Goal: Task Accomplishment & Management: Use online tool/utility

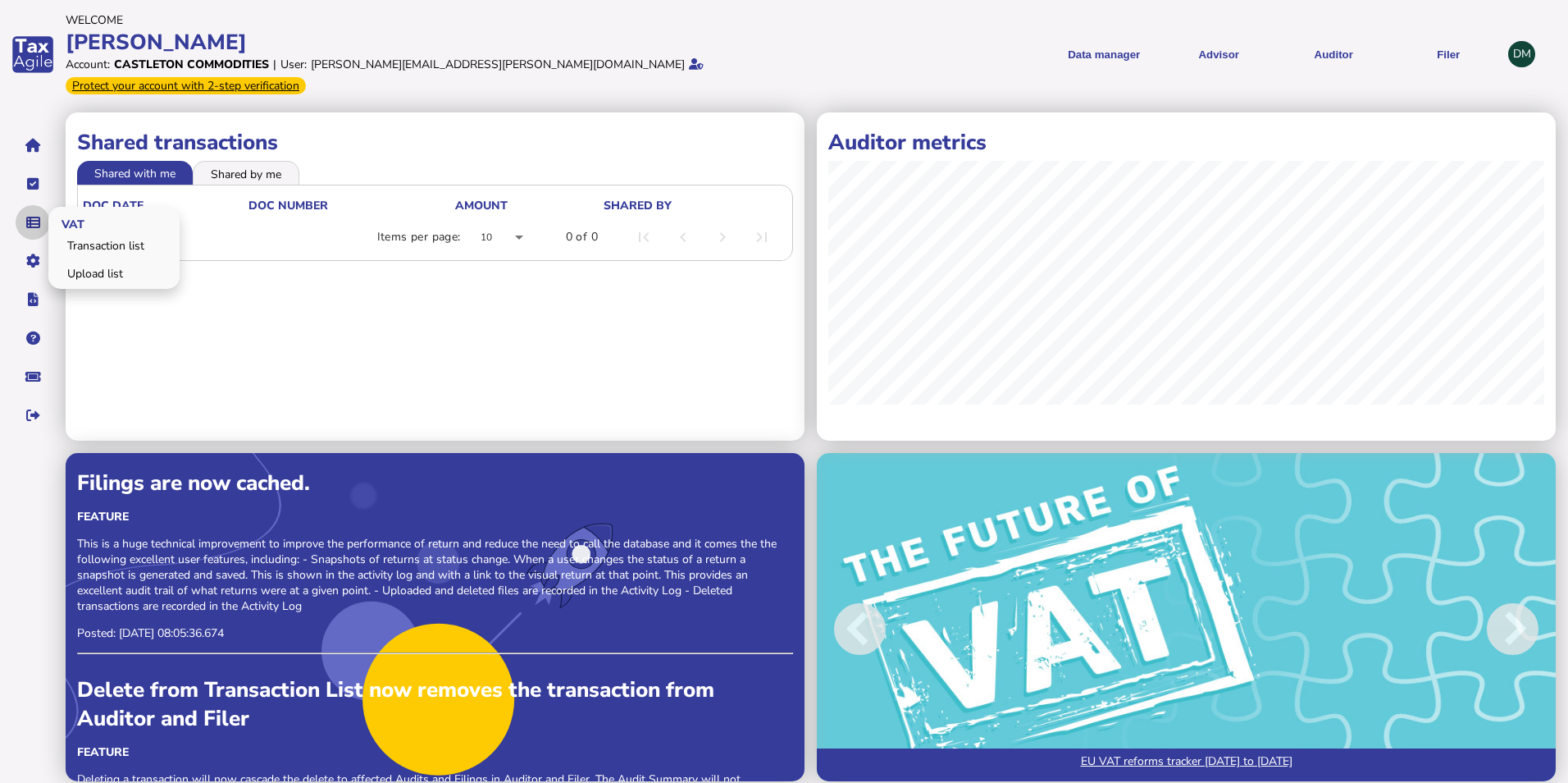
click at [28, 223] on icon "navigate application pages" at bounding box center [33, 223] width 14 height 1
click at [102, 261] on link "Upload list" at bounding box center [114, 273] width 126 height 25
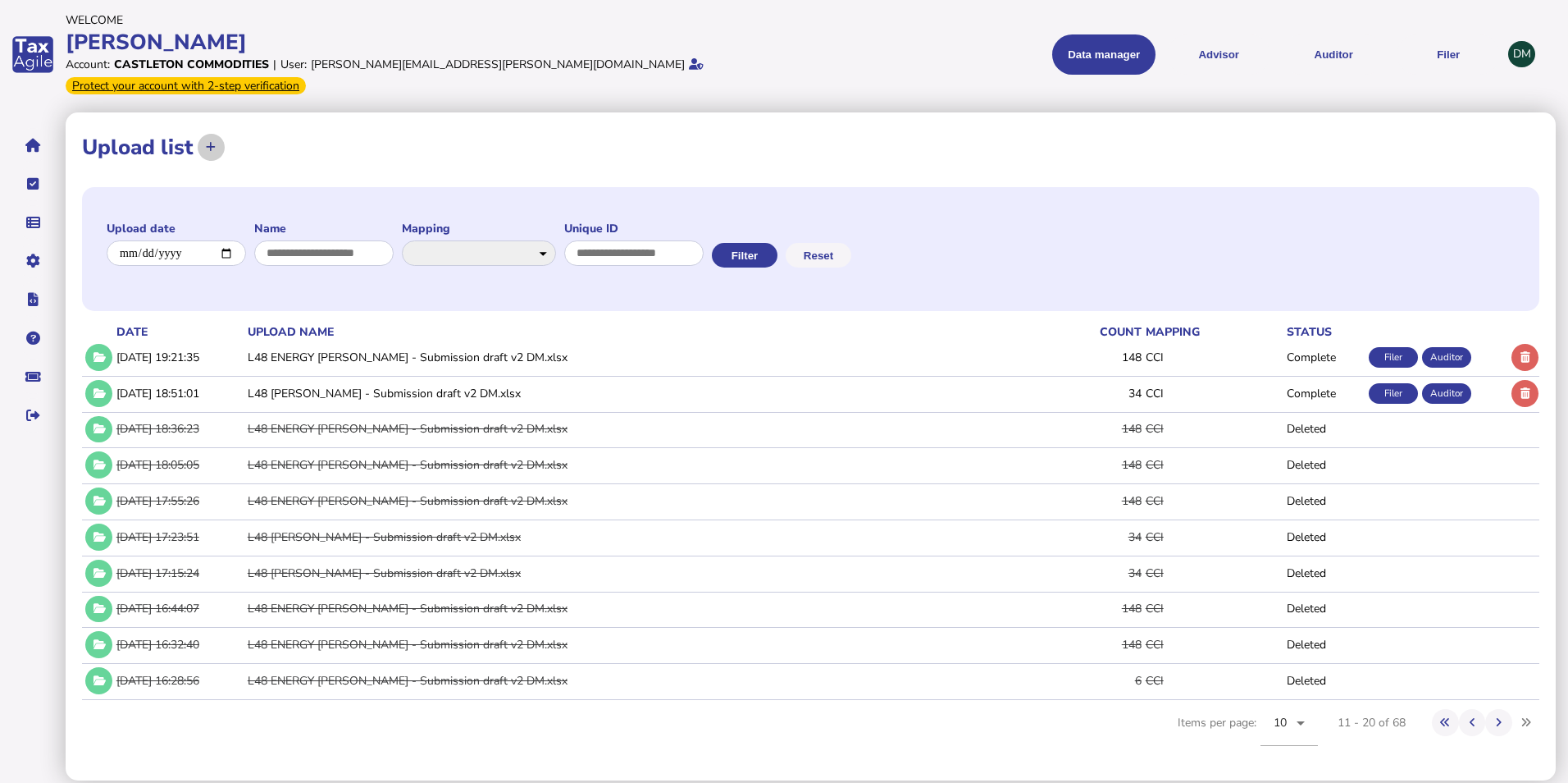
click at [221, 133] on button at bounding box center [211, 147] width 27 height 27
select select "**********"
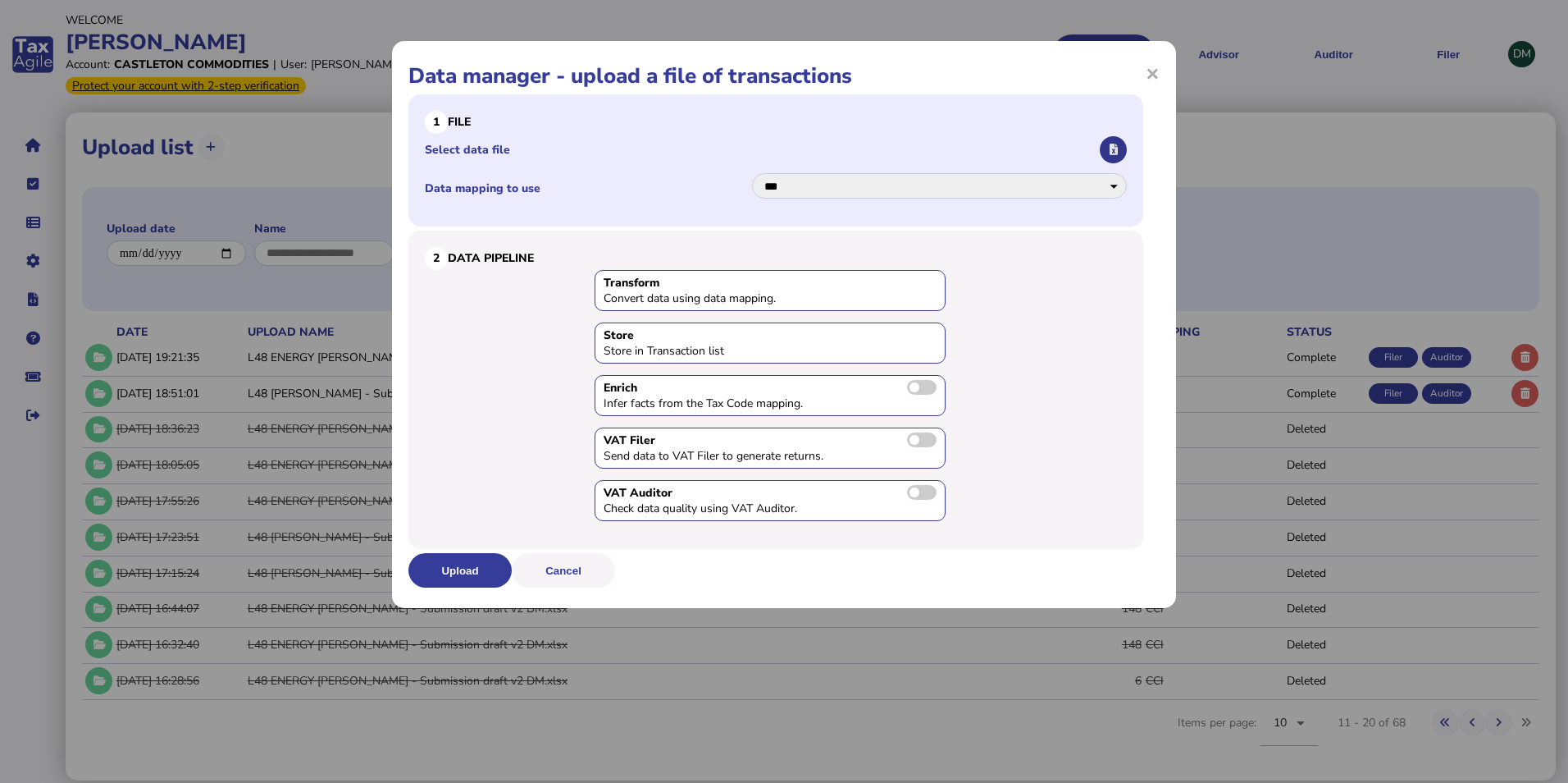
click at [1116, 155] on icon "button" at bounding box center [1114, 149] width 8 height 11
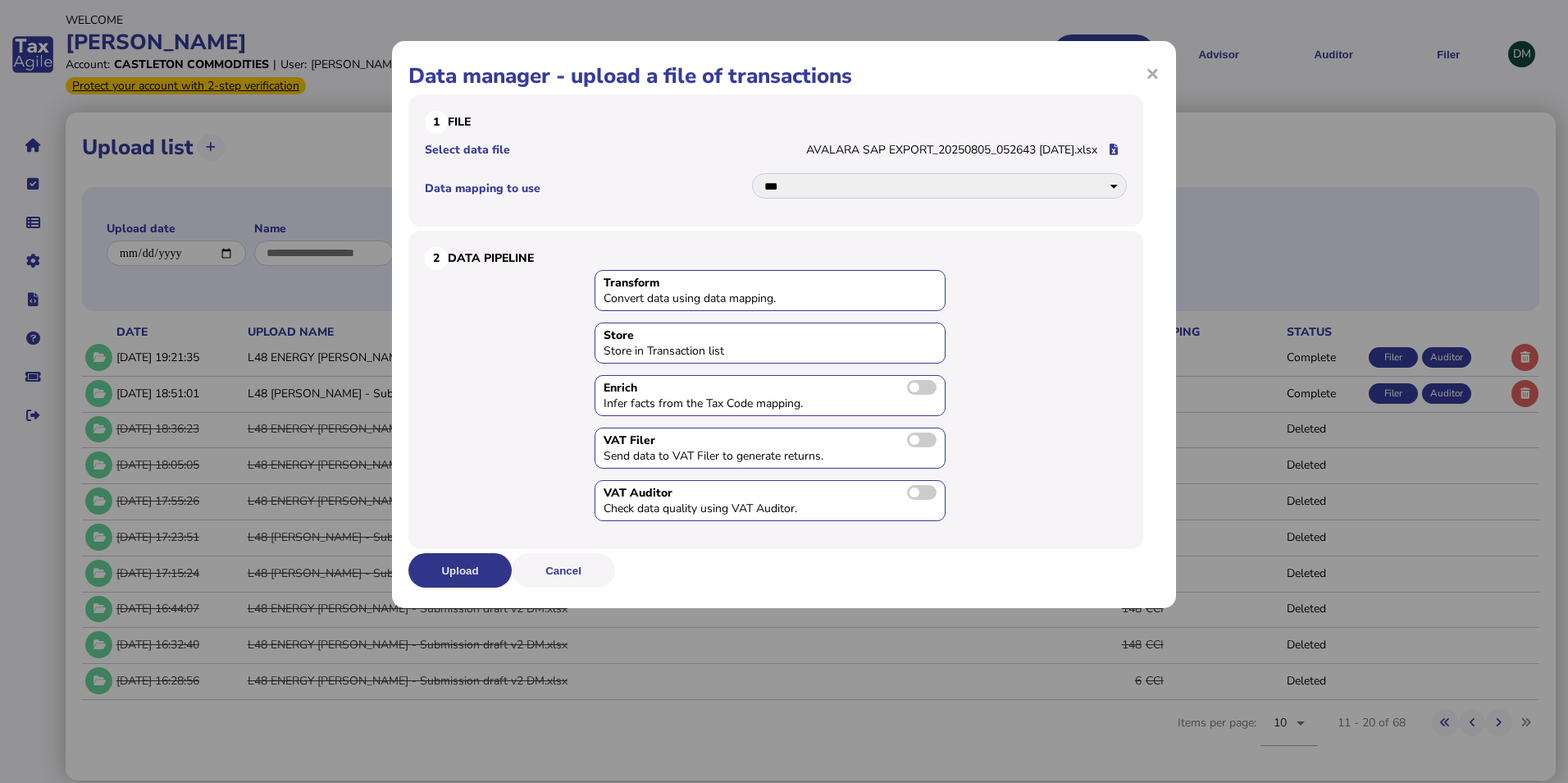
click at [457, 568] on button "Upload" at bounding box center [460, 569] width 103 height 34
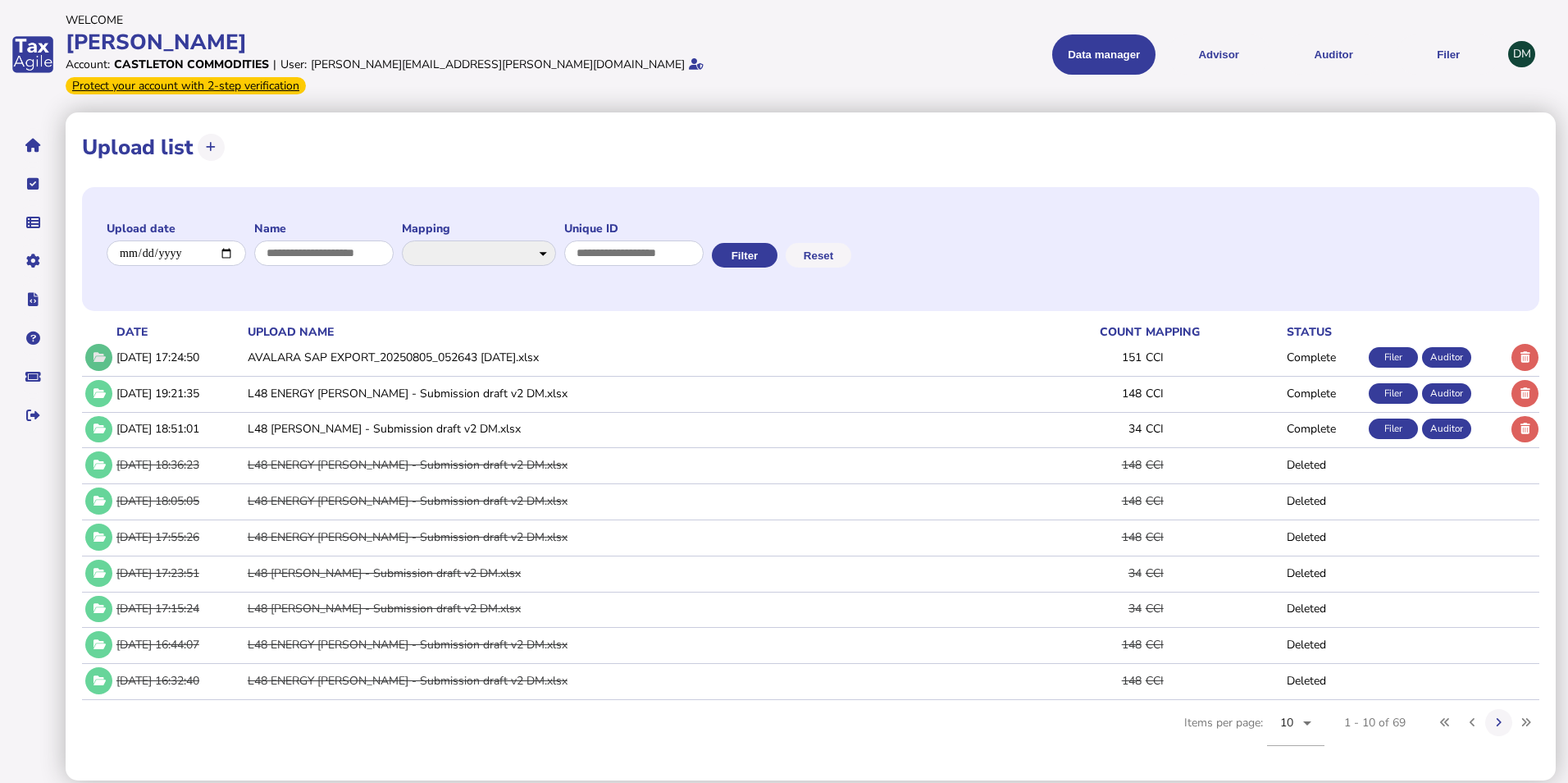
click at [102, 352] on icon at bounding box center [98, 357] width 14 height 11
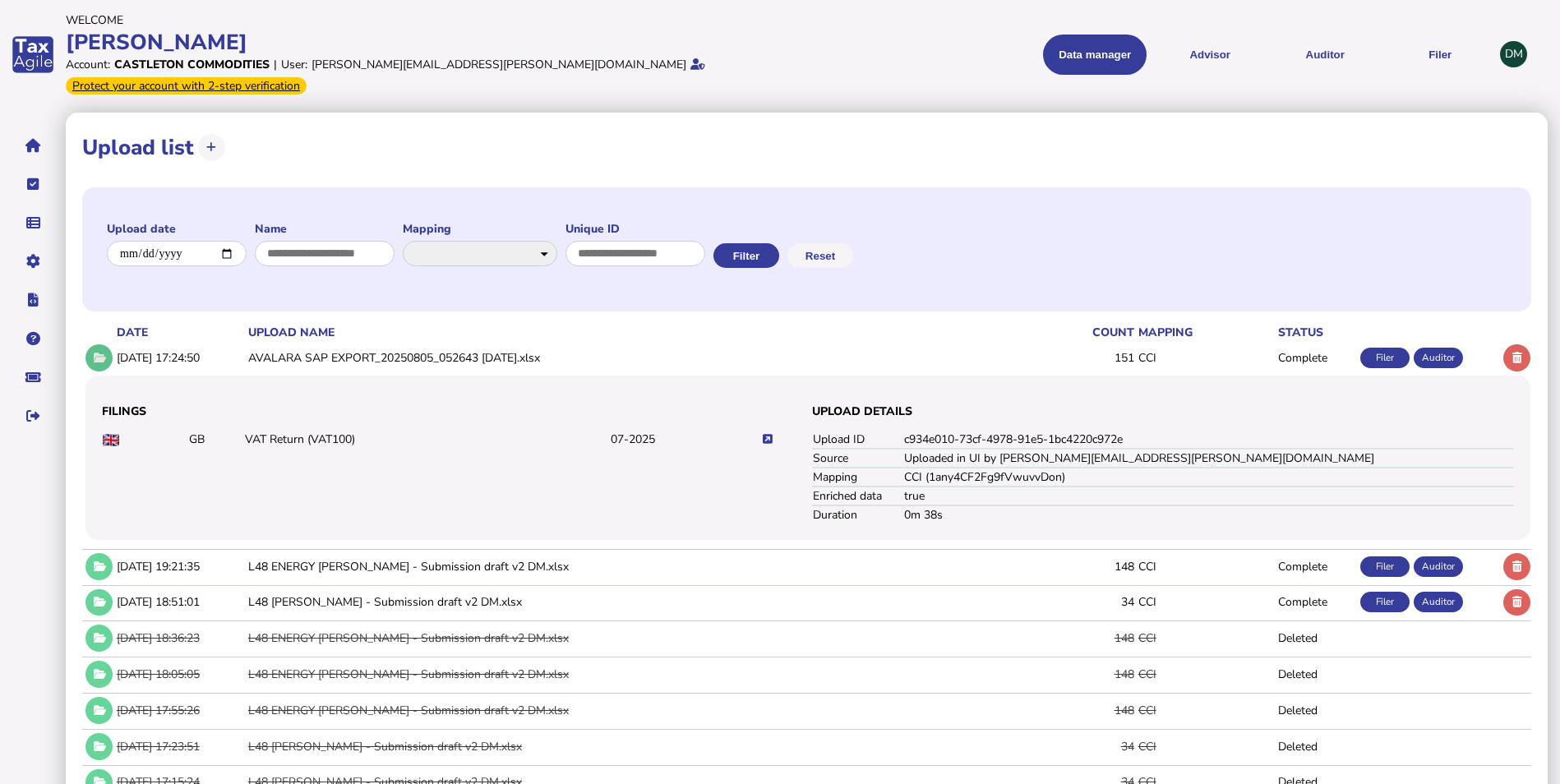
click at [106, 344] on button at bounding box center [99, 357] width 27 height 27
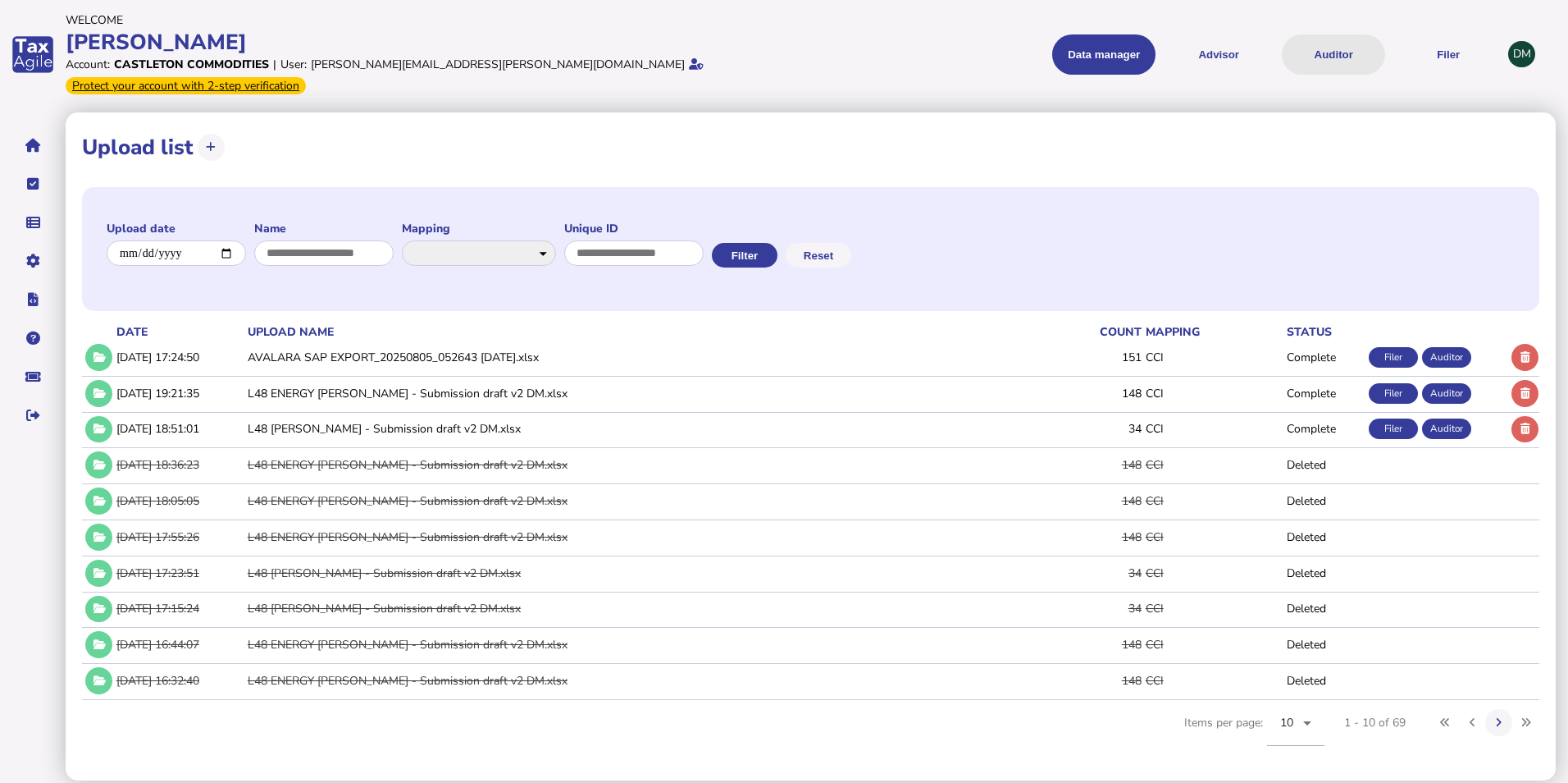
click at [1355, 44] on button "Auditor" at bounding box center [1334, 53] width 103 height 40
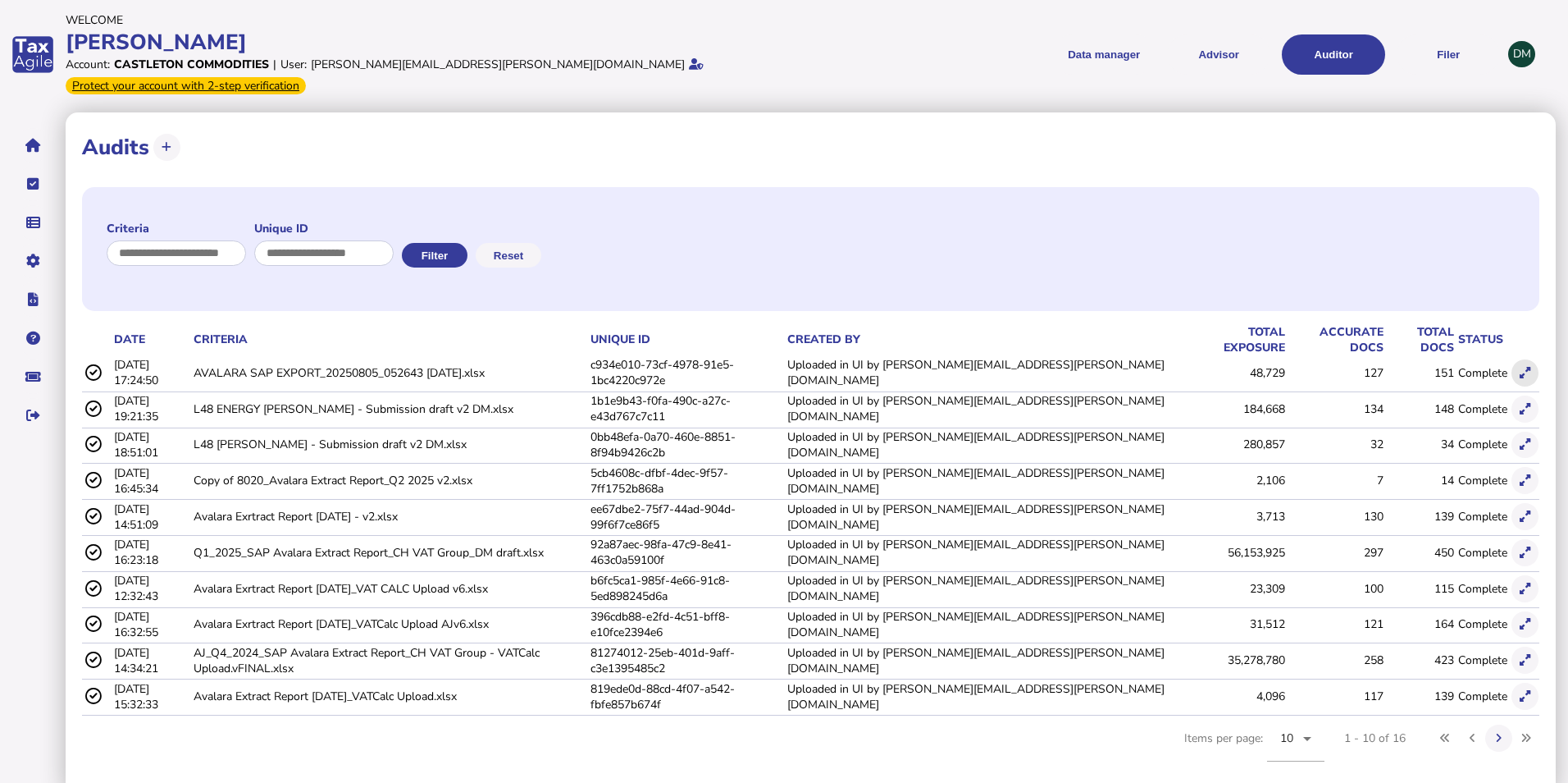
click at [1528, 368] on icon at bounding box center [1525, 373] width 11 height 11
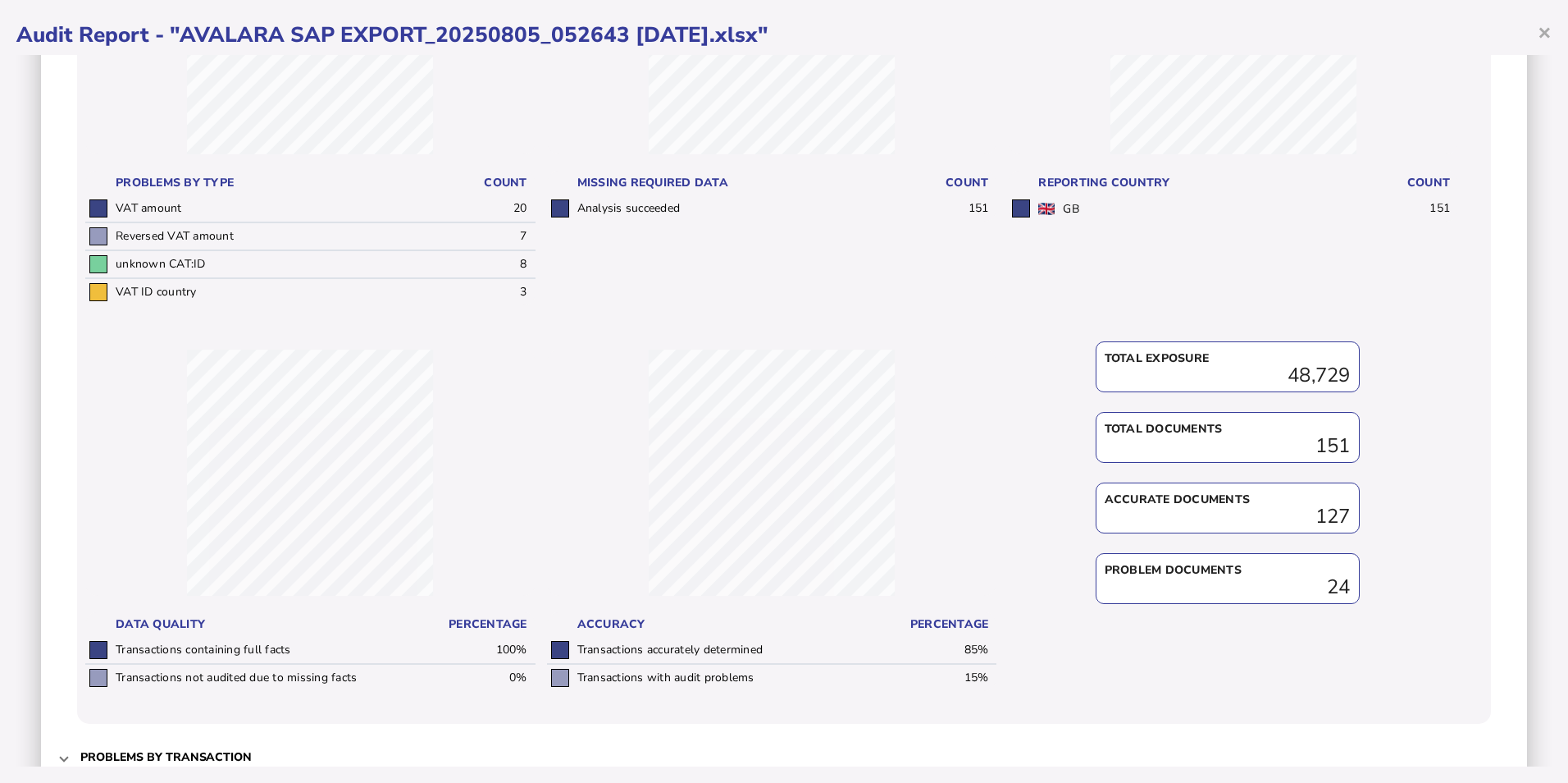
scroll to position [410, 0]
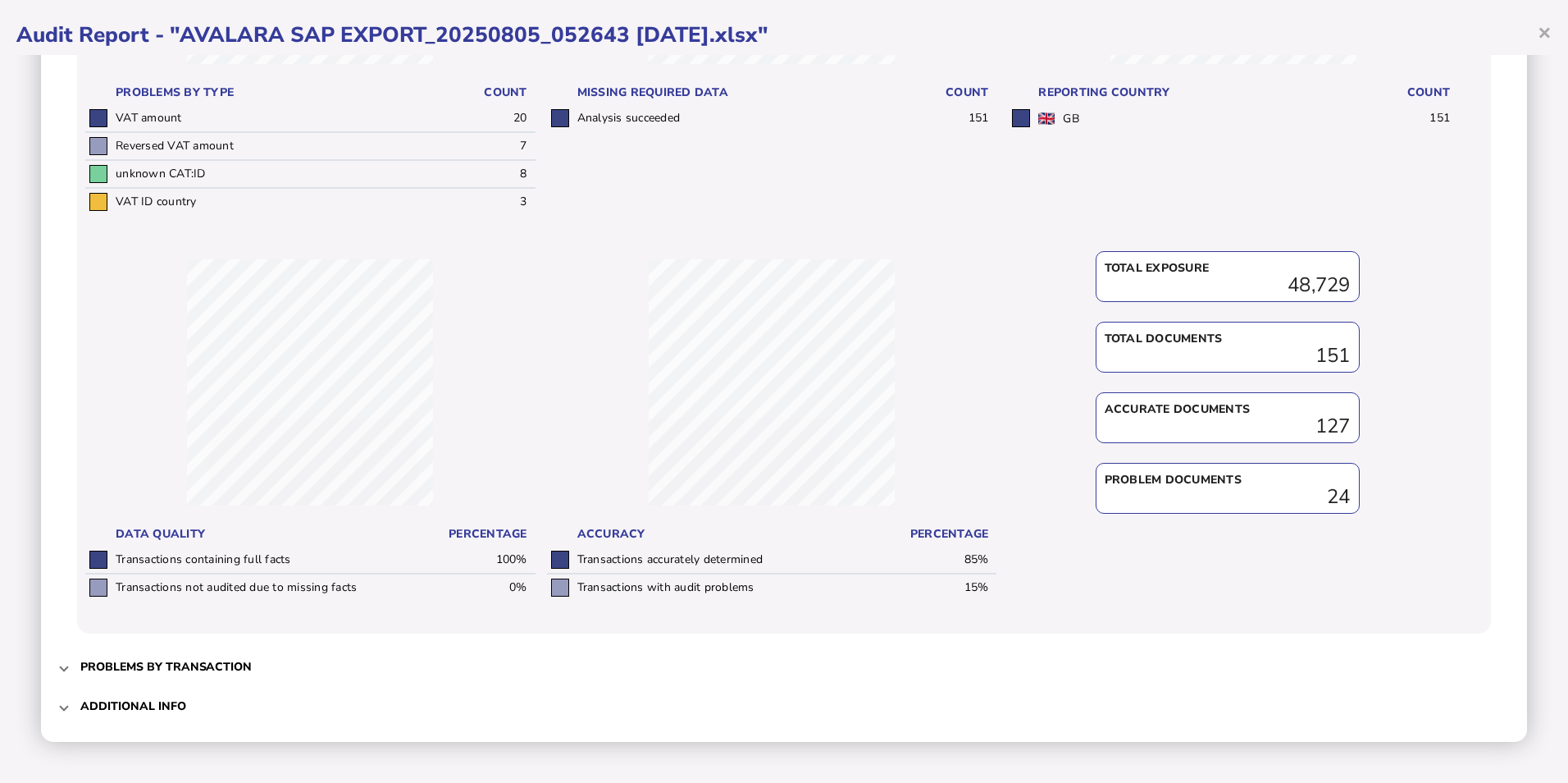
click at [56, 664] on div "Audit criteria: AVALARA SAP EXPORT_20250805_052643 [DATE].xlsx Created by: Uplo…" at bounding box center [784, 205] width 1486 height 1072
click at [69, 667] on mat-expansion-panel-header "Problems by transaction" at bounding box center [784, 666] width 1453 height 39
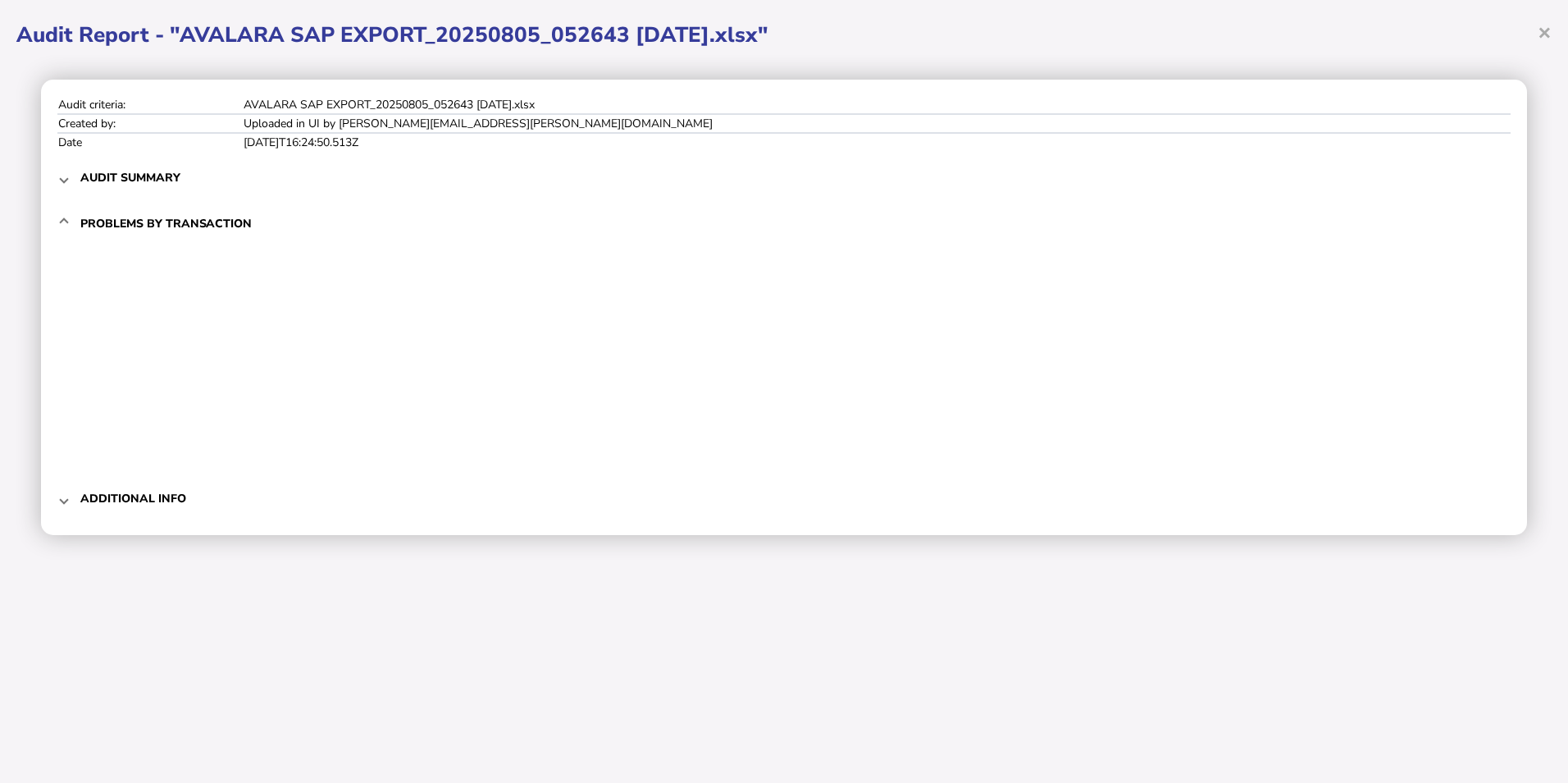
scroll to position [0, 0]
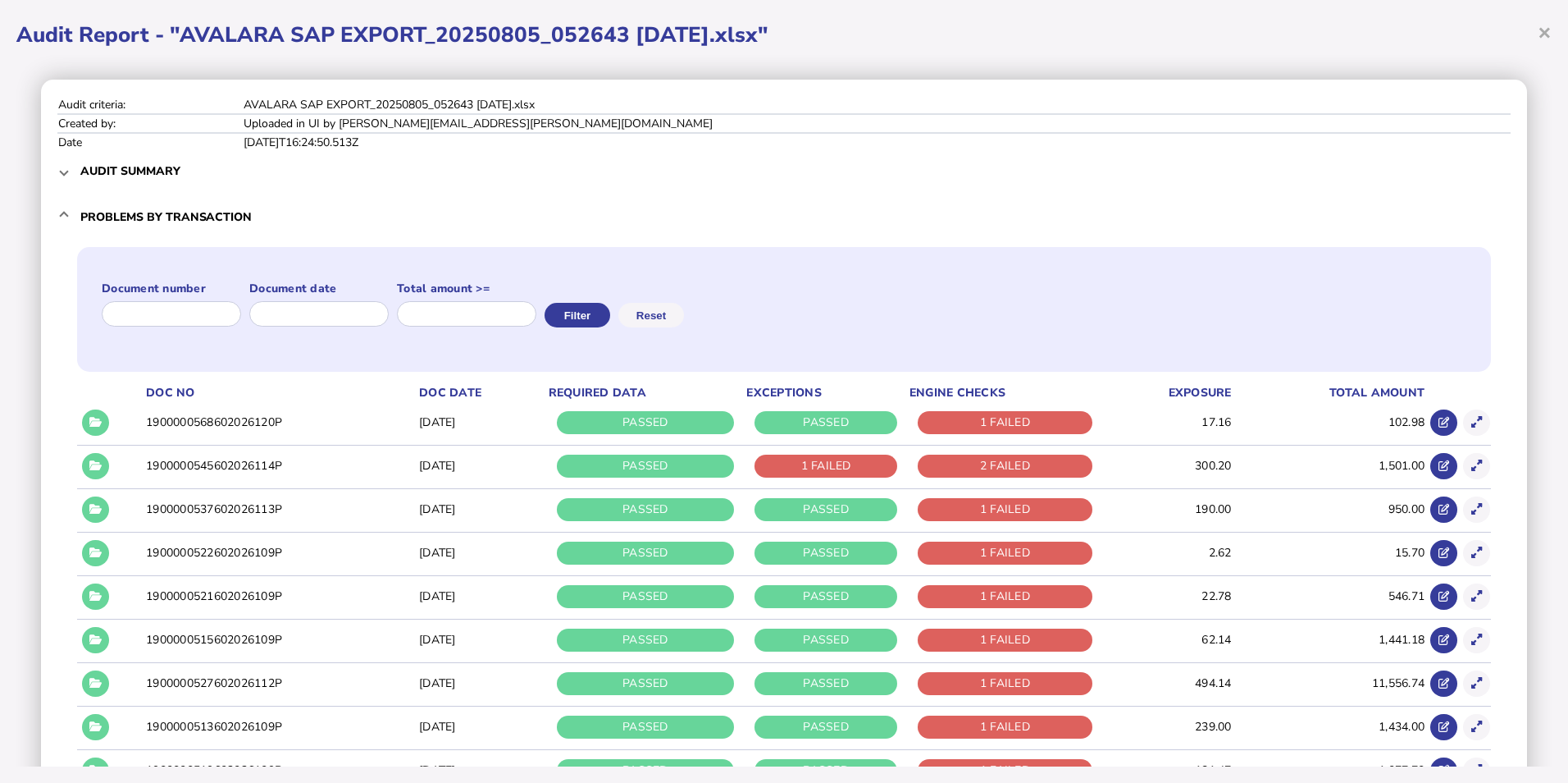
click at [410, 464] on td "1900000545602026114P" at bounding box center [279, 465] width 273 height 42
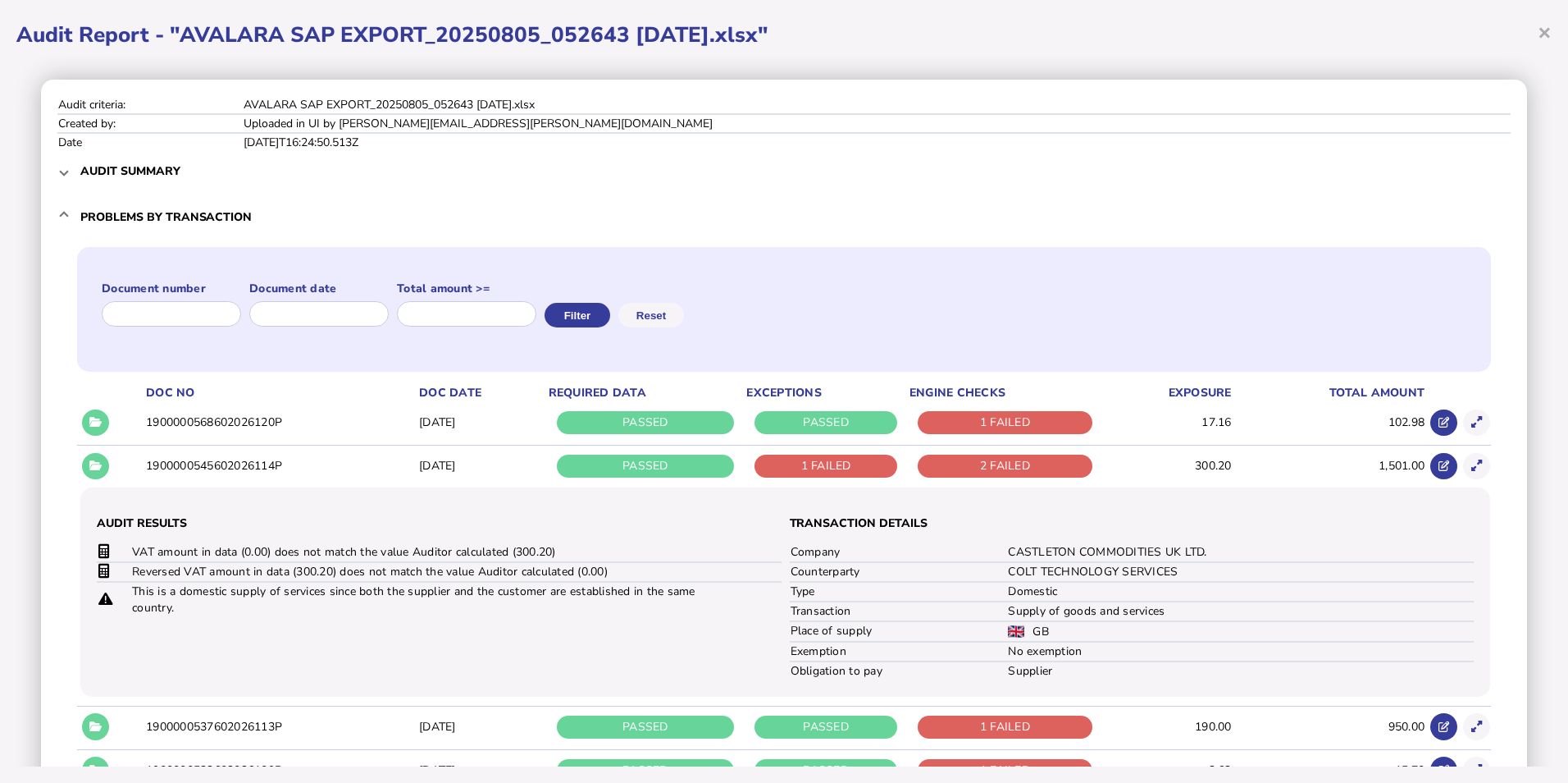
click at [67, 219] on mat-expansion-panel-header "Problems by transaction" at bounding box center [784, 217] width 1453 height 53
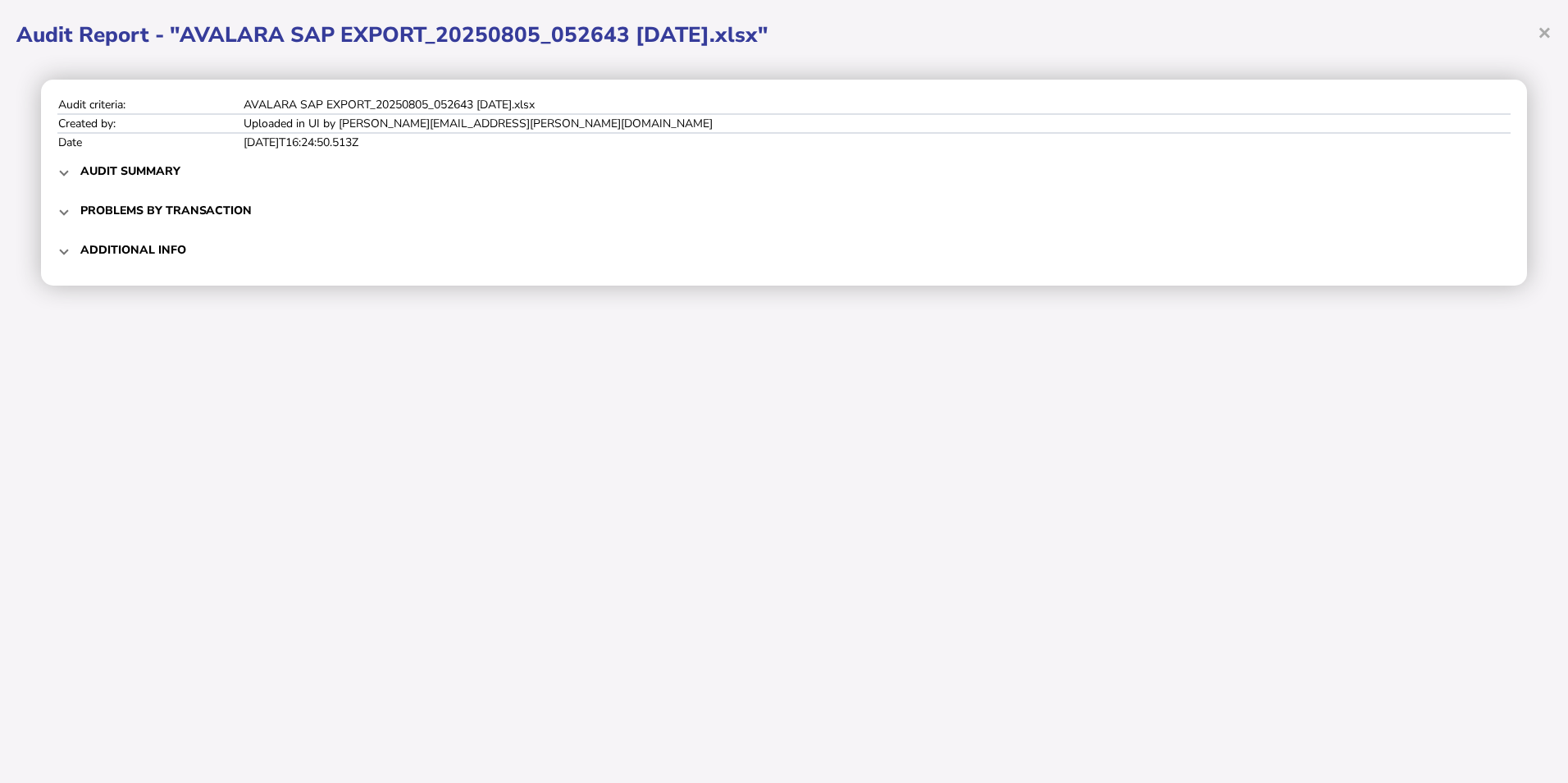
click at [62, 219] on mat-expansion-panel-header "Problems by transaction" at bounding box center [784, 210] width 1453 height 39
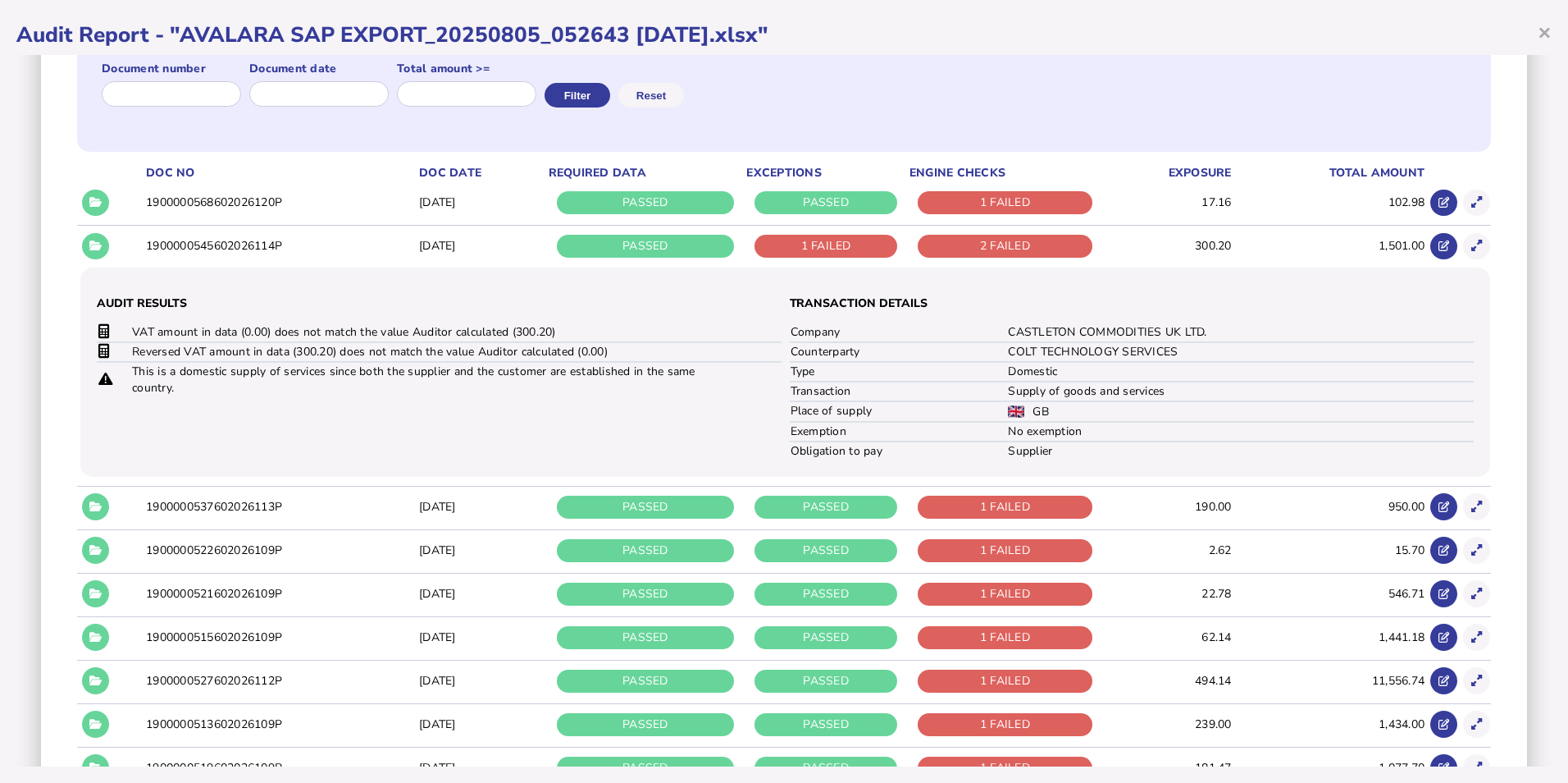
scroll to position [410, 0]
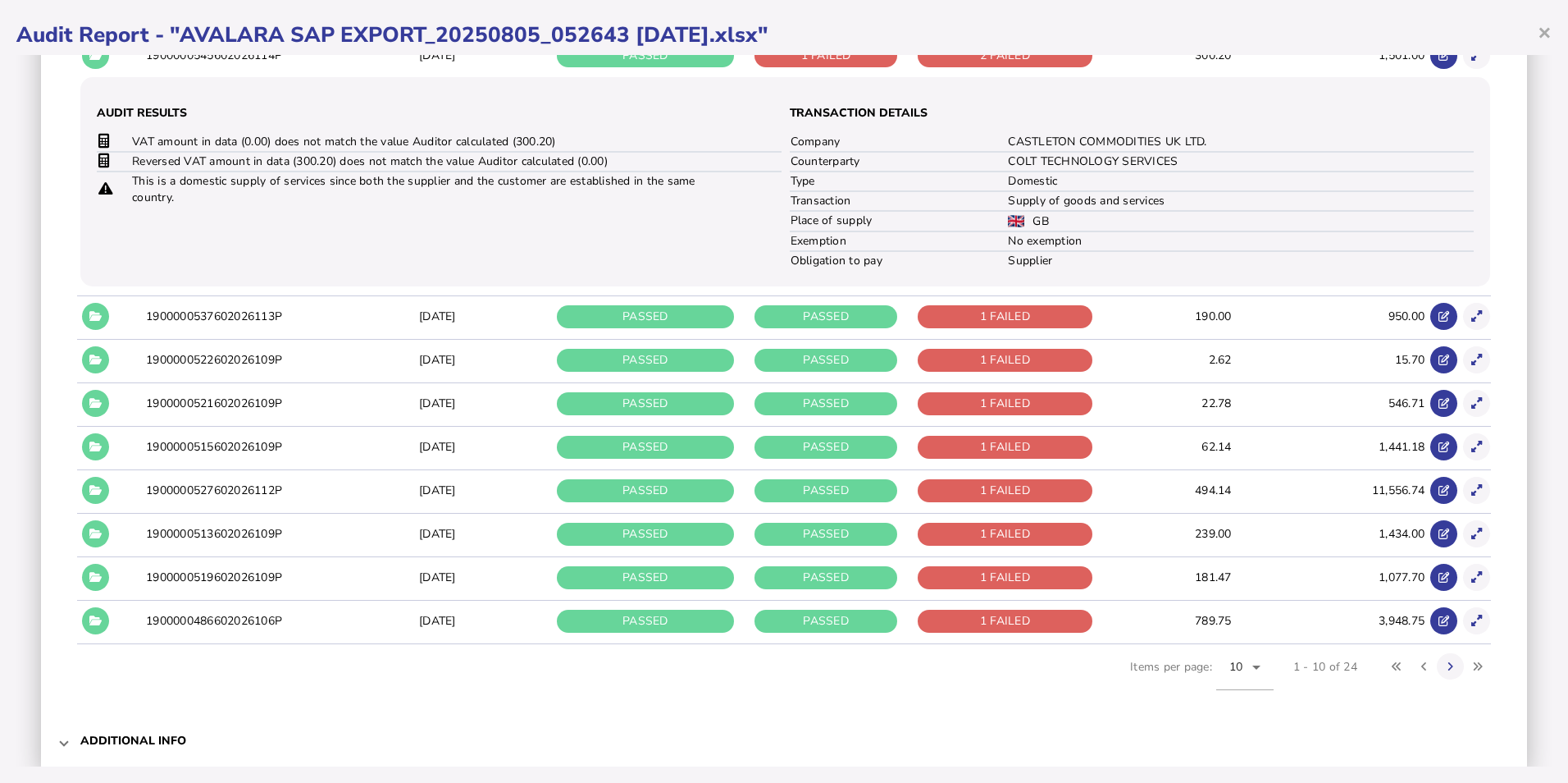
click at [250, 317] on td "1900000537602026113P" at bounding box center [279, 316] width 273 height 42
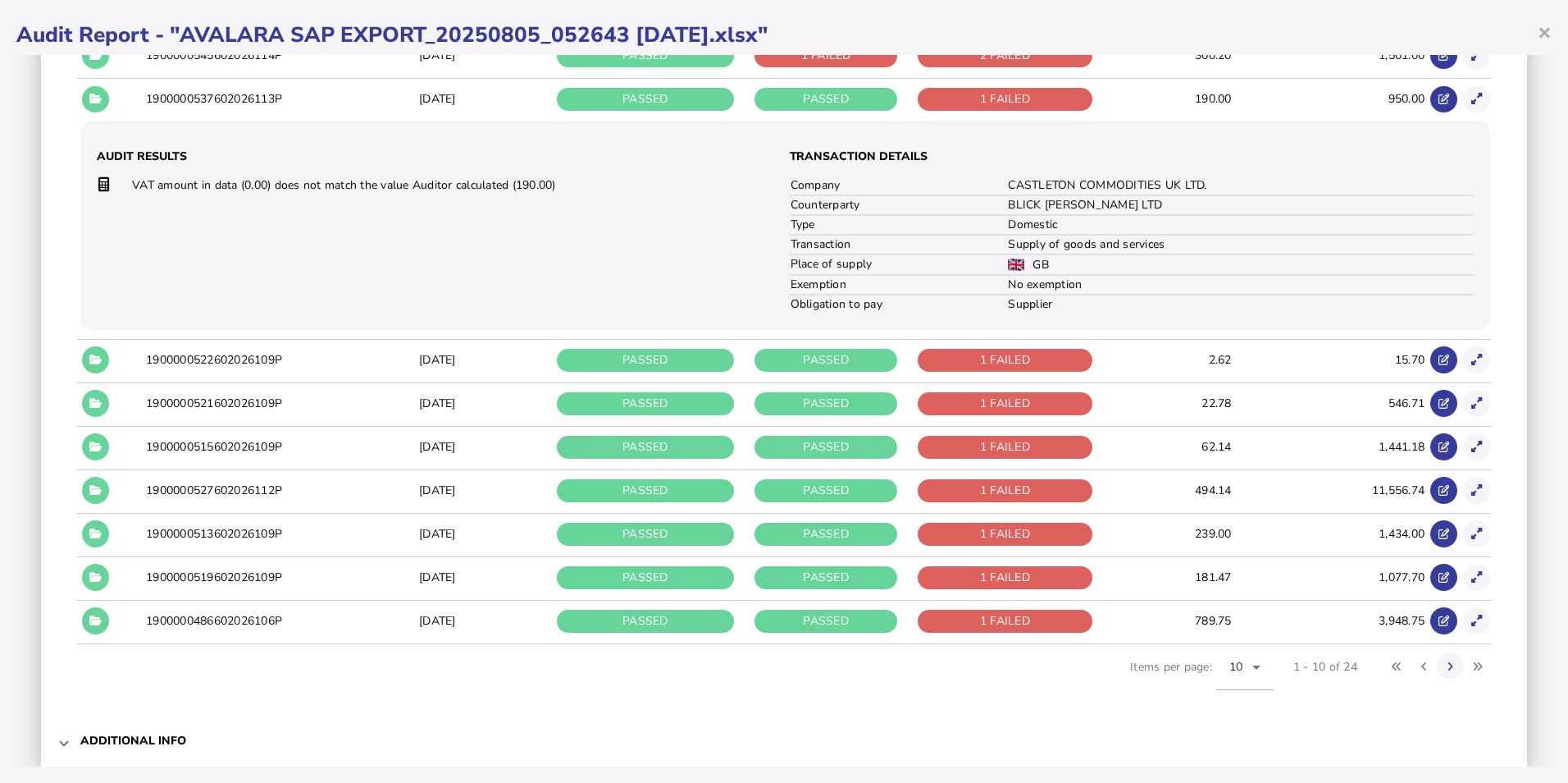
click at [285, 353] on td "1900000522602026109P" at bounding box center [279, 359] width 273 height 42
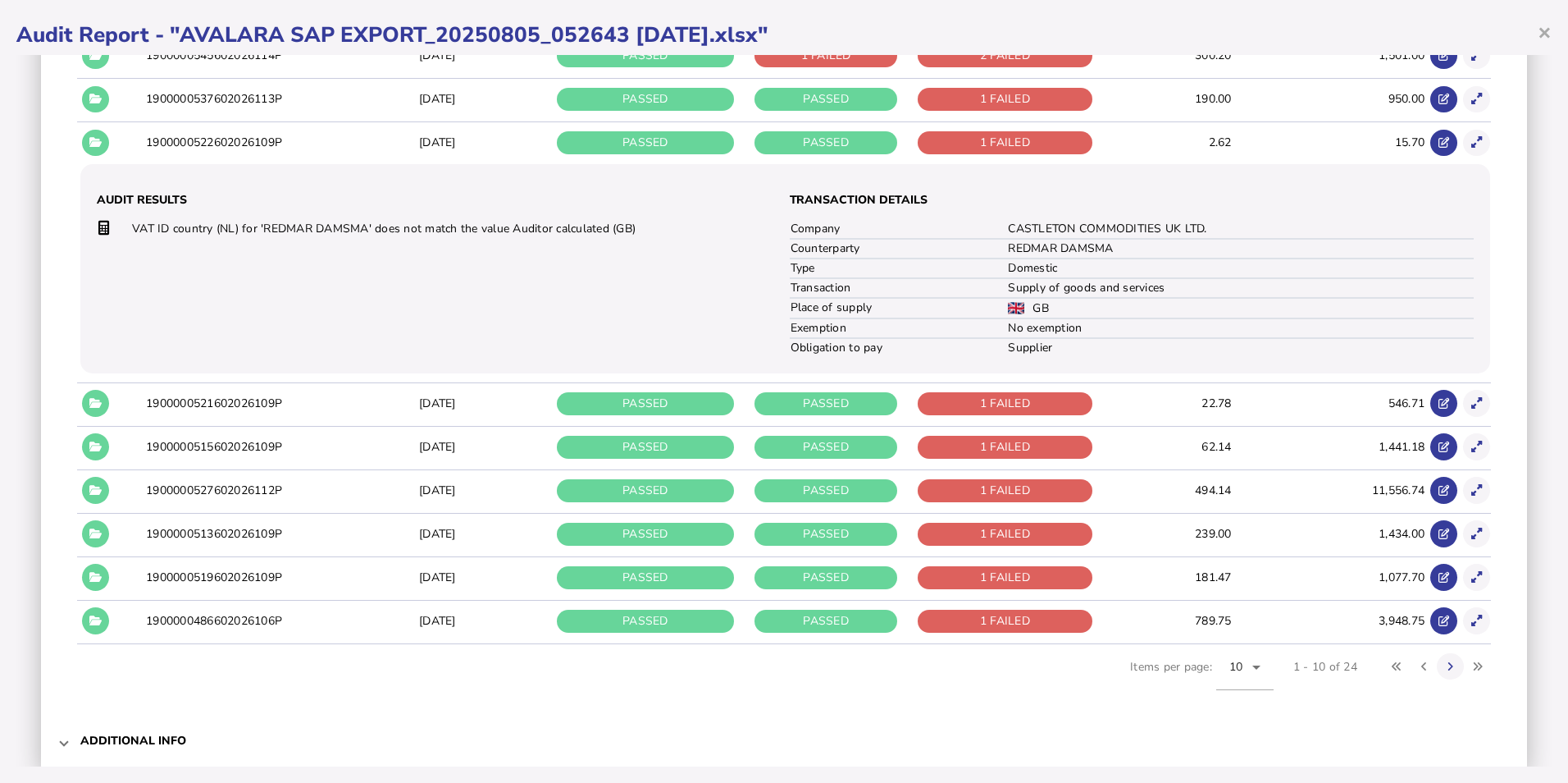
click at [267, 406] on td "1900000521602026109P" at bounding box center [279, 403] width 273 height 42
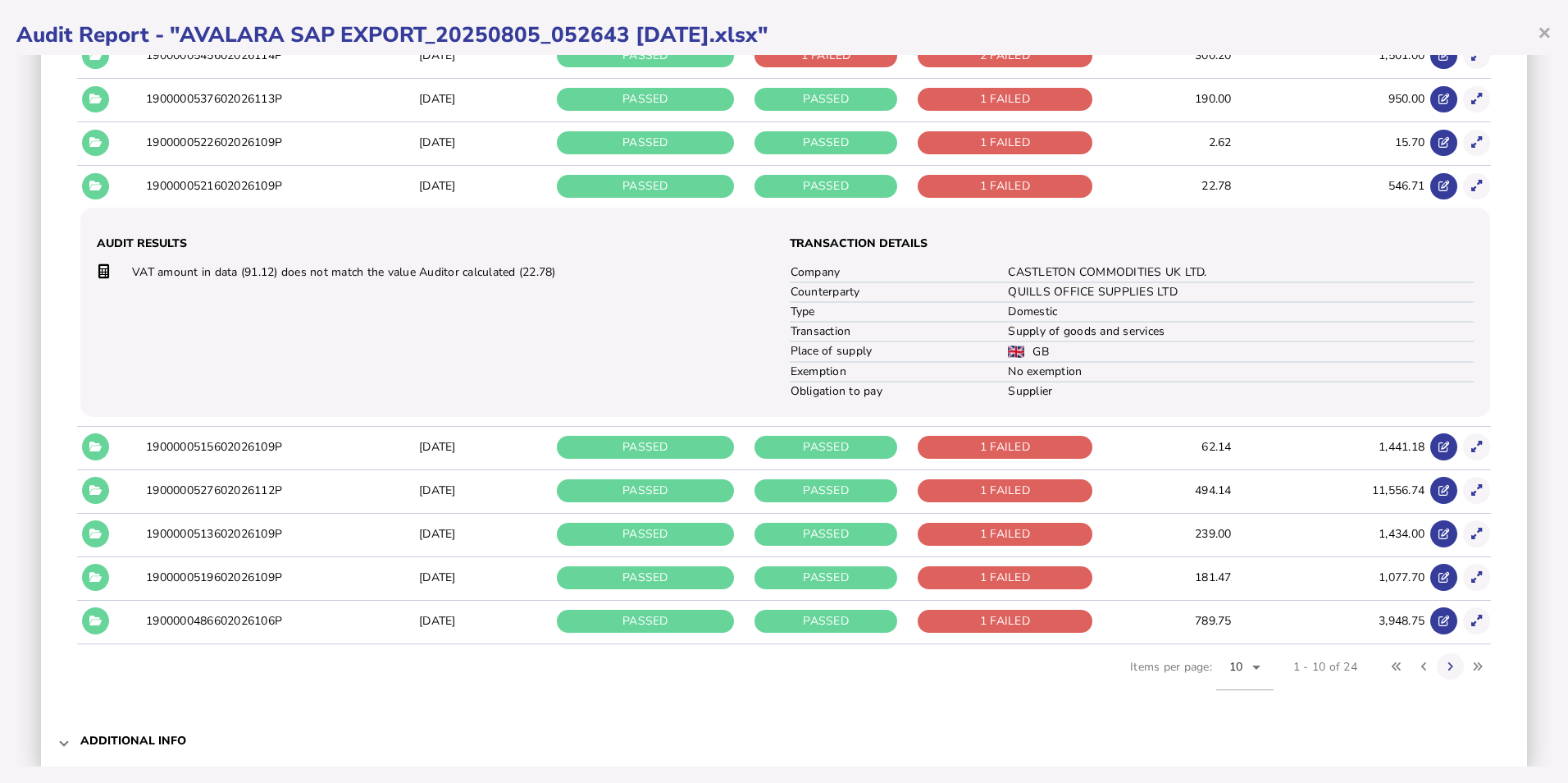
click at [255, 449] on td "1900000515602026109P" at bounding box center [279, 446] width 273 height 42
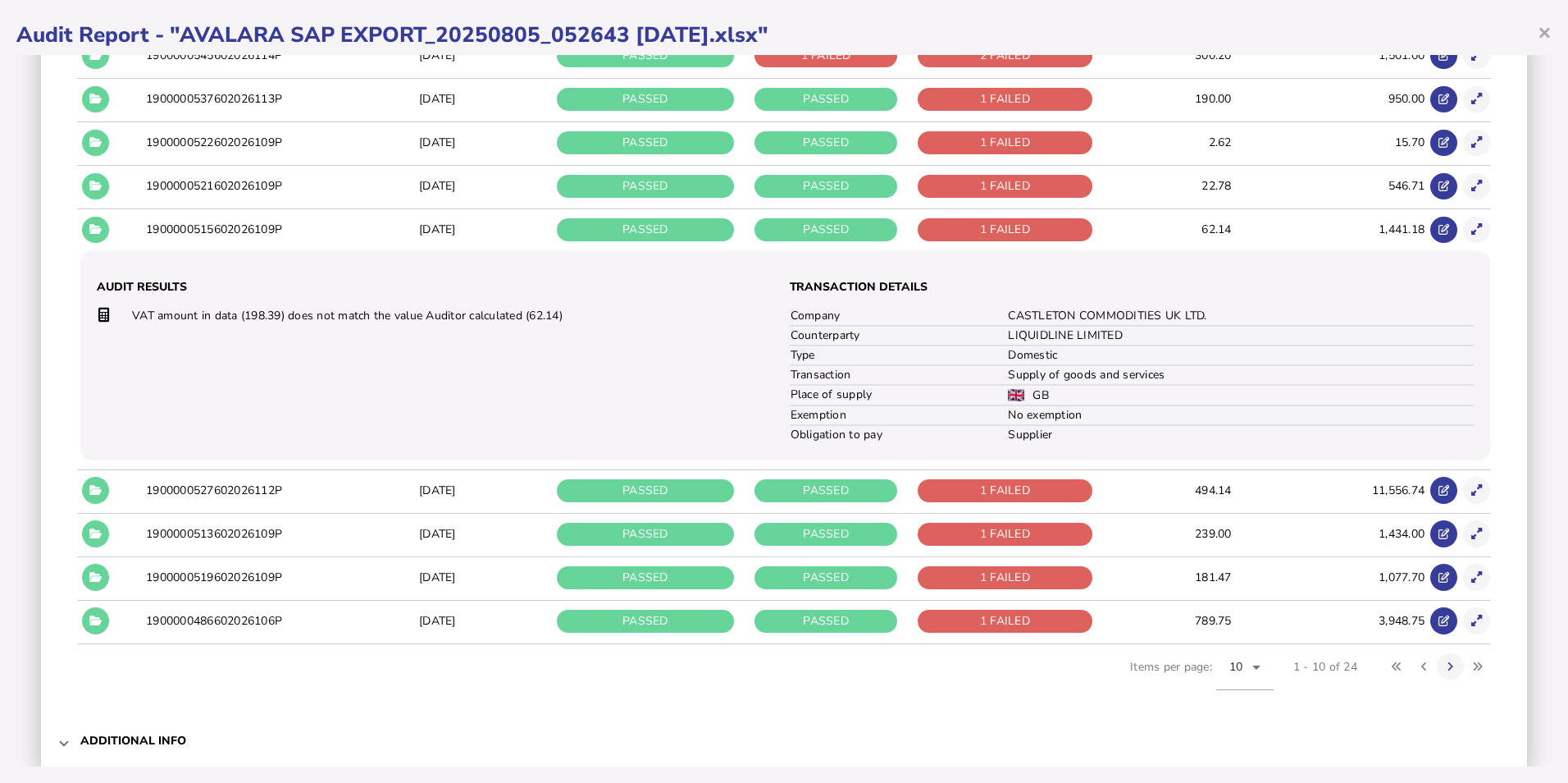
click at [221, 625] on td "1900000486602026106P" at bounding box center [279, 620] width 273 height 42
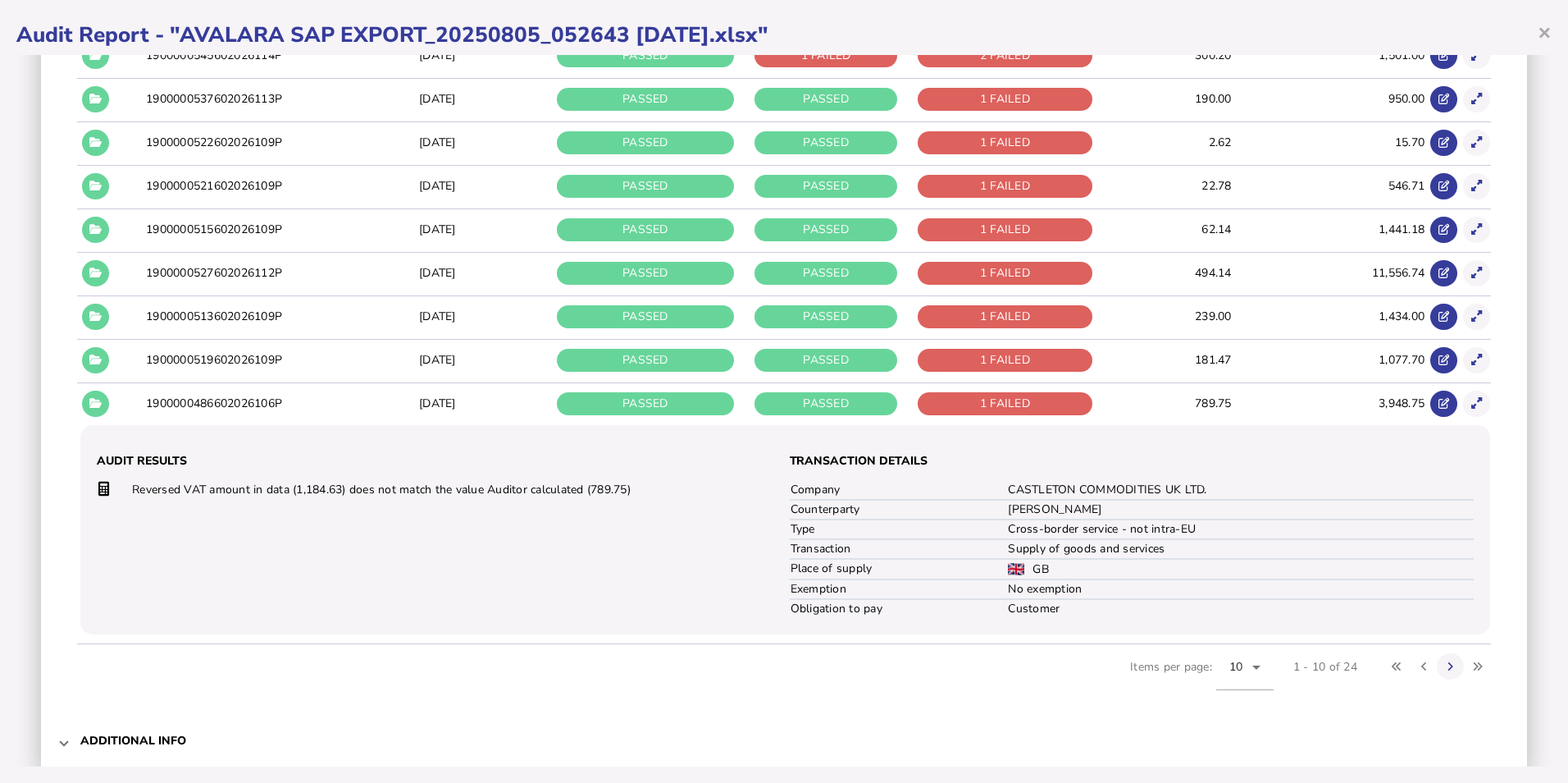
click at [243, 189] on td "1900000521602026109P" at bounding box center [279, 186] width 273 height 42
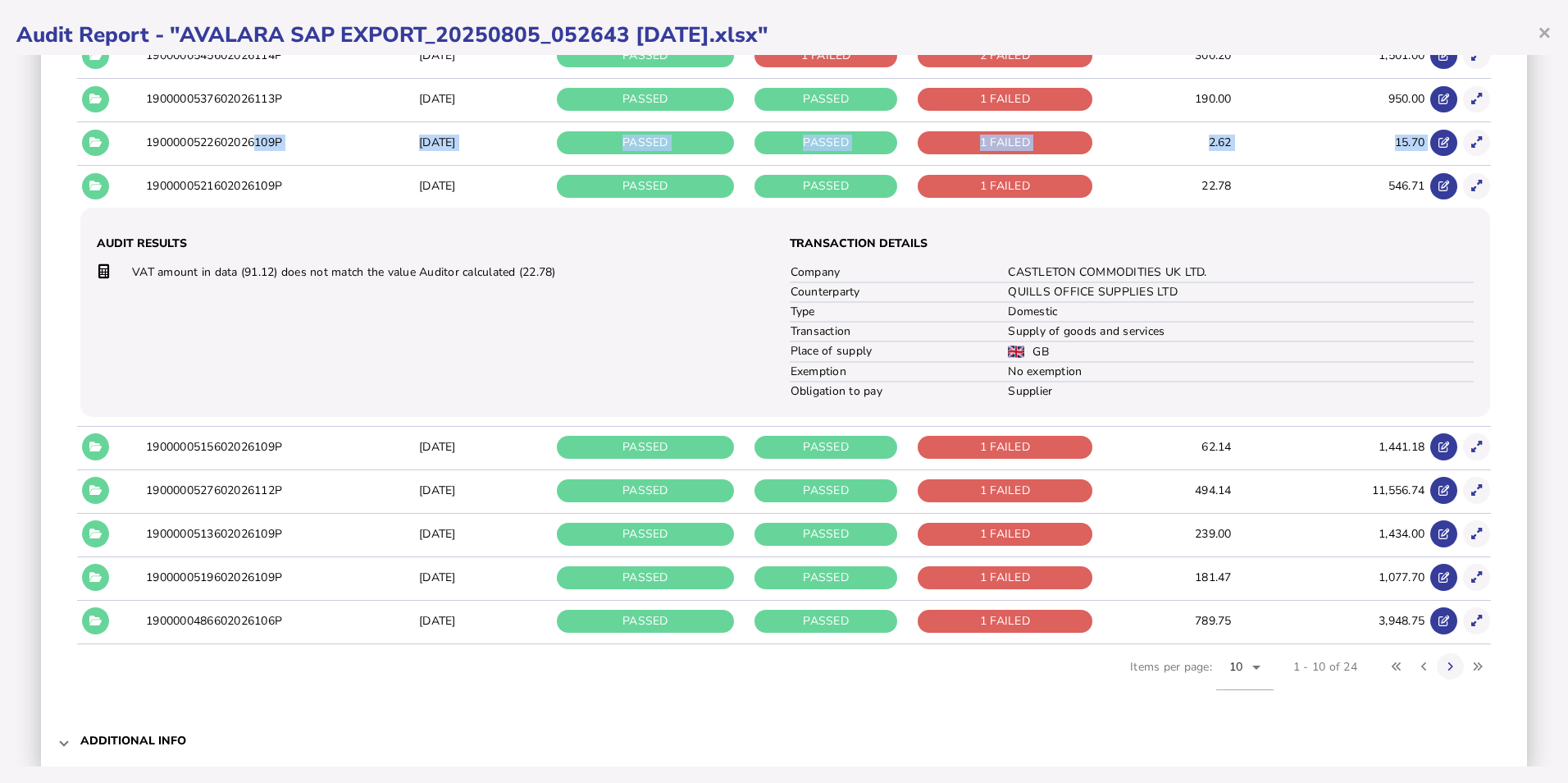
click at [262, 163] on tbody "1900000568602026120P [DATE] PASSED PASSED 1 FAILED 17.16 102.98 Audit Results V…" at bounding box center [784, 318] width 1414 height 652
drag, startPoint x: 262, startPoint y: 163, endPoint x: 185, endPoint y: 164, distance: 77.0
click at [185, 165] on td "1900000521602026109P" at bounding box center [279, 186] width 273 height 42
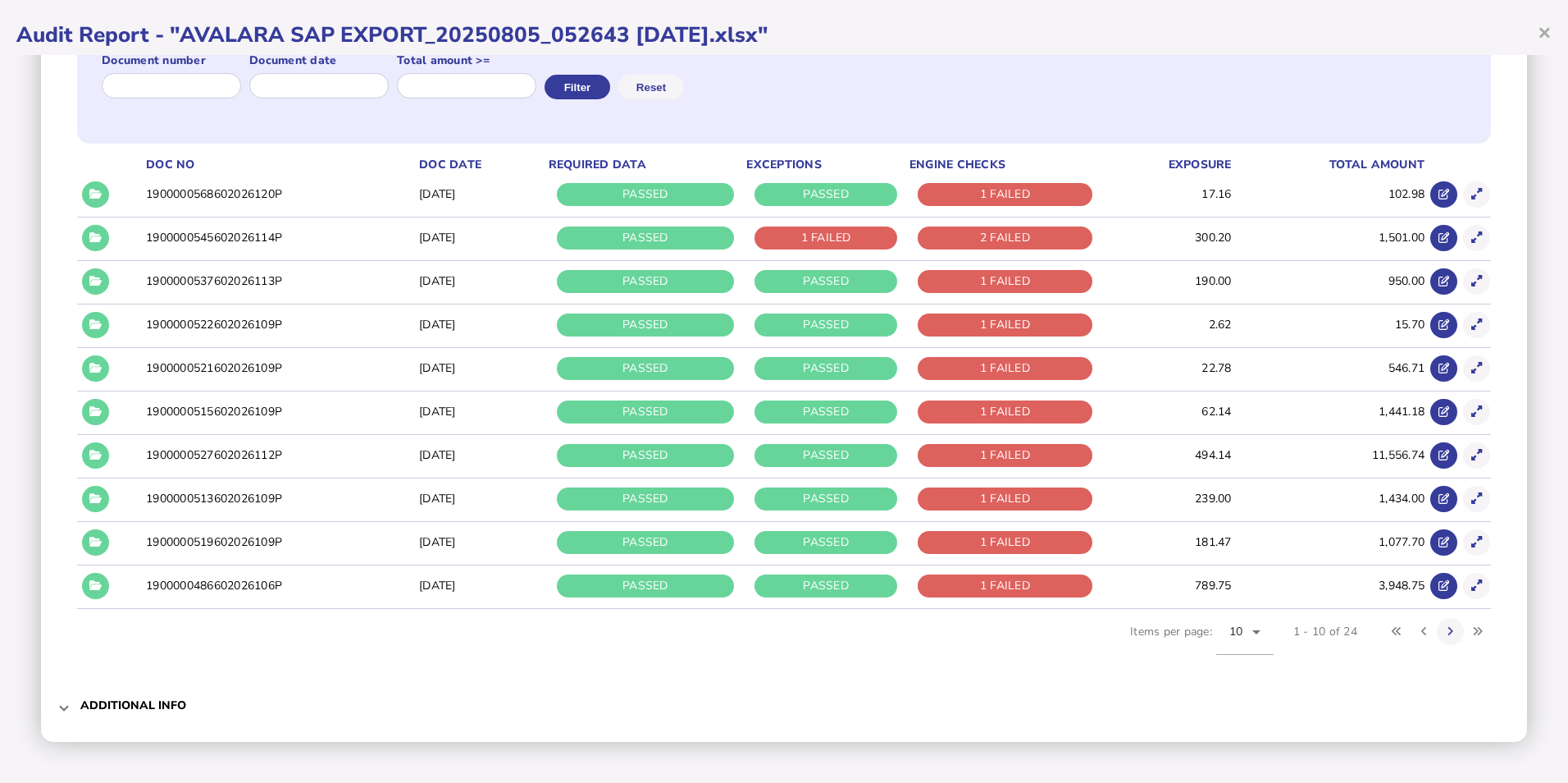
scroll to position [228, 0]
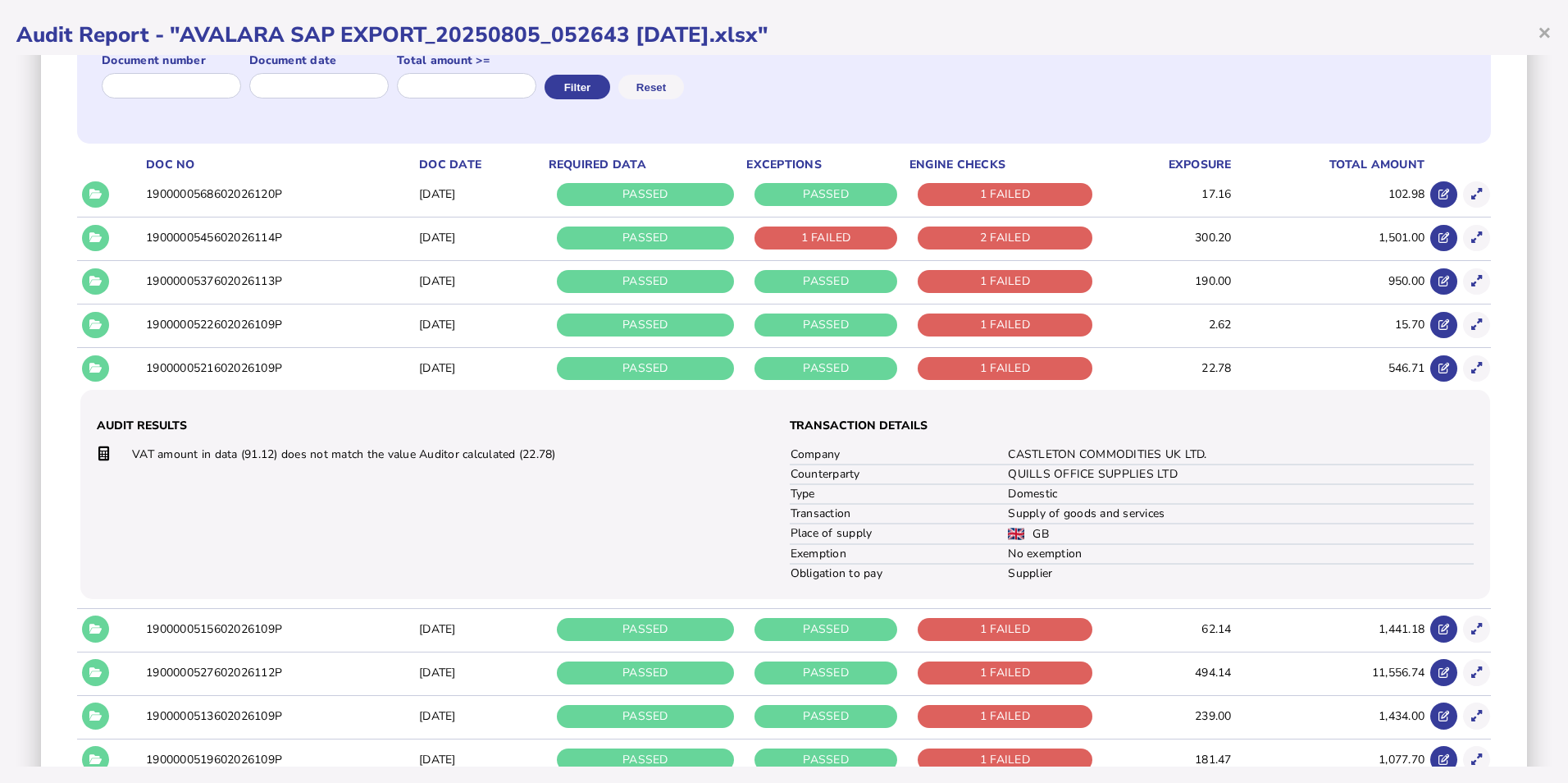
click at [195, 147] on div "Document number Document date Total amount >= Filter Reset Doc No Doc Date Requ…" at bounding box center [784, 421] width 1414 height 806
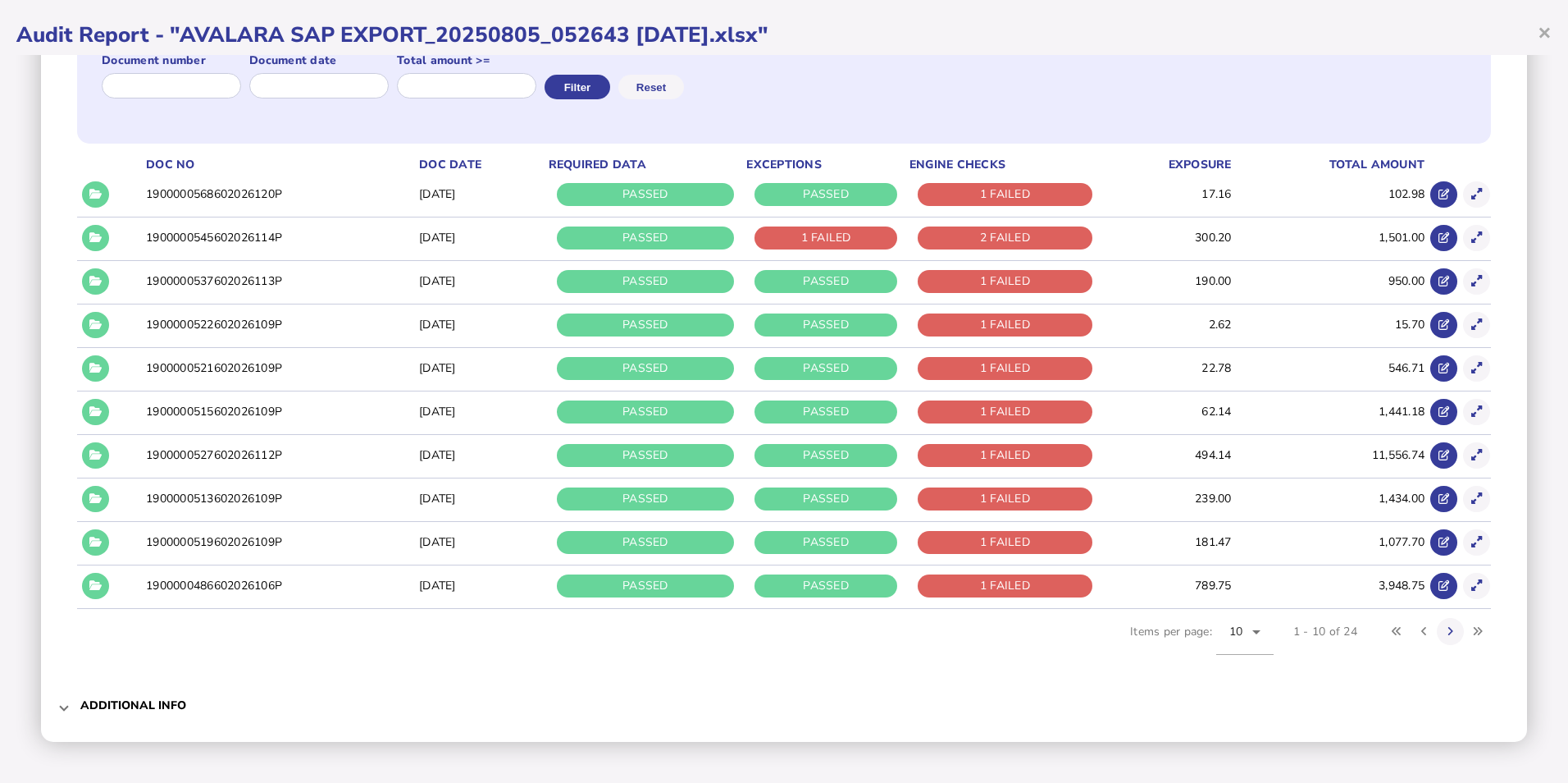
click at [230, 327] on td "1900000522602026109P" at bounding box center [279, 324] width 273 height 42
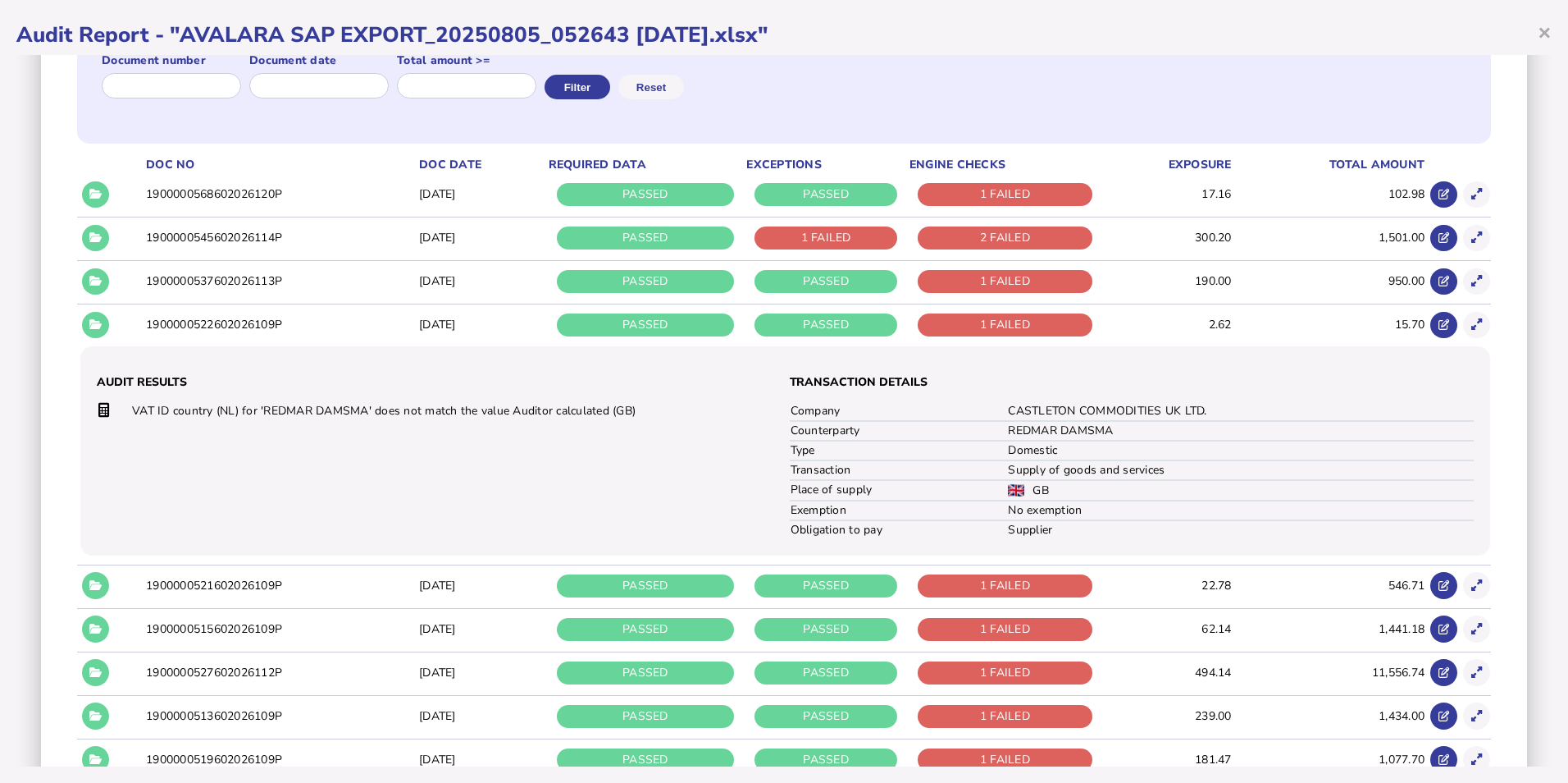
scroll to position [410, 0]
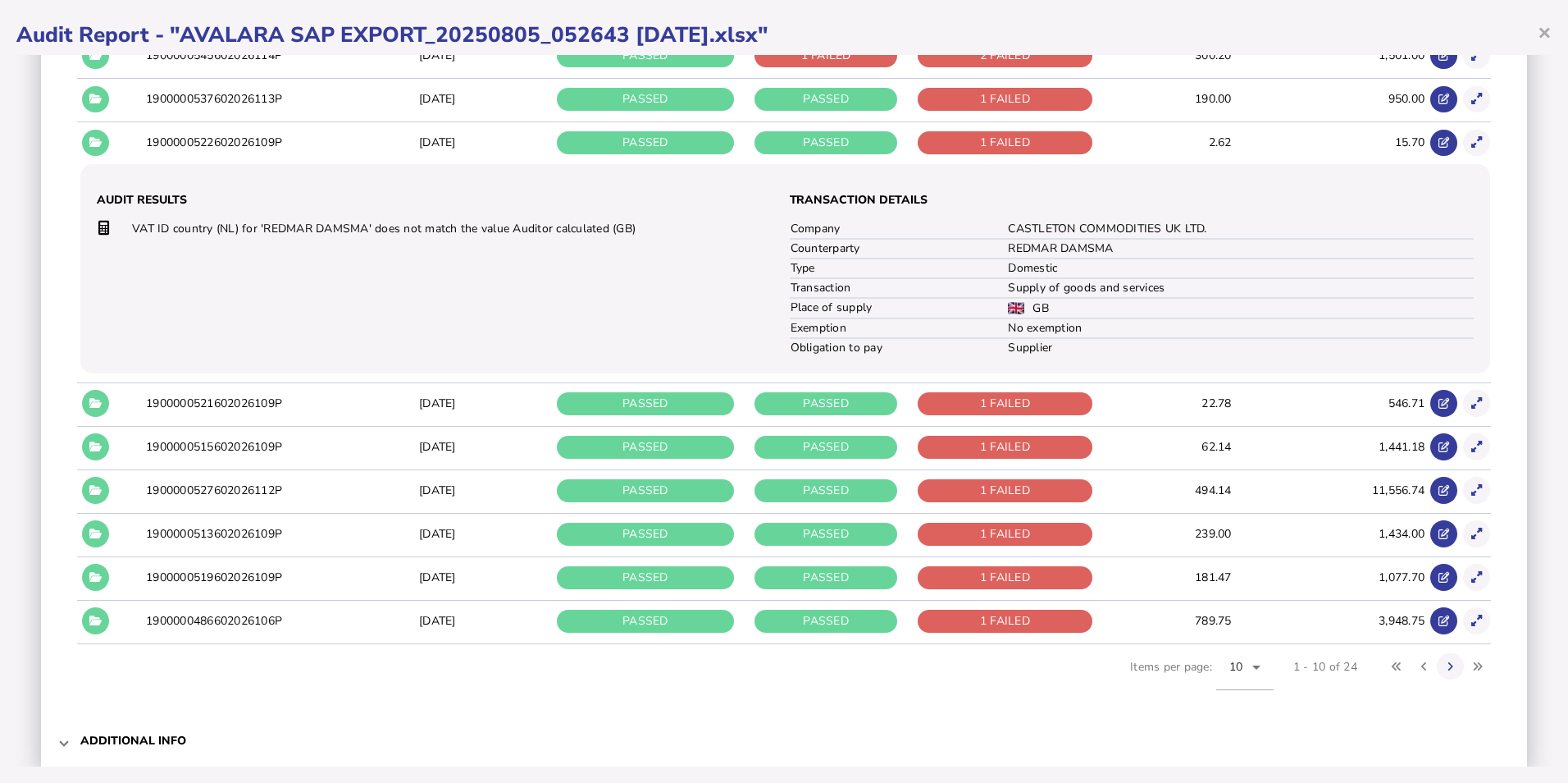
click at [277, 406] on td "1900000521602026109P" at bounding box center [279, 403] width 273 height 42
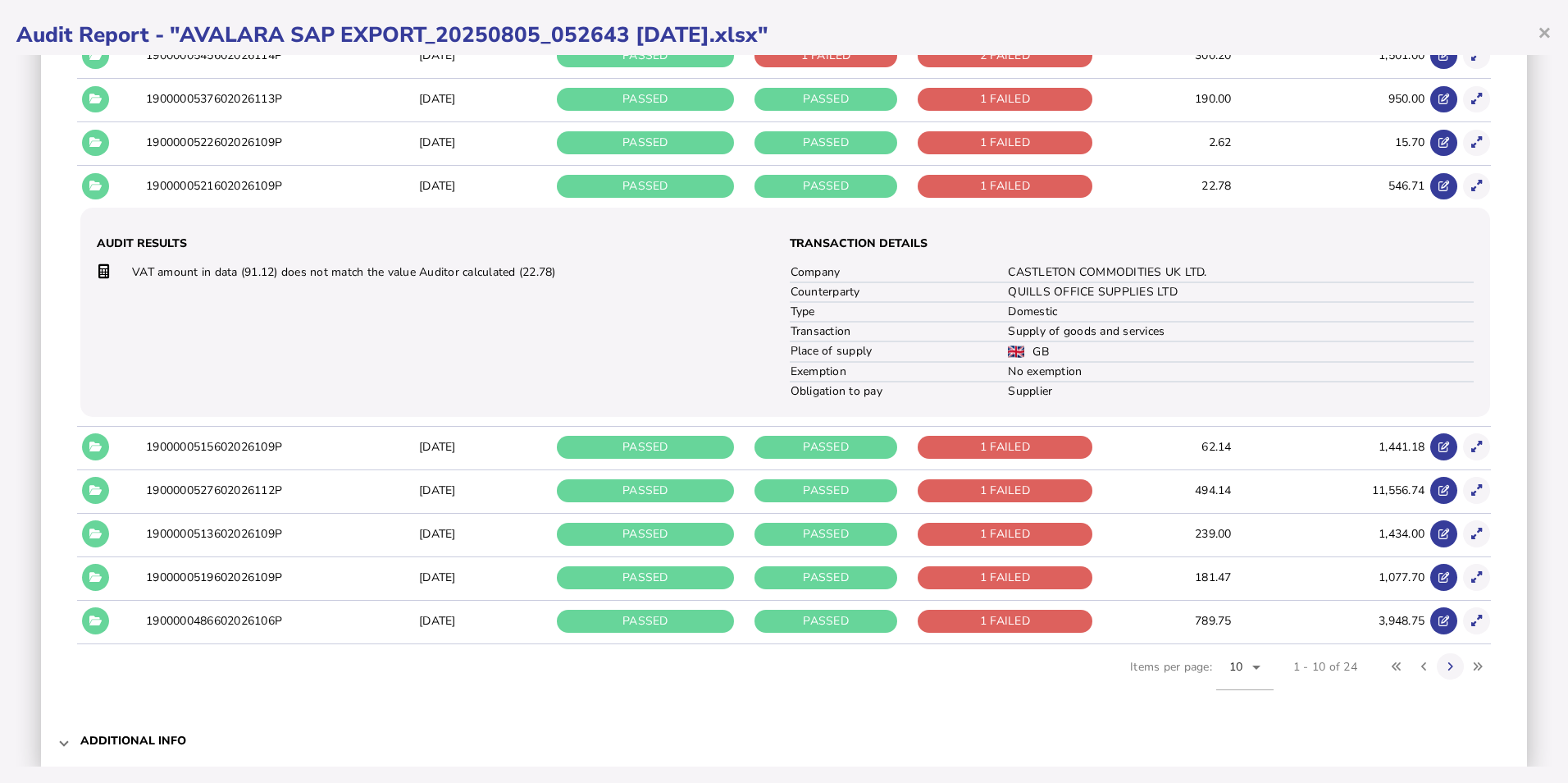
click at [283, 449] on td "1900000515602026109P" at bounding box center [279, 446] width 273 height 42
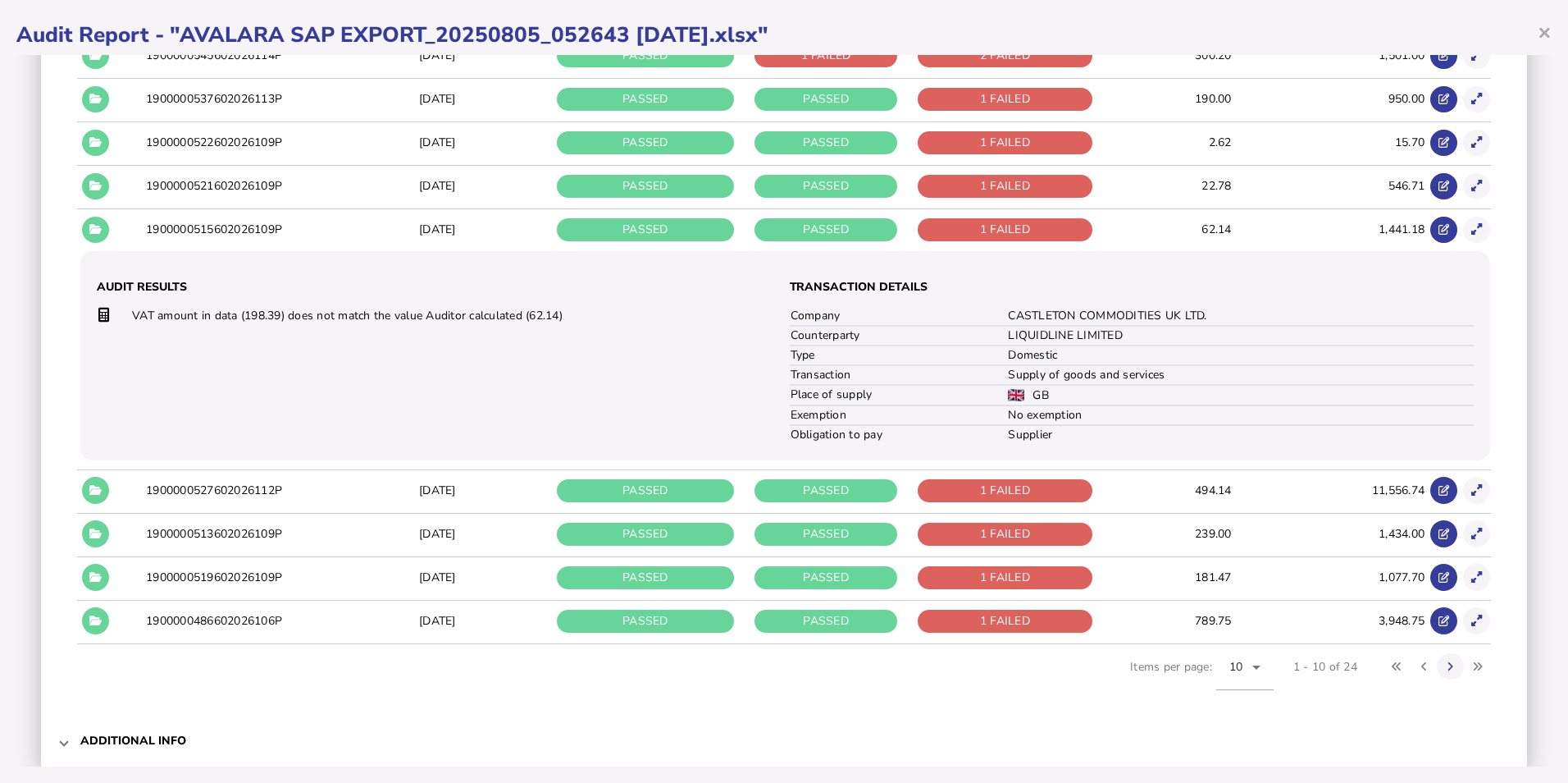
click at [267, 485] on td "1900000527602026112P" at bounding box center [279, 489] width 273 height 42
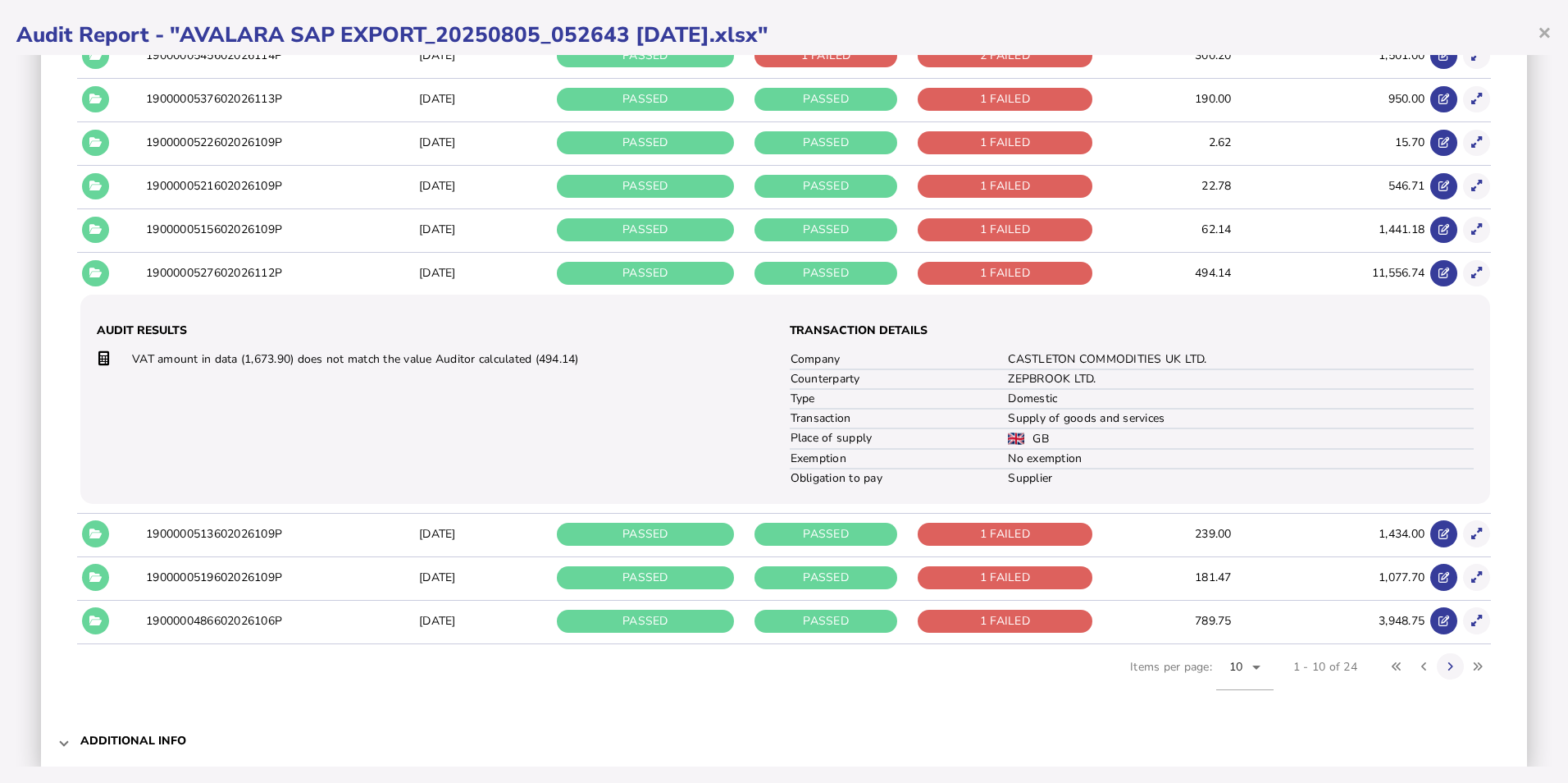
click at [283, 523] on td "1900000513602026109P" at bounding box center [279, 533] width 273 height 42
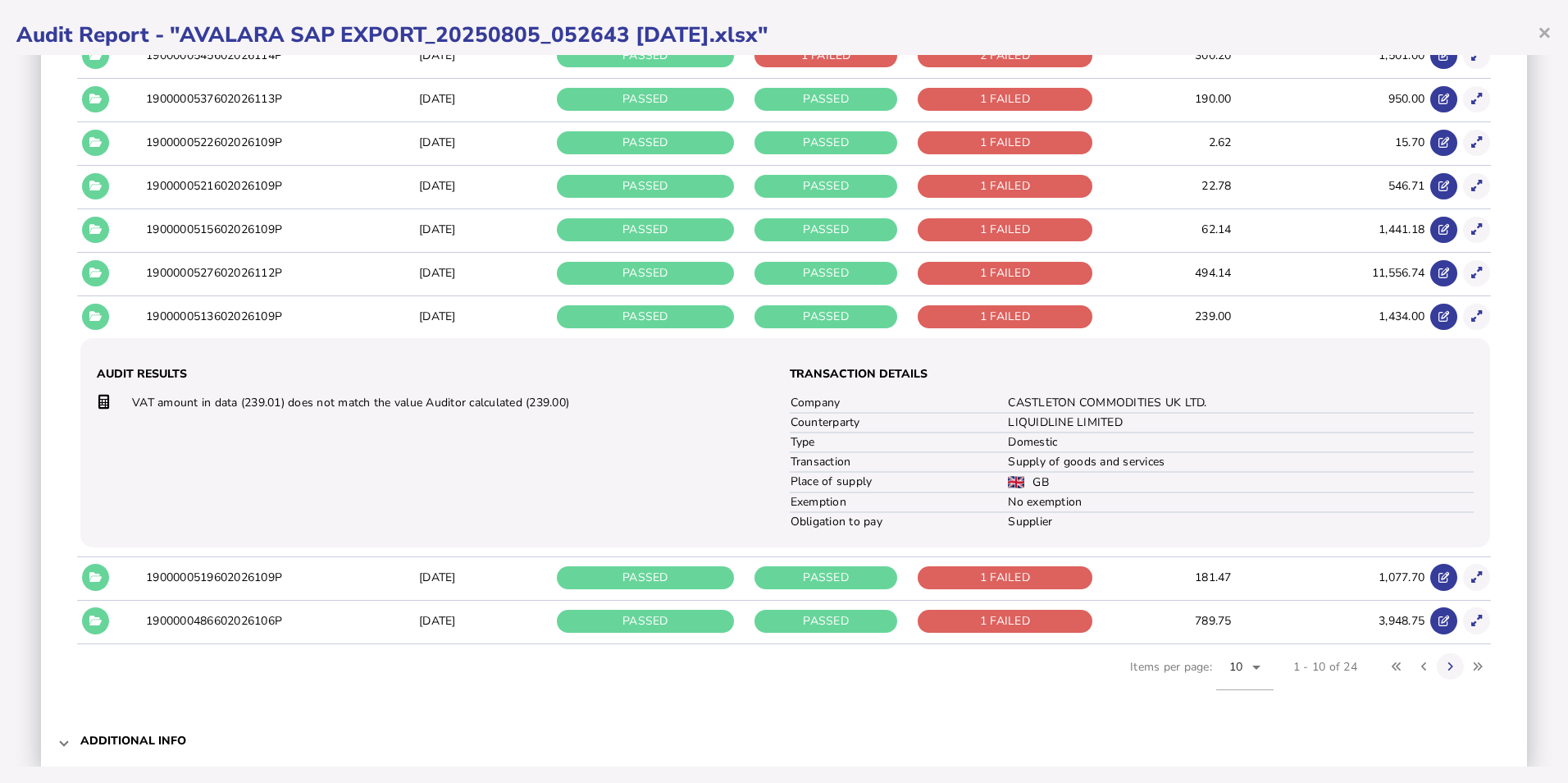
click at [283, 593] on td "1900000519602026109P" at bounding box center [279, 577] width 273 height 42
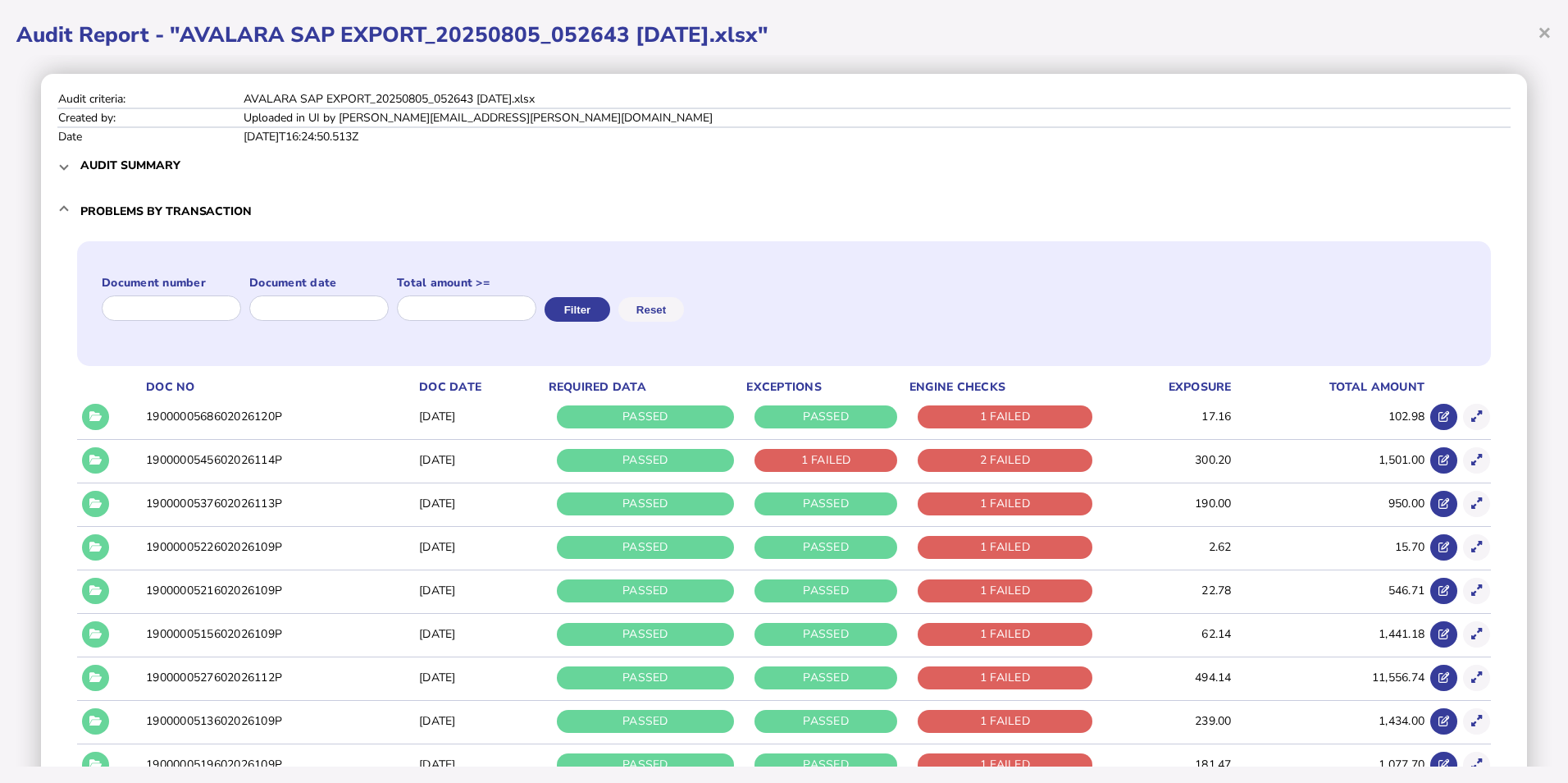
scroll to position [0, 0]
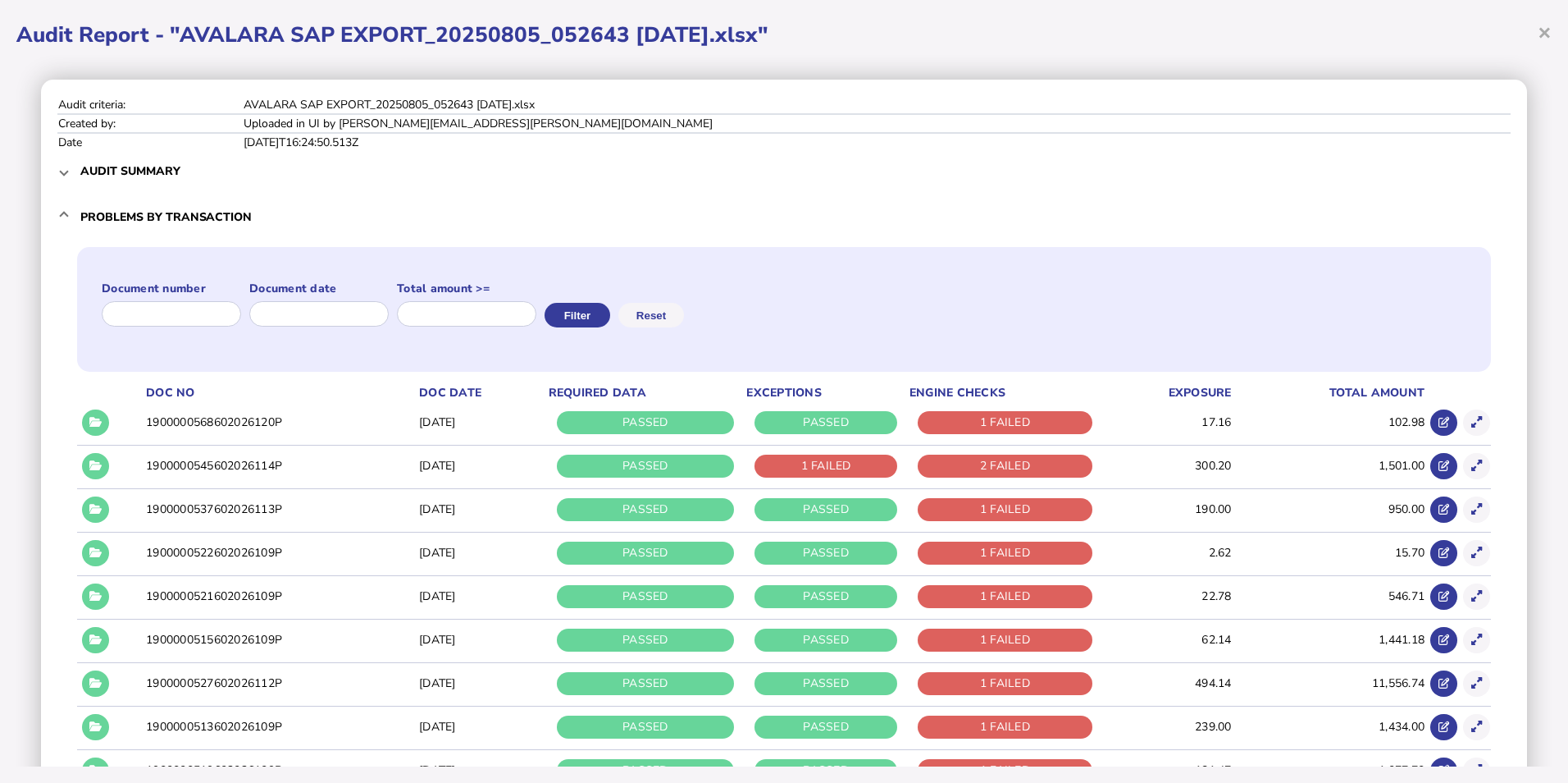
click at [1547, 22] on span "×" at bounding box center [1545, 32] width 14 height 31
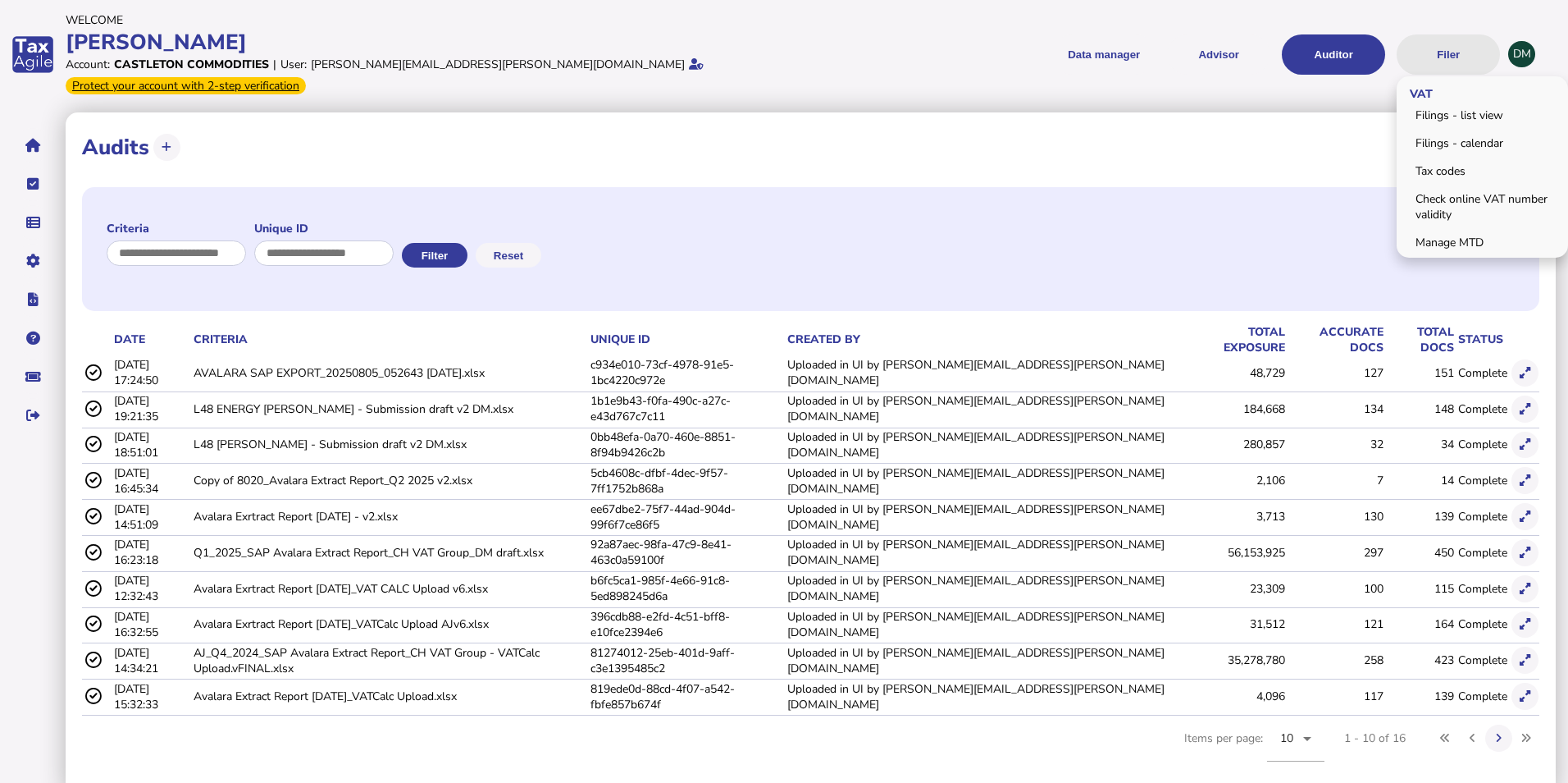
click at [1434, 34] on button "Filer" at bounding box center [1448, 53] width 103 height 40
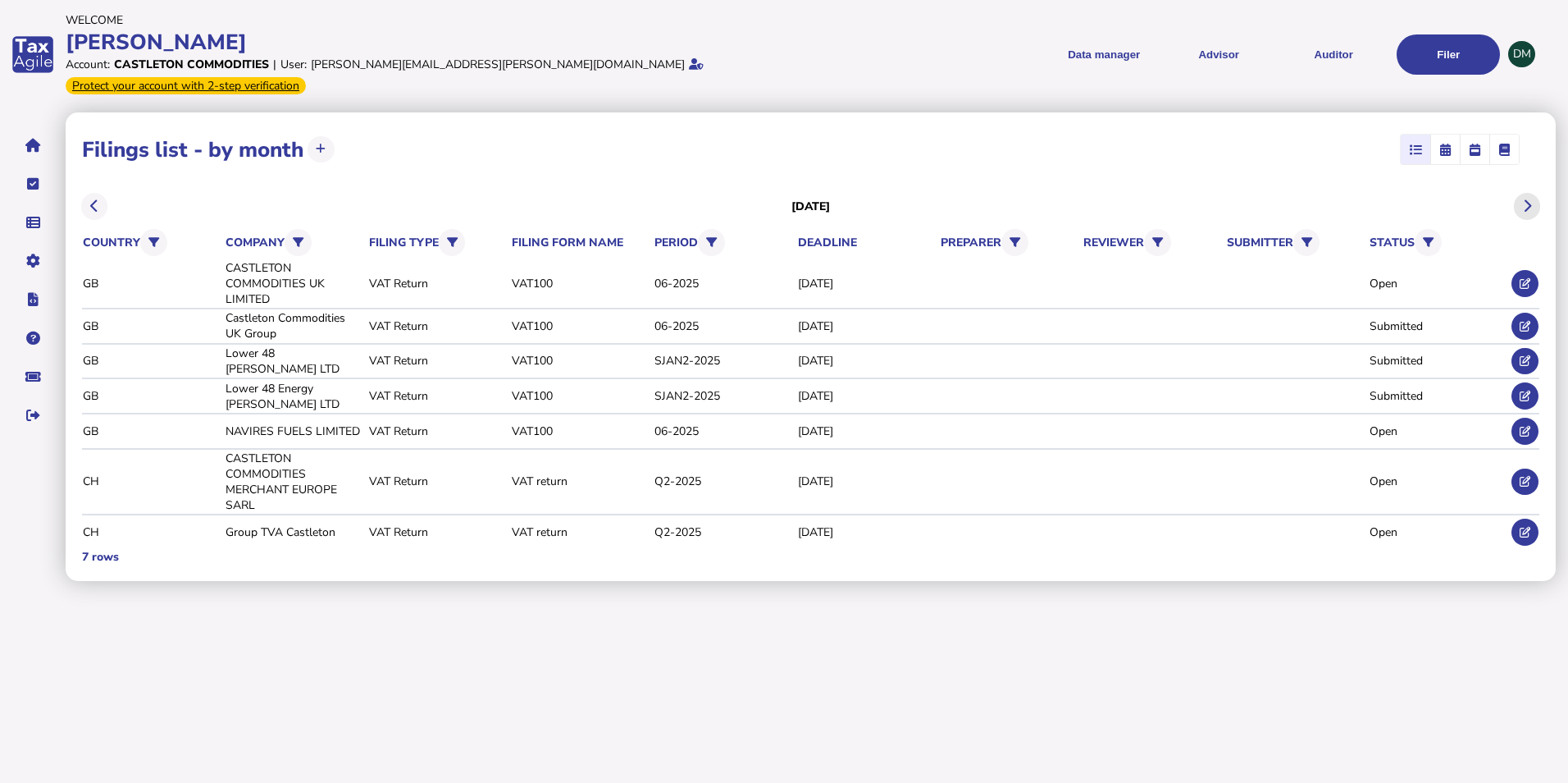
click at [1523, 206] on icon at bounding box center [1527, 206] width 8 height 1
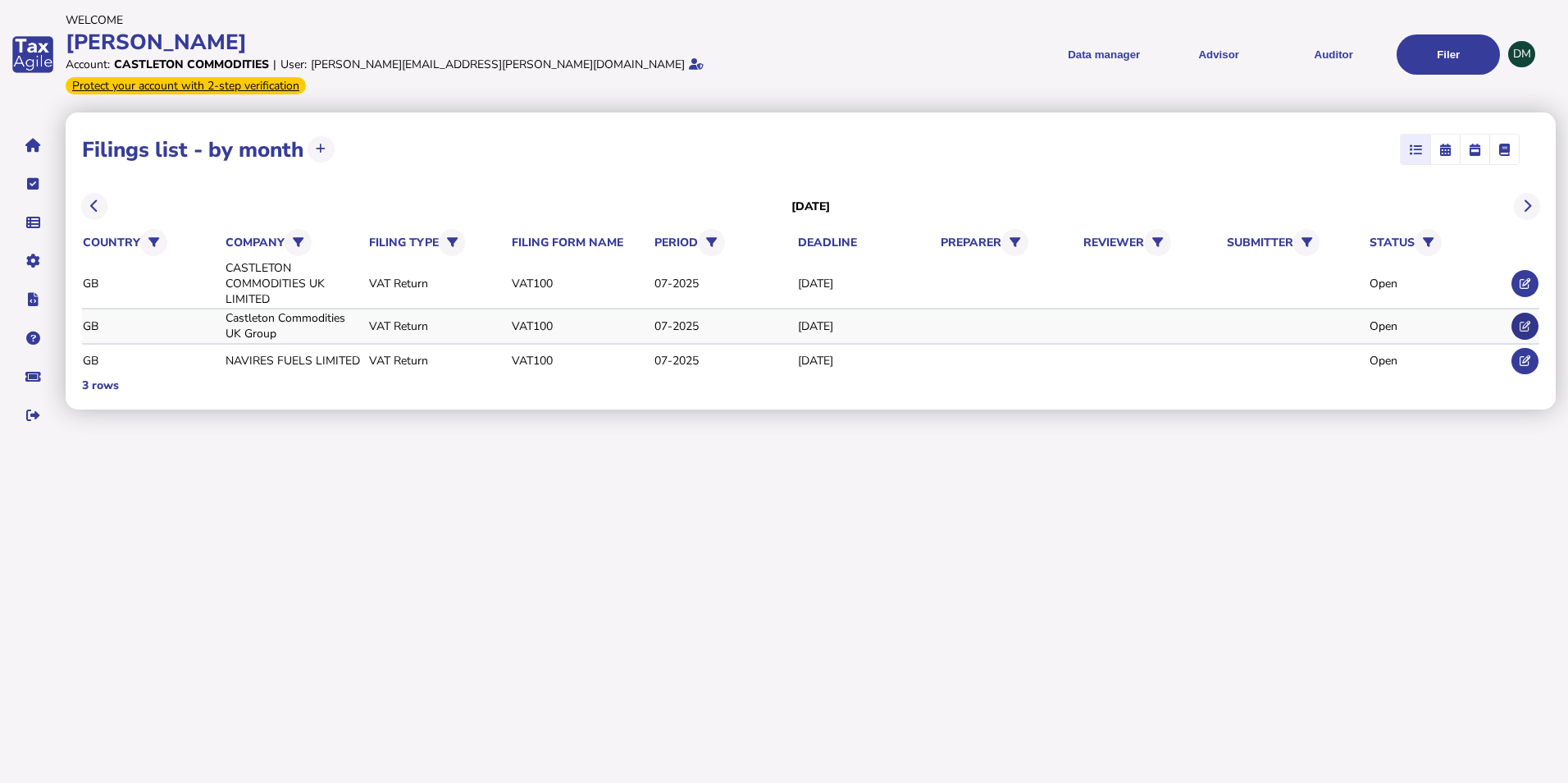
click at [1528, 321] on icon at bounding box center [1525, 326] width 11 height 11
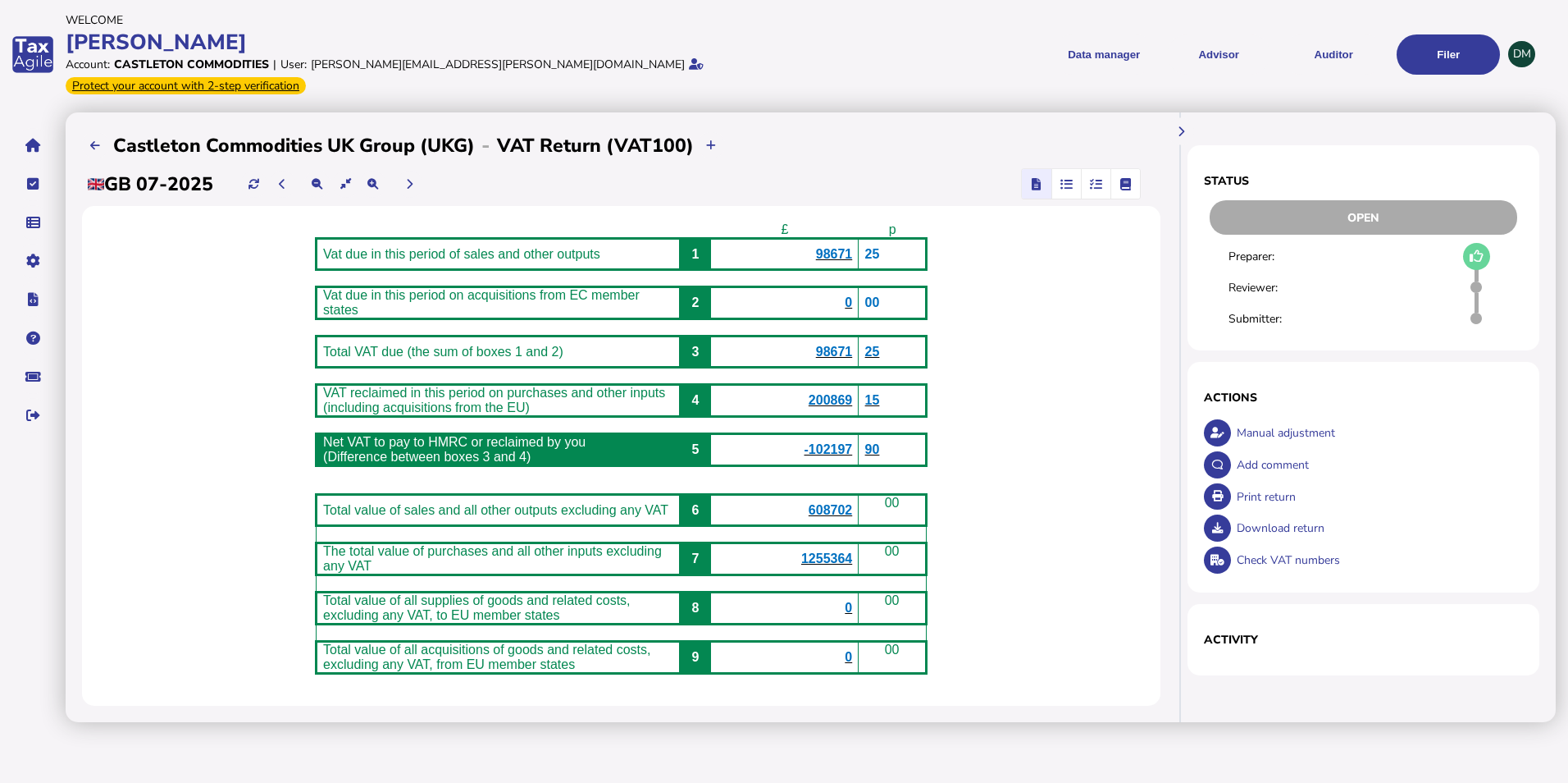
click at [1065, 184] on icon "button" at bounding box center [1066, 184] width 13 height 1
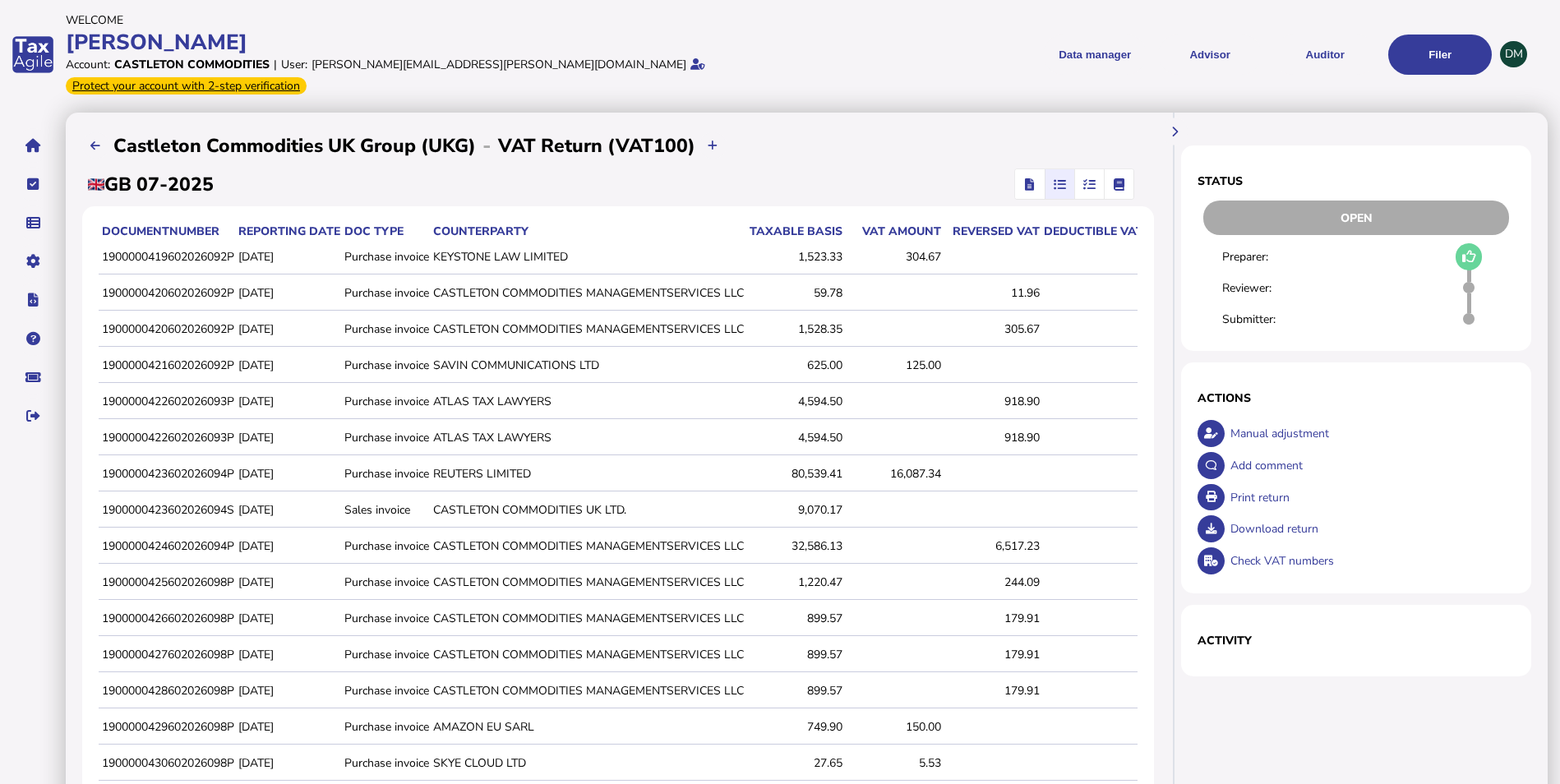
click at [1089, 184] on icon "button" at bounding box center [1088, 184] width 13 height 1
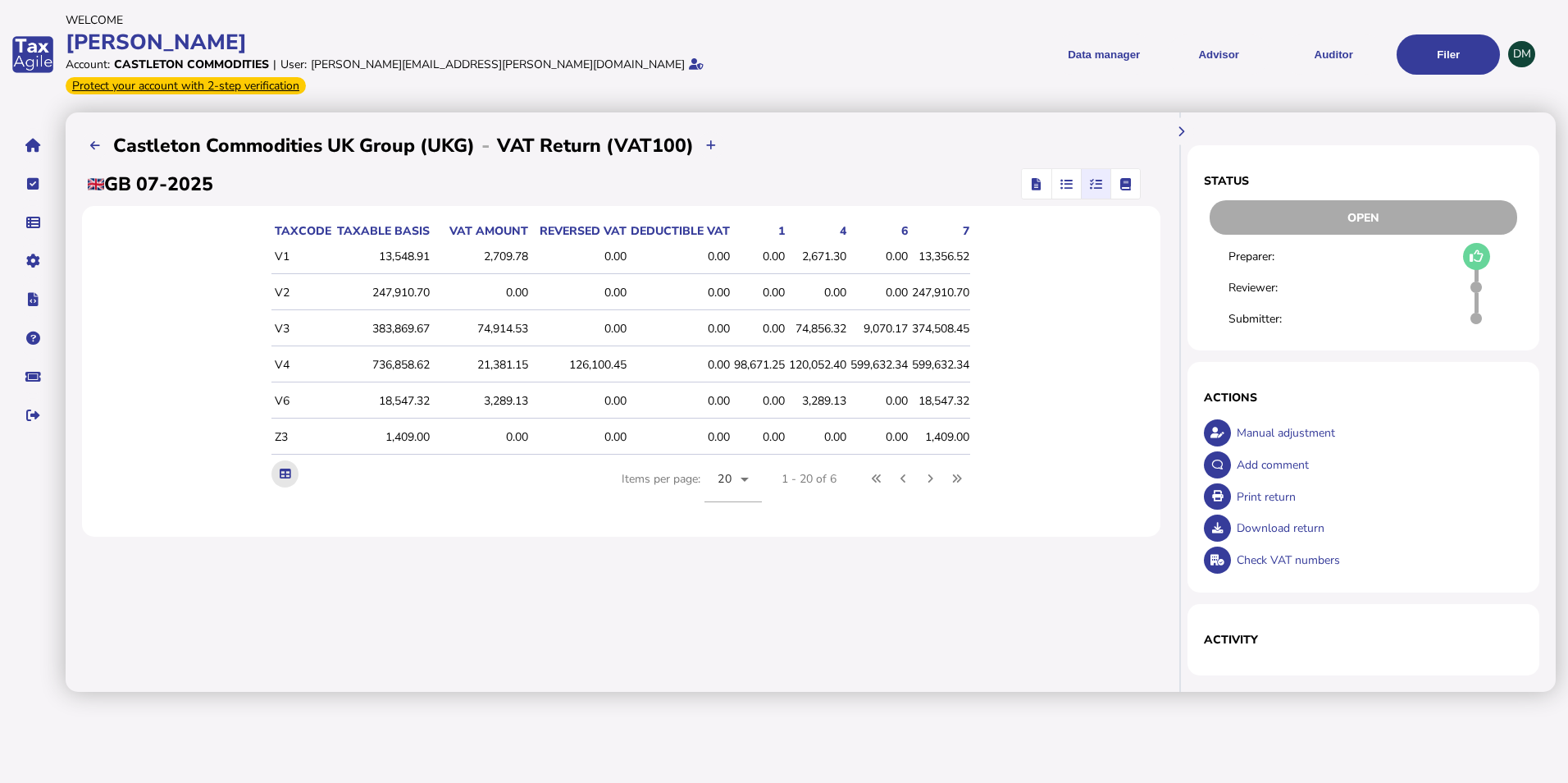
click at [273, 460] on button at bounding box center [285, 474] width 27 height 27
click at [725, 618] on div "**********" at bounding box center [621, 402] width 1112 height 579
click at [679, 599] on div "**********" at bounding box center [621, 402] width 1112 height 579
click at [625, 564] on div "**********" at bounding box center [621, 402] width 1112 height 579
click at [30, 184] on icon "navigate application pages" at bounding box center [33, 184] width 13 height 1
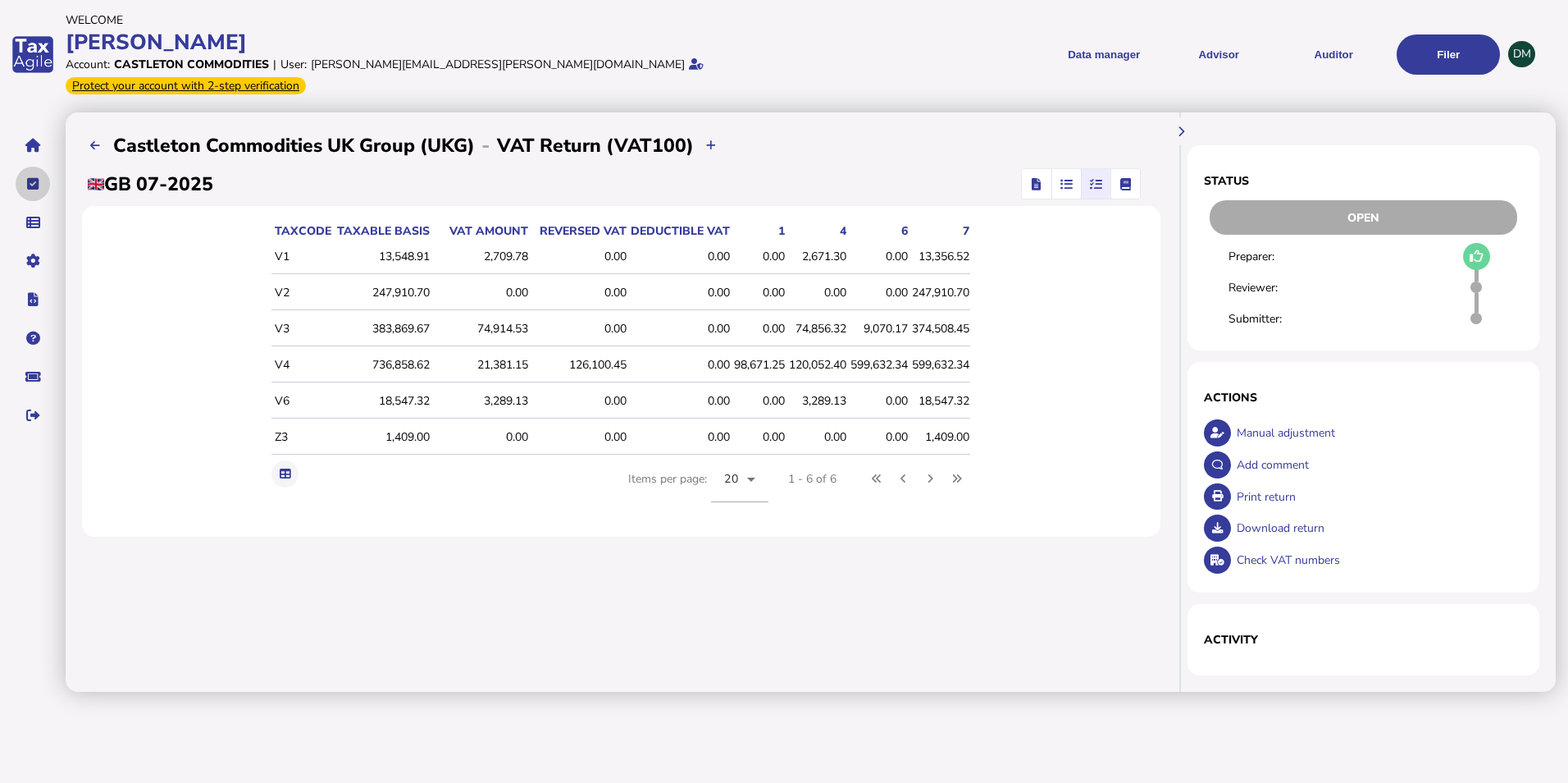
select select "**********"
select select "********"
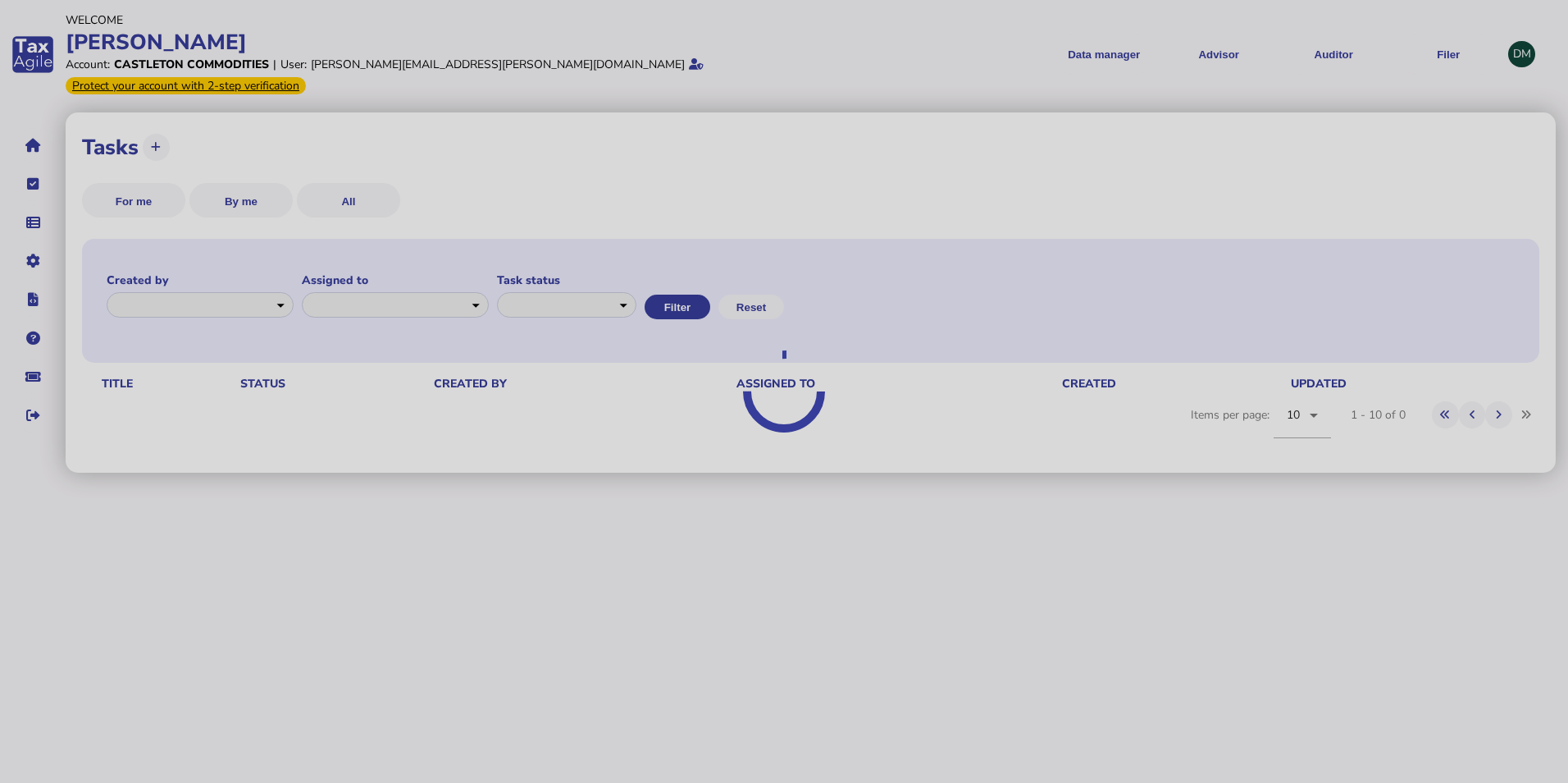
select select "**********"
select select "********"
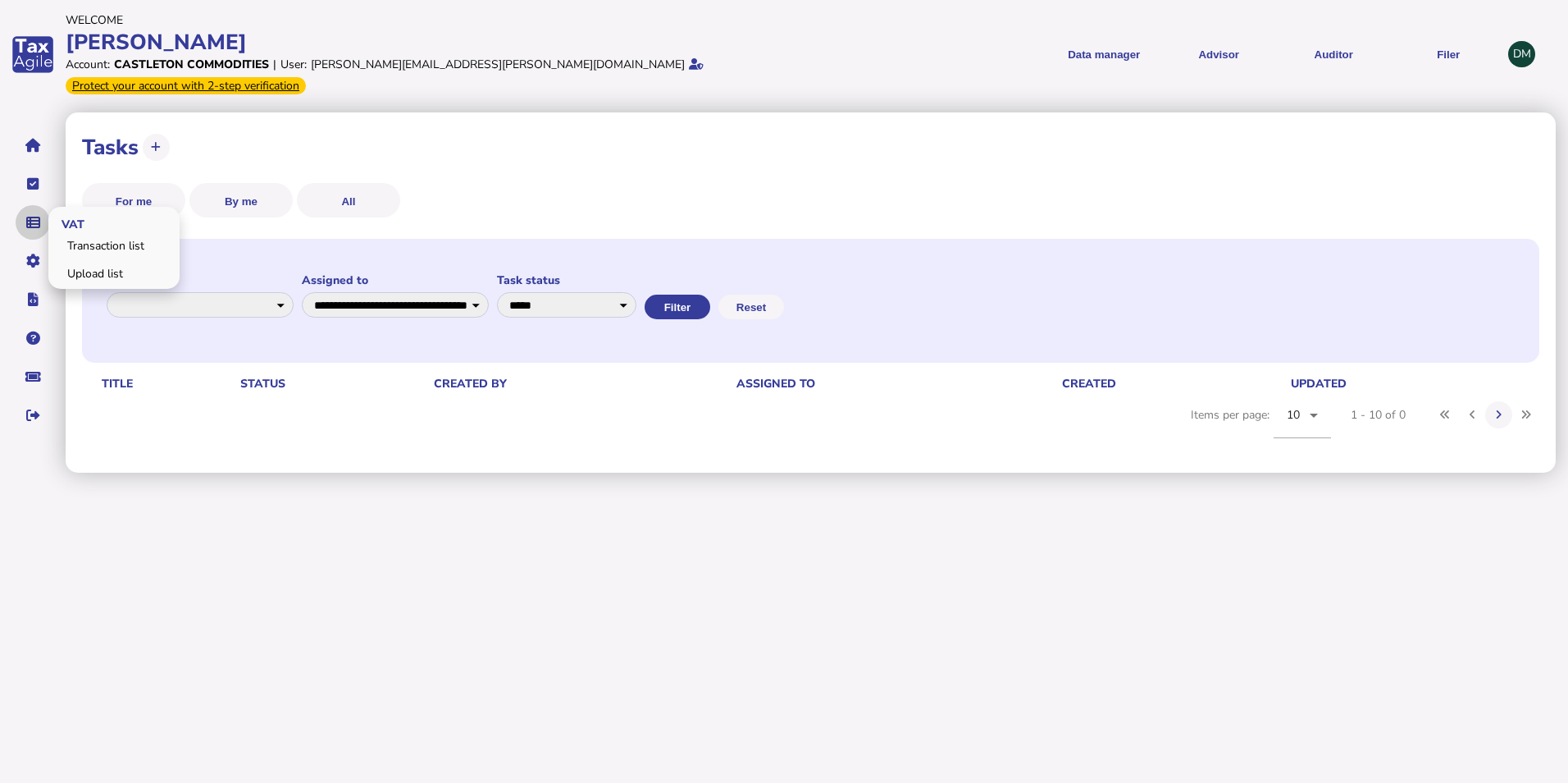
click at [19, 205] on button "navigate application pages" at bounding box center [32, 222] width 34 height 34
drag, startPoint x: 78, startPoint y: 246, endPoint x: 99, endPoint y: 260, distance: 25.2
click at [78, 261] on link "Upload list" at bounding box center [114, 273] width 126 height 25
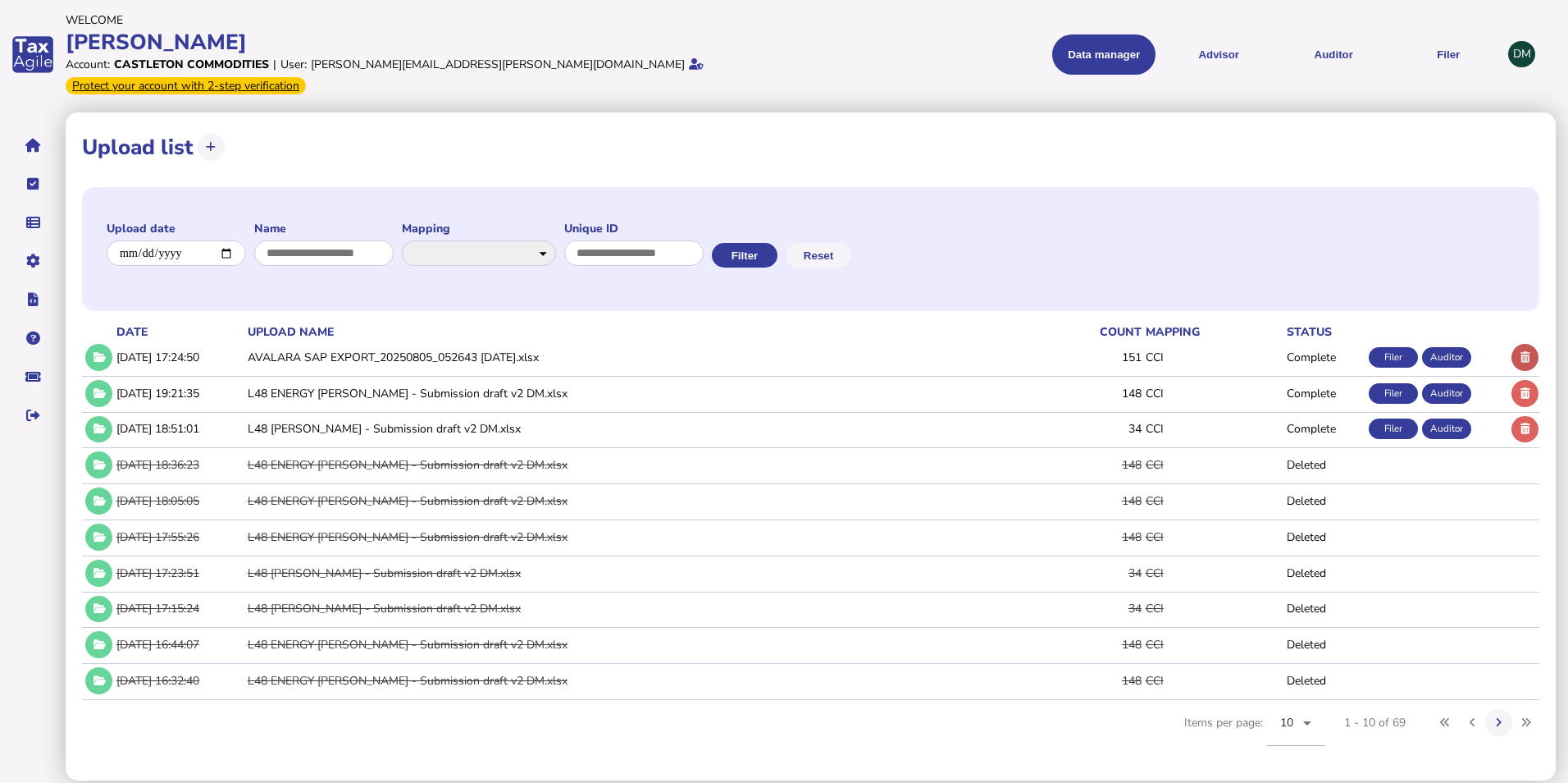
click at [1518, 343] on button at bounding box center [1525, 357] width 27 height 27
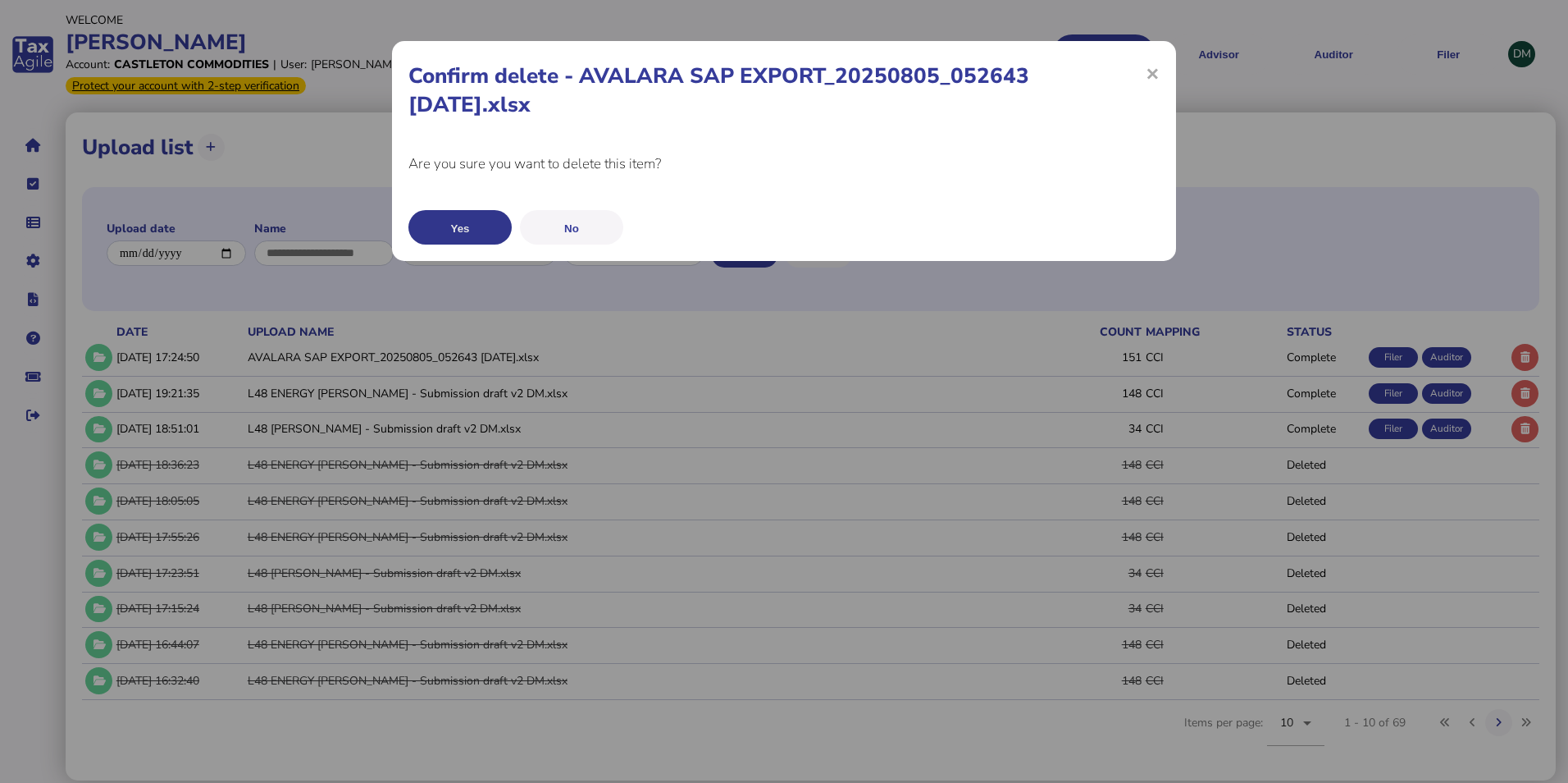
click at [447, 218] on button "Yes" at bounding box center [460, 227] width 103 height 34
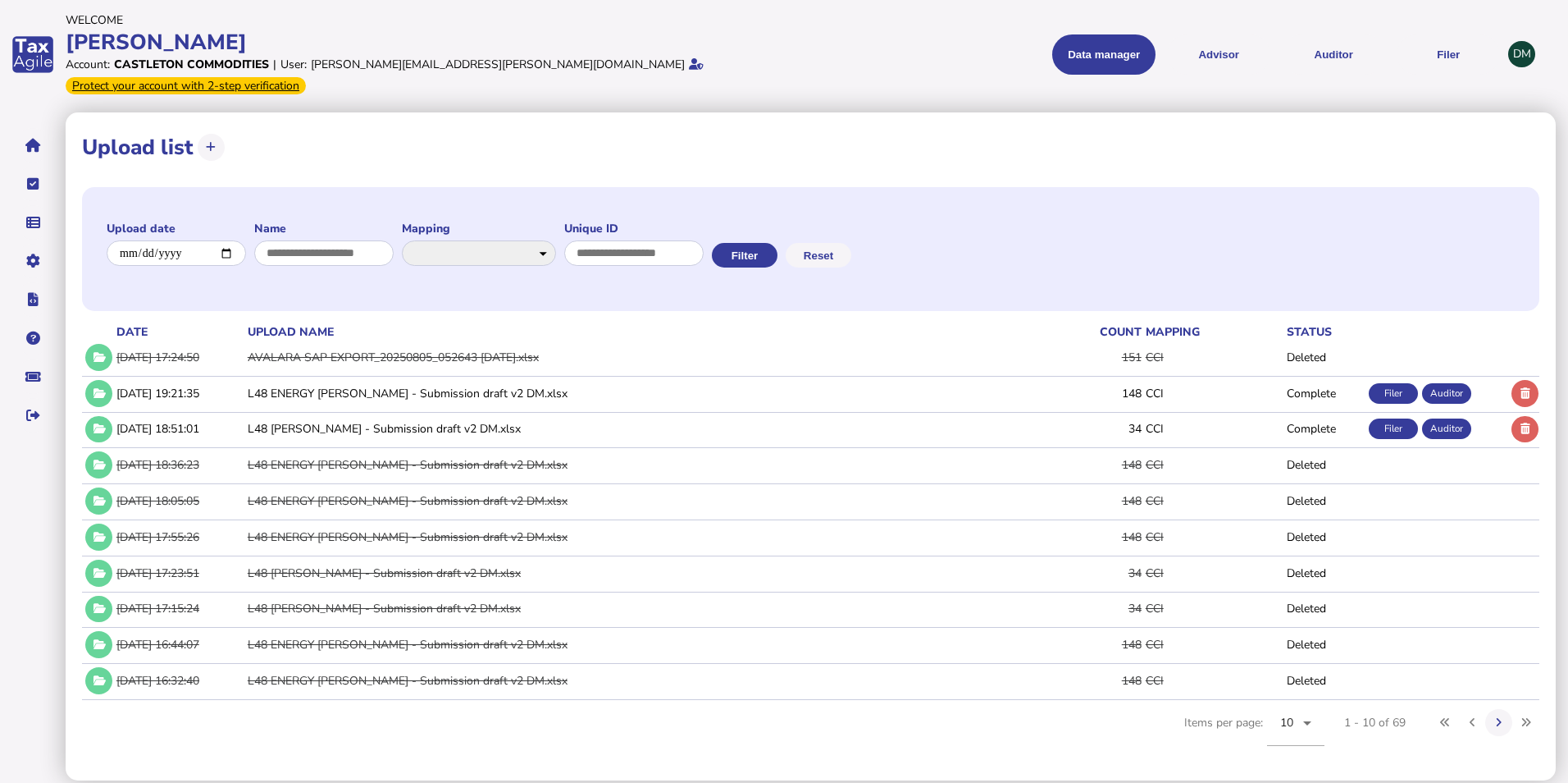
drag, startPoint x: 215, startPoint y: 127, endPoint x: 234, endPoint y: 134, distance: 20.2
click at [215, 142] on icon at bounding box center [211, 147] width 10 height 11
select select "**********"
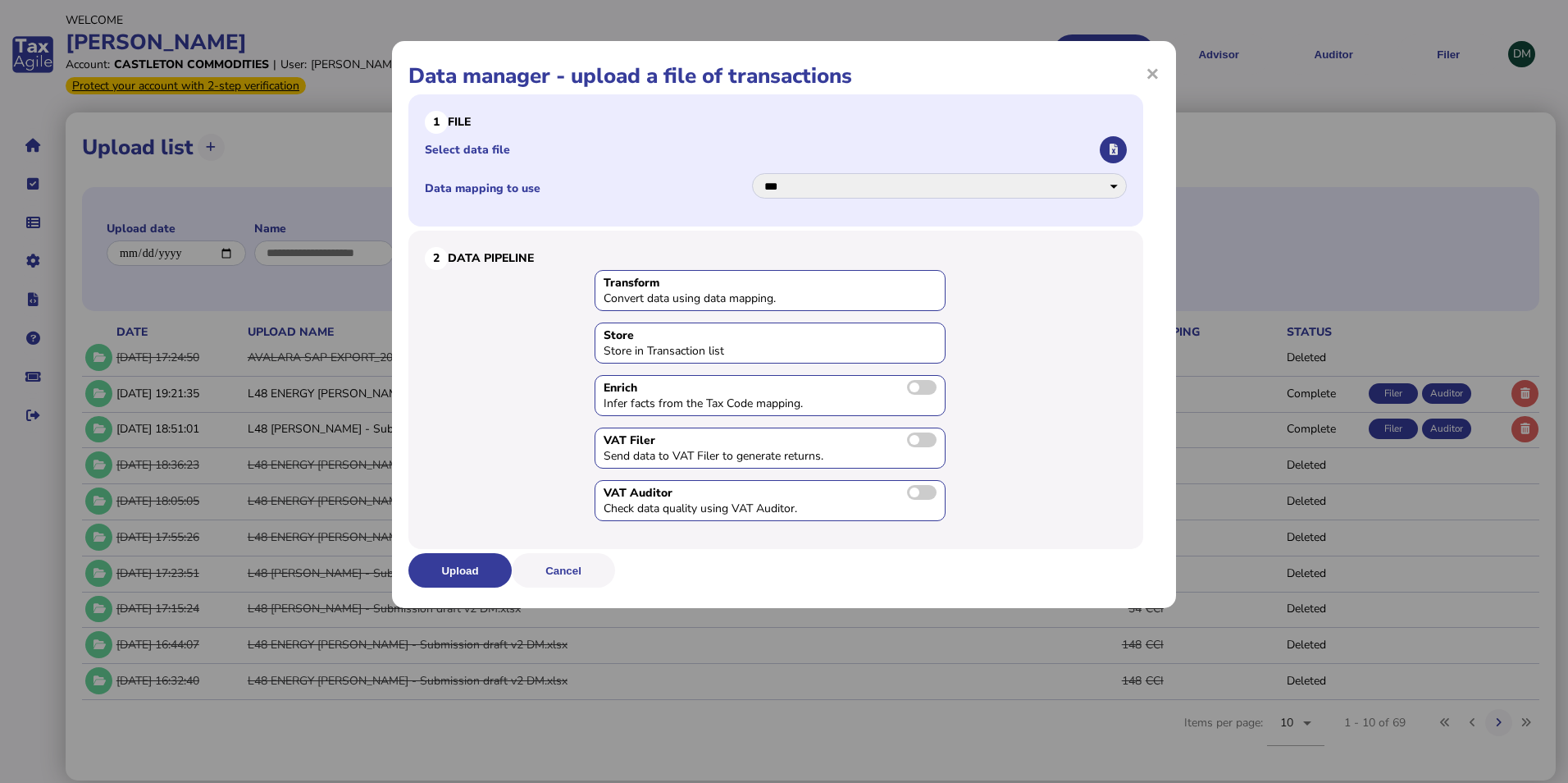
click at [1115, 144] on icon "button" at bounding box center [1114, 149] width 8 height 11
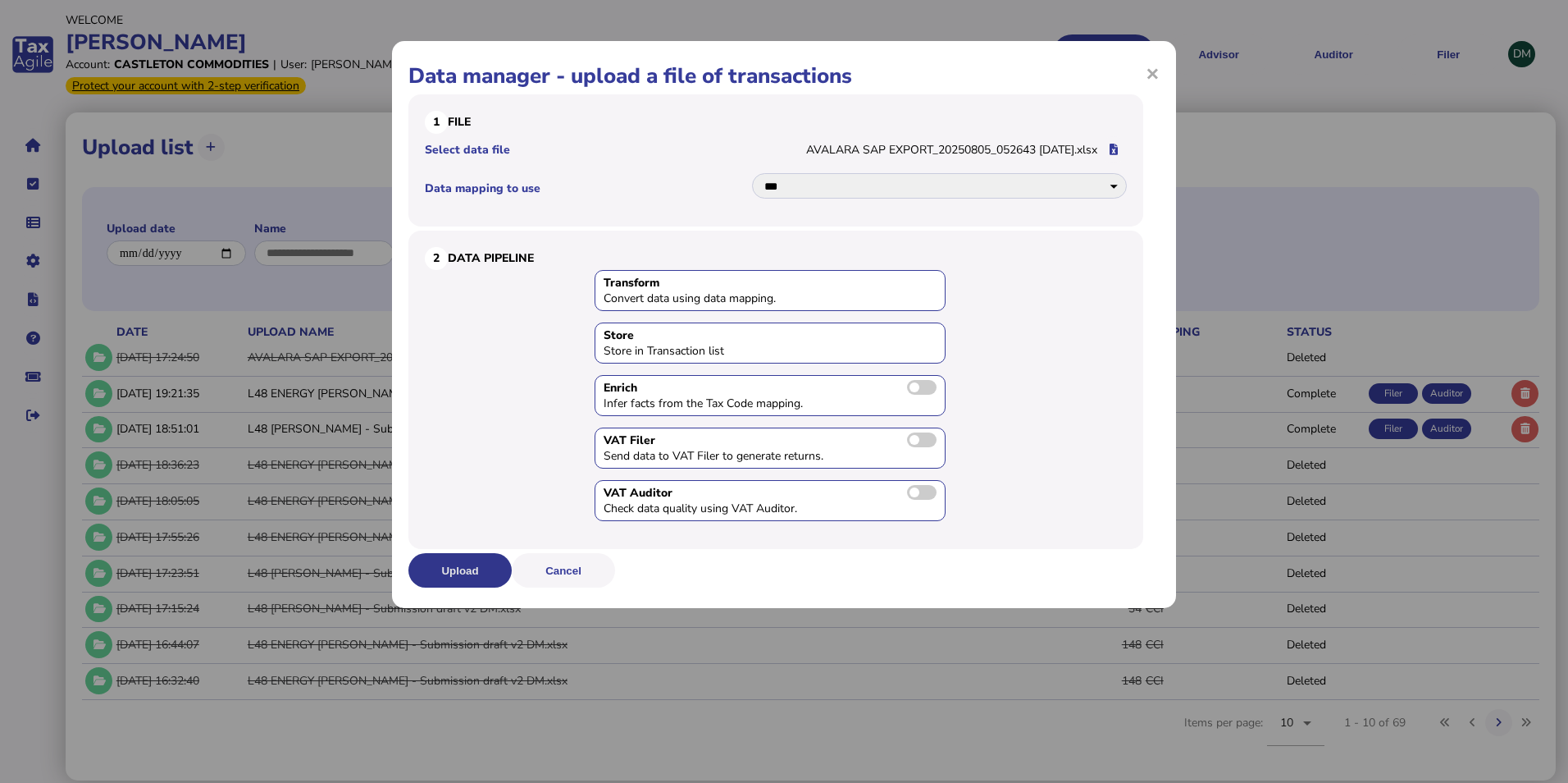
click at [458, 569] on button "Upload" at bounding box center [460, 569] width 103 height 34
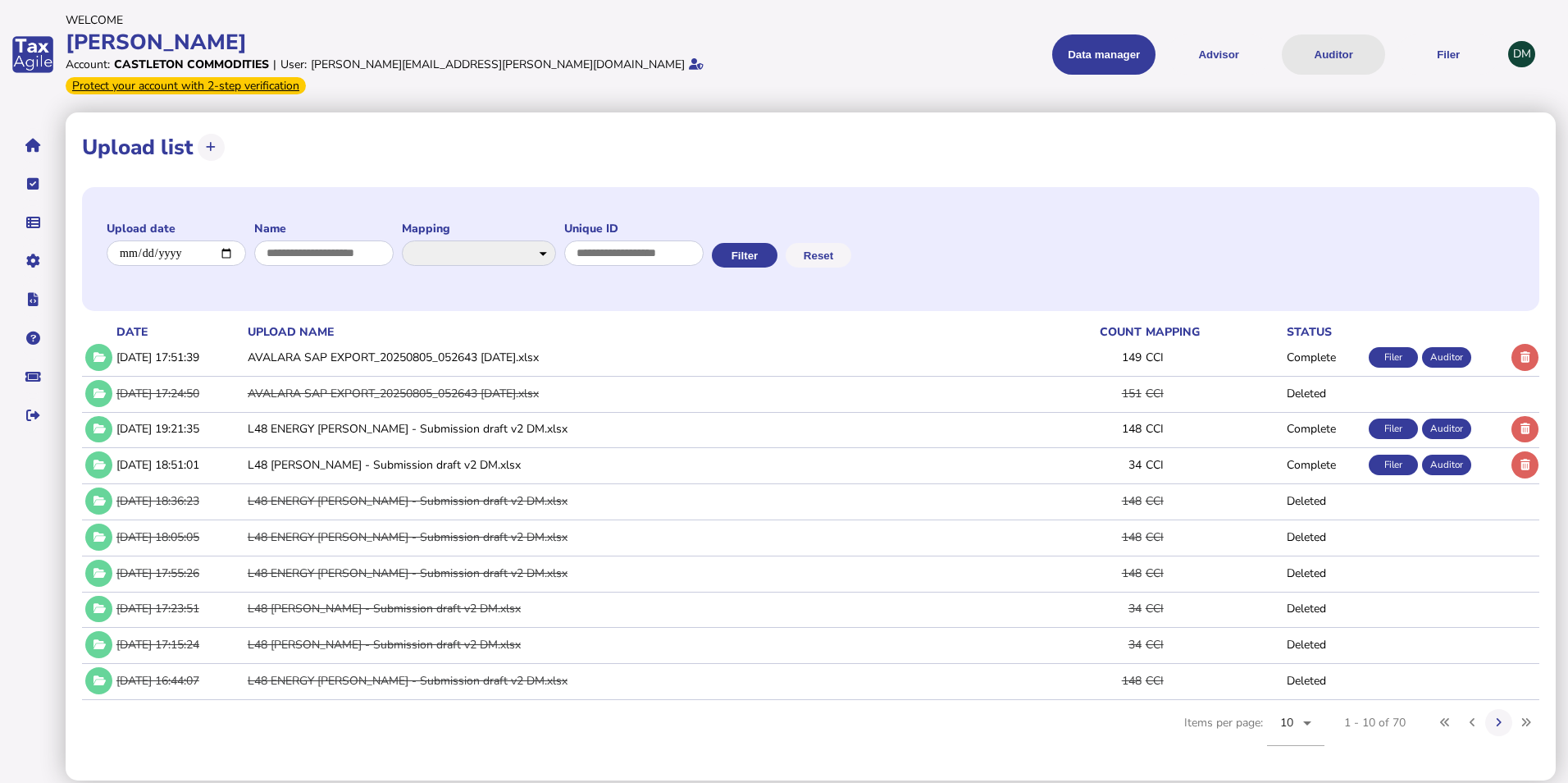
click at [1318, 39] on button "Auditor" at bounding box center [1334, 53] width 103 height 40
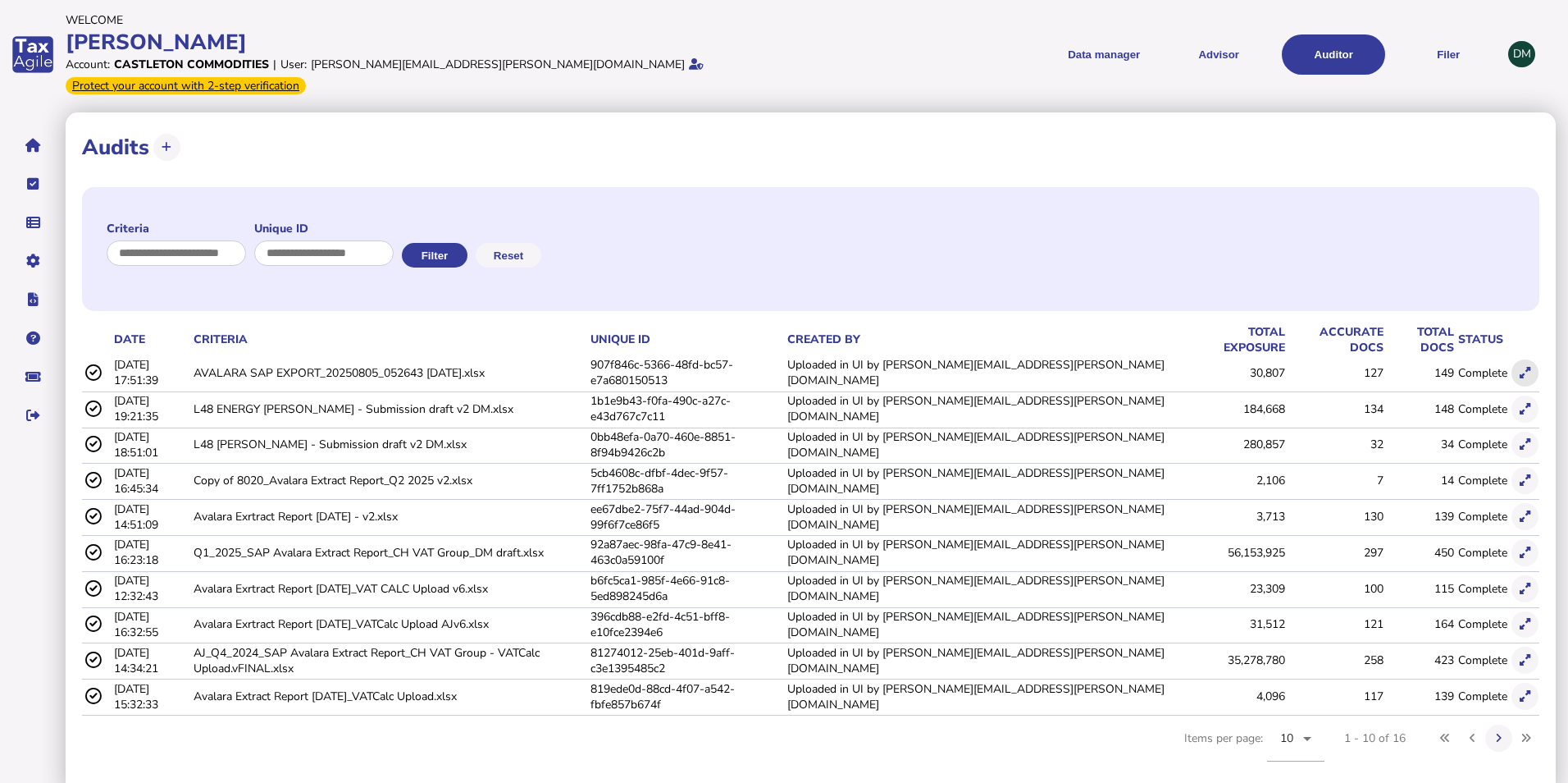
click at [1526, 368] on icon at bounding box center [1525, 373] width 11 height 11
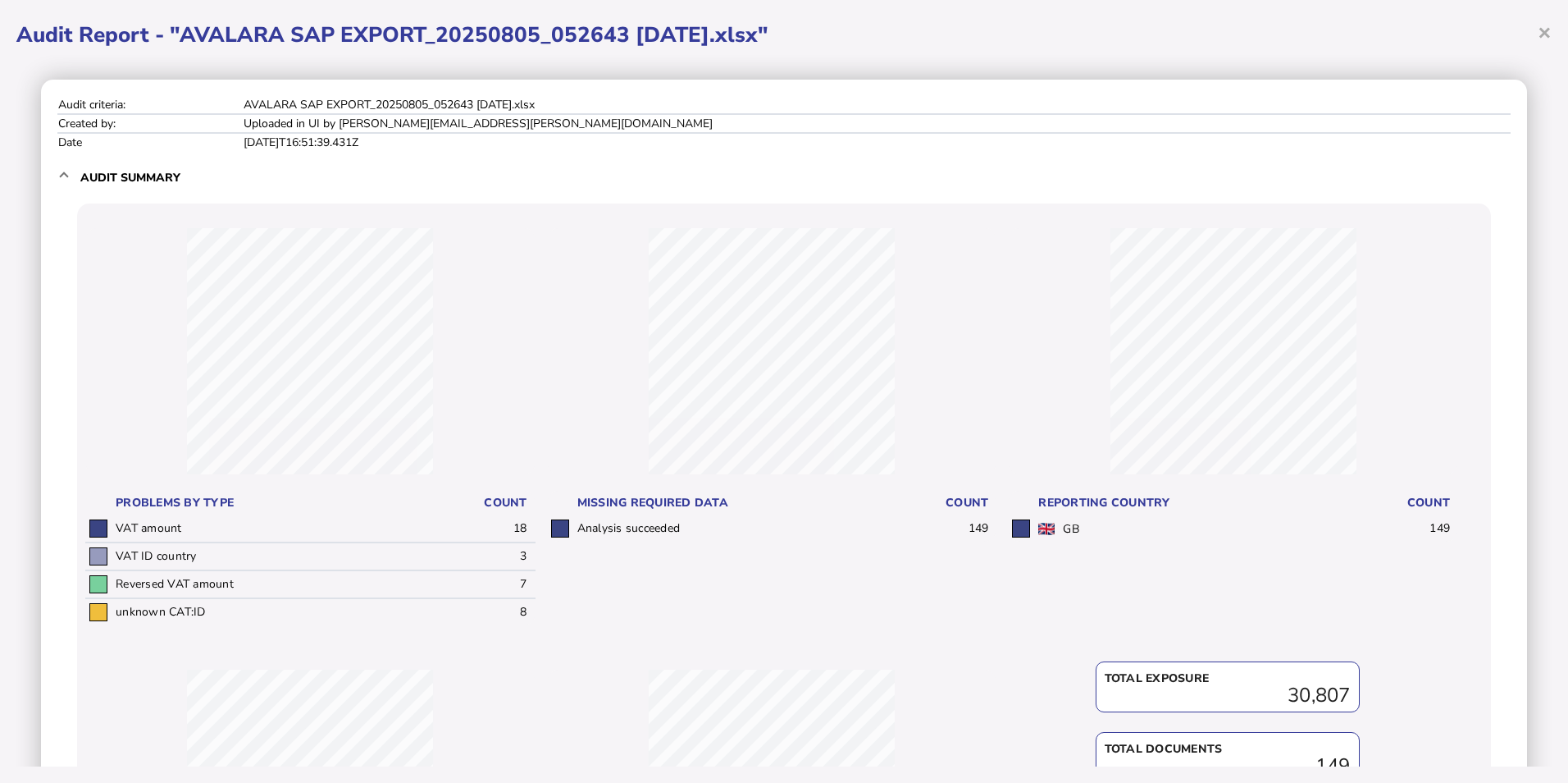
click at [1547, 38] on span "×" at bounding box center [1545, 32] width 14 height 31
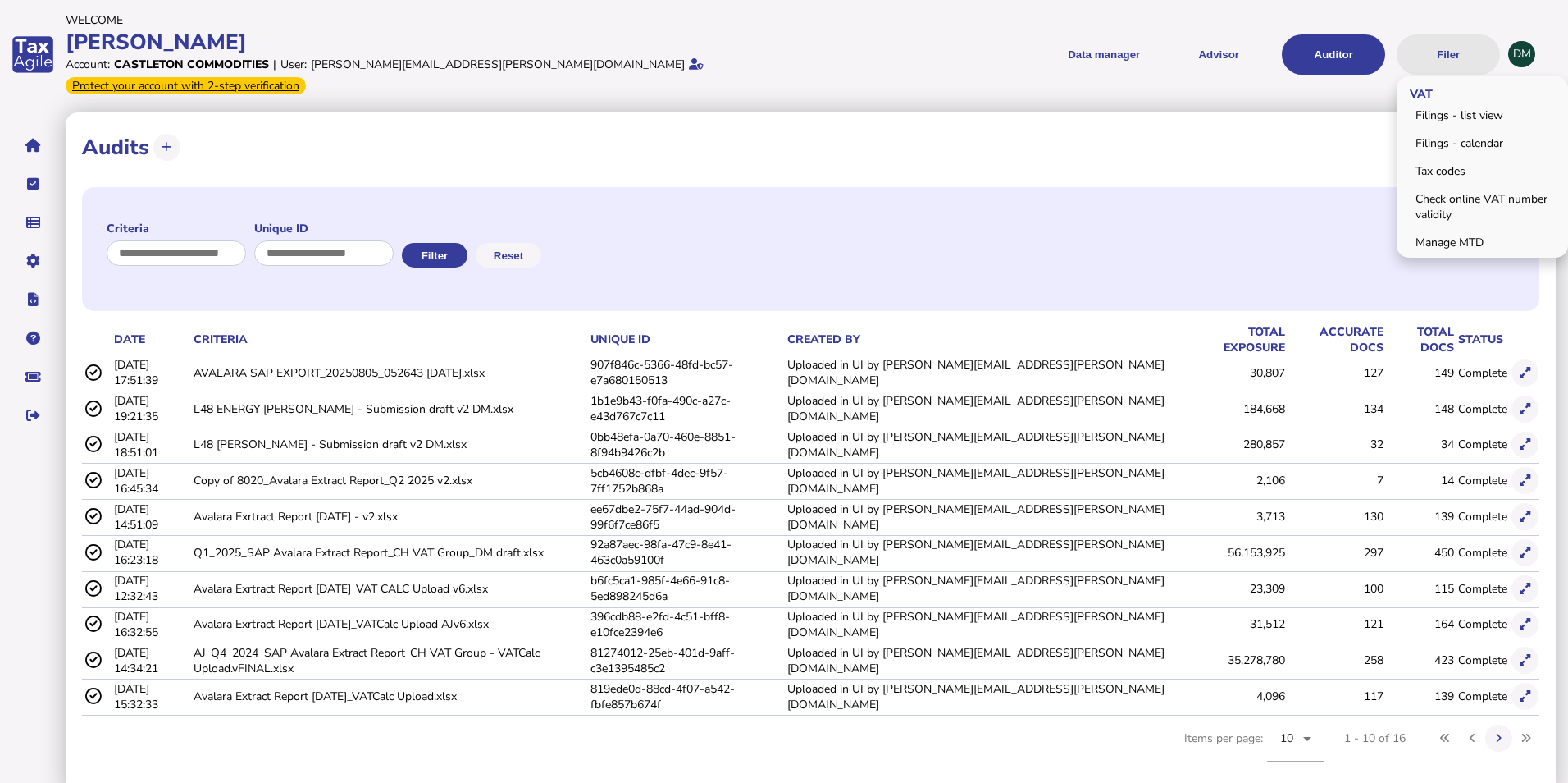
click at [1437, 45] on button "Filer" at bounding box center [1448, 53] width 103 height 40
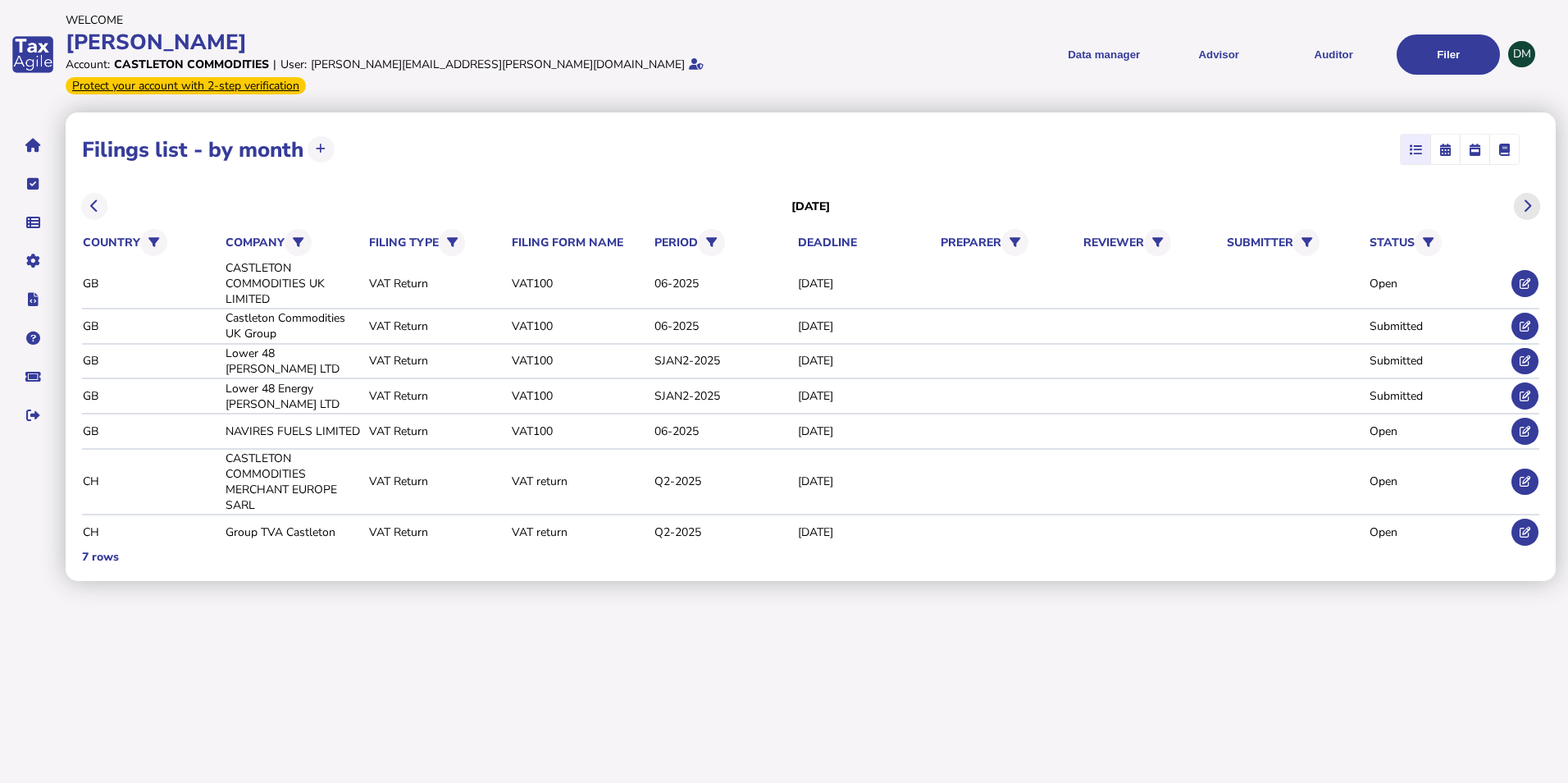
click at [1532, 193] on button at bounding box center [1528, 206] width 27 height 27
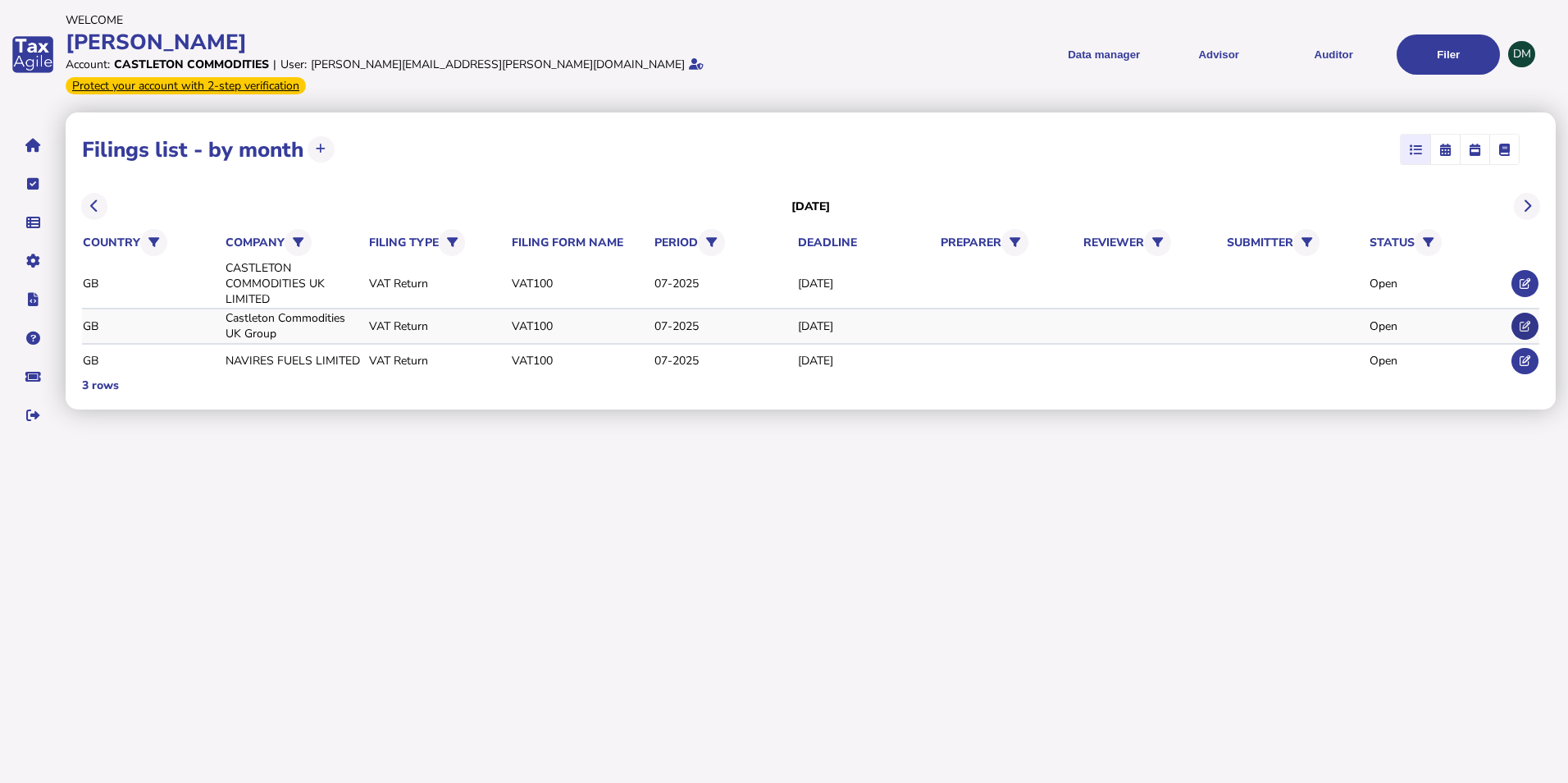
click at [1529, 321] on icon at bounding box center [1525, 326] width 11 height 11
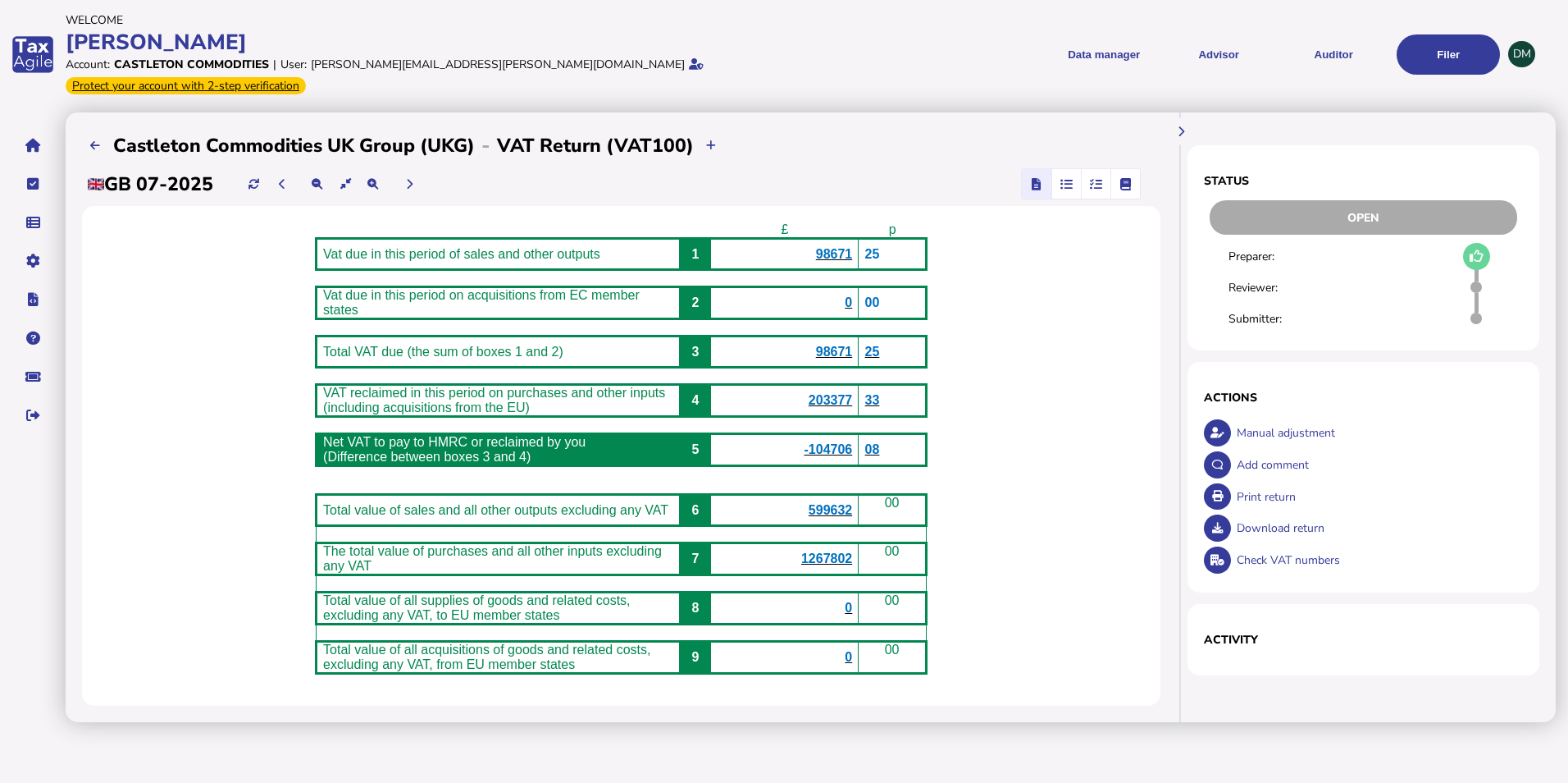
click at [1096, 184] on icon "button" at bounding box center [1096, 184] width 13 height 1
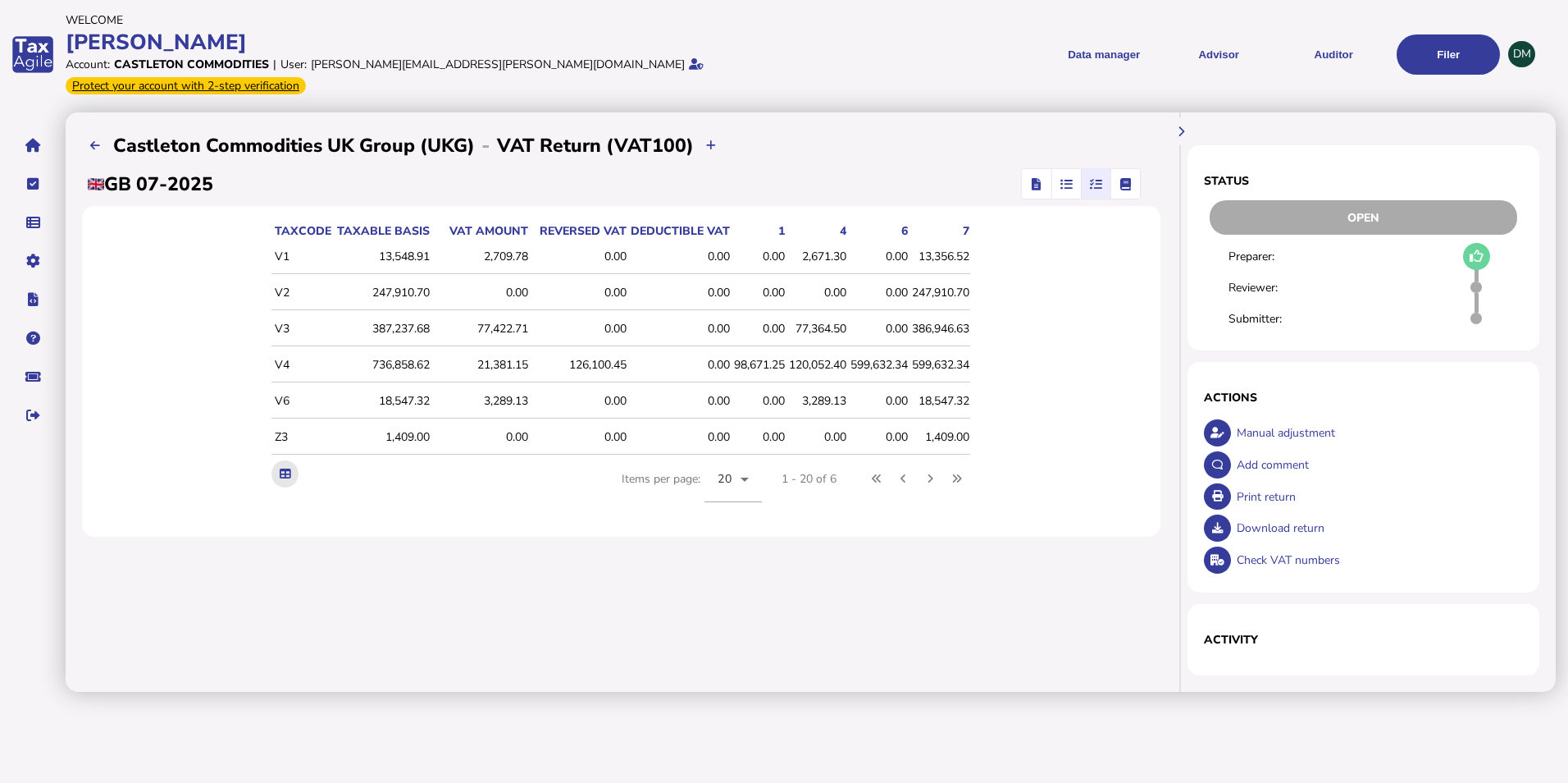
click at [285, 469] on icon at bounding box center [285, 474] width 11 height 11
click at [1054, 169] on span "button" at bounding box center [1067, 184] width 27 height 29
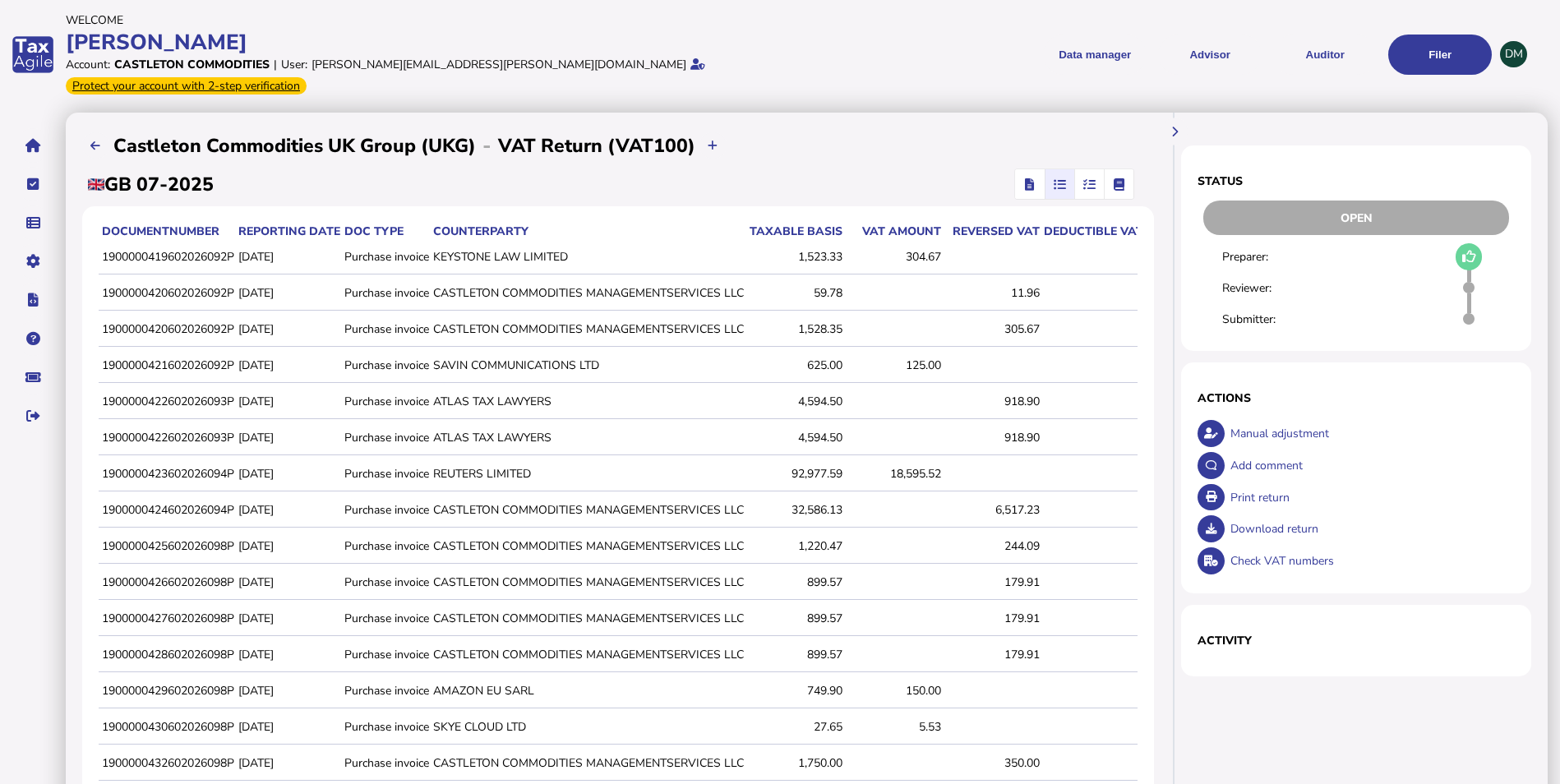
click at [1120, 175] on span "button" at bounding box center [1119, 184] width 26 height 29
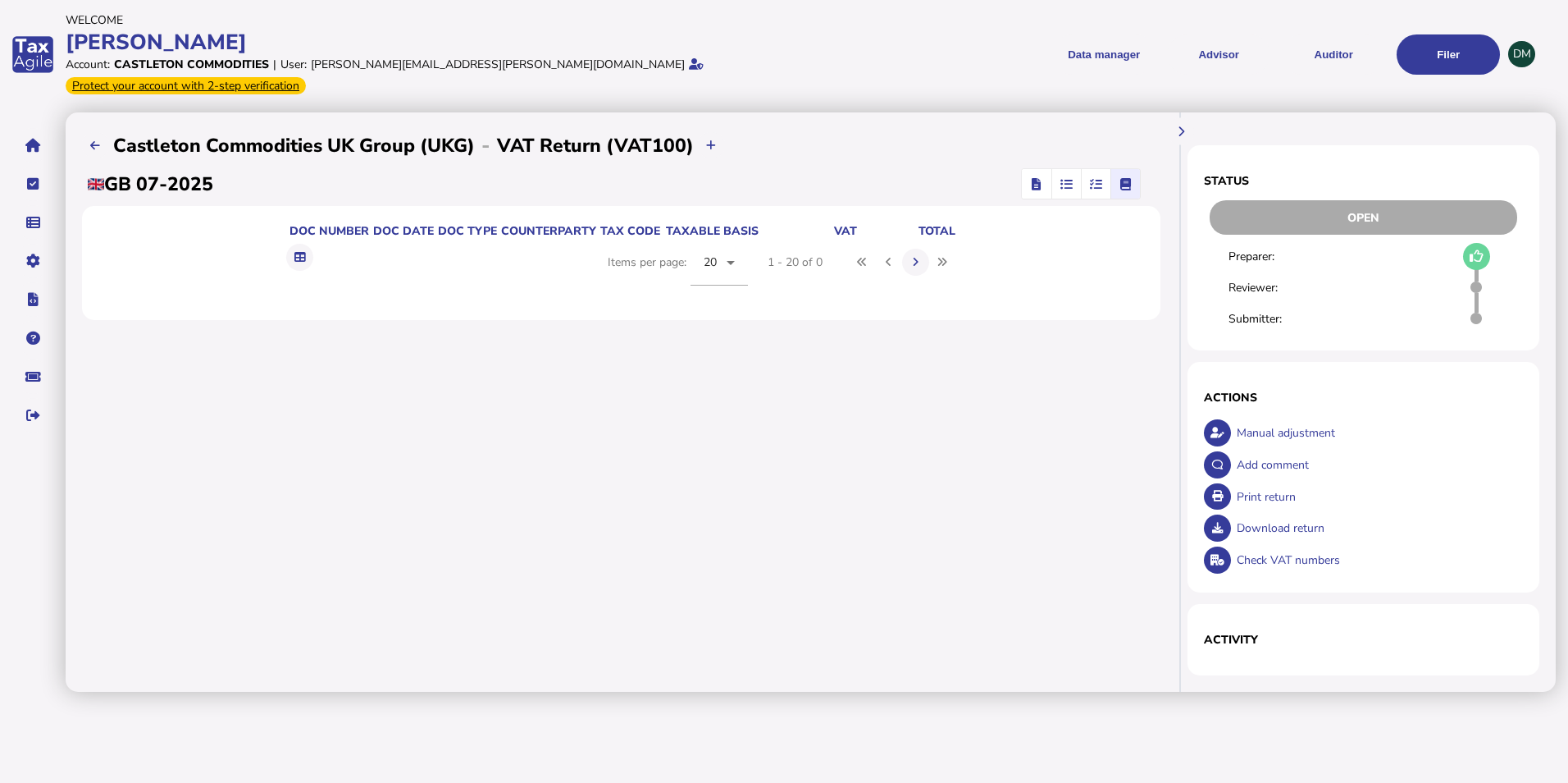
click at [1067, 176] on span "button" at bounding box center [1067, 184] width 27 height 29
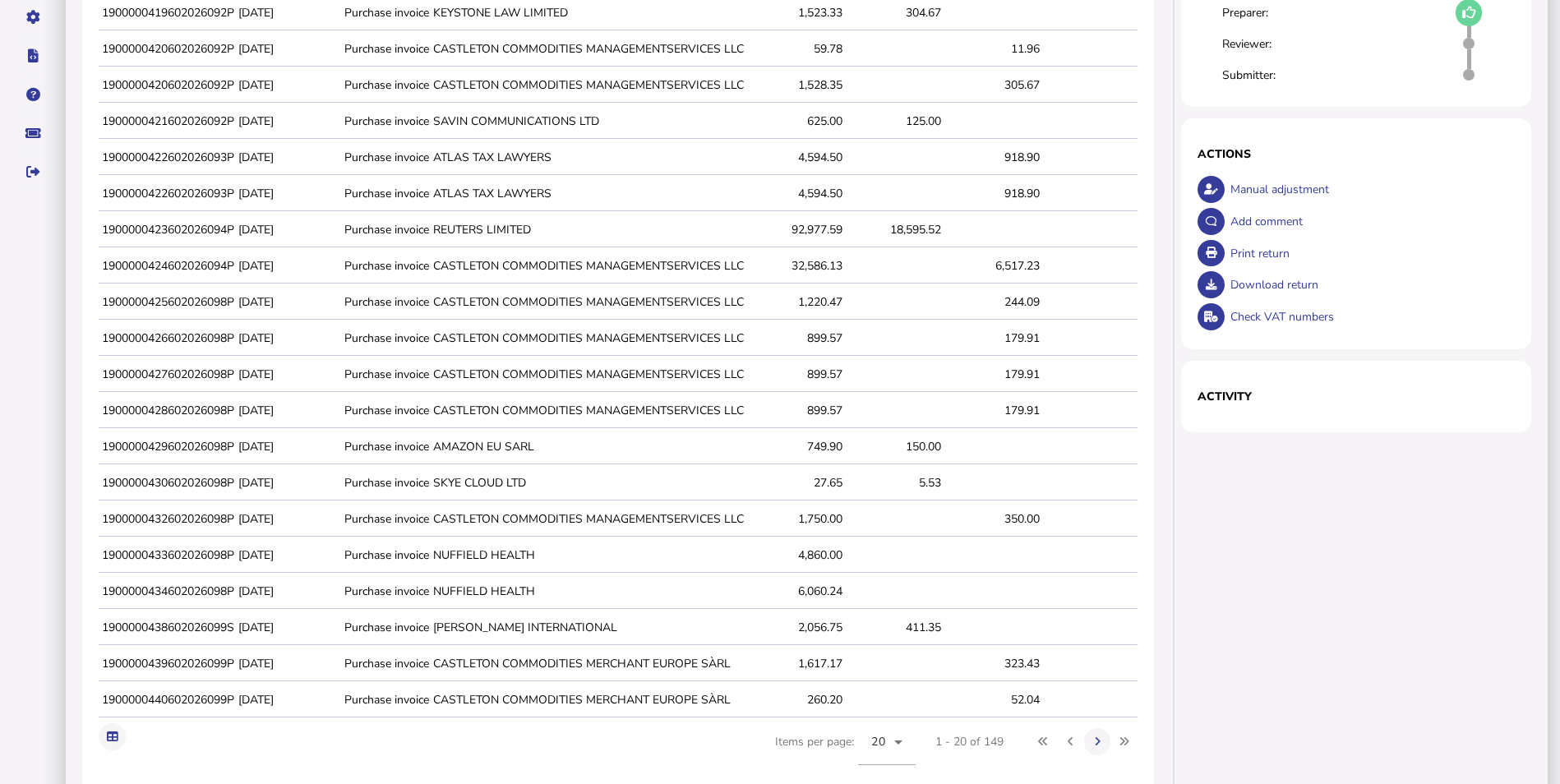
scroll to position [285, 0]
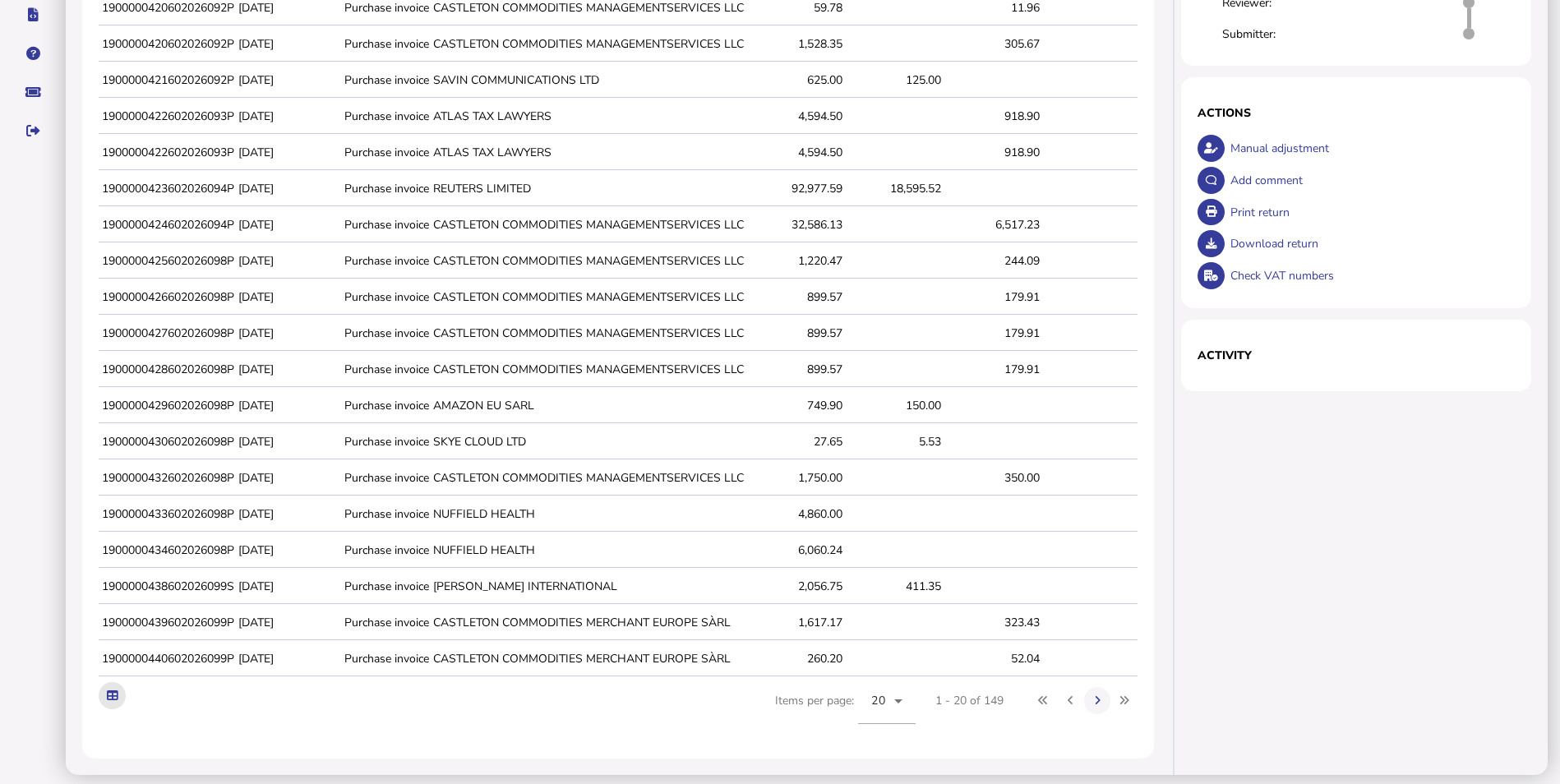
click at [118, 690] on icon at bounding box center [112, 694] width 11 height 11
click at [1434, 558] on div "Status Open Preparer: Reviewer: Submitter: × Comment OK Cancel Actions Manual a…" at bounding box center [1362, 301] width 370 height 947
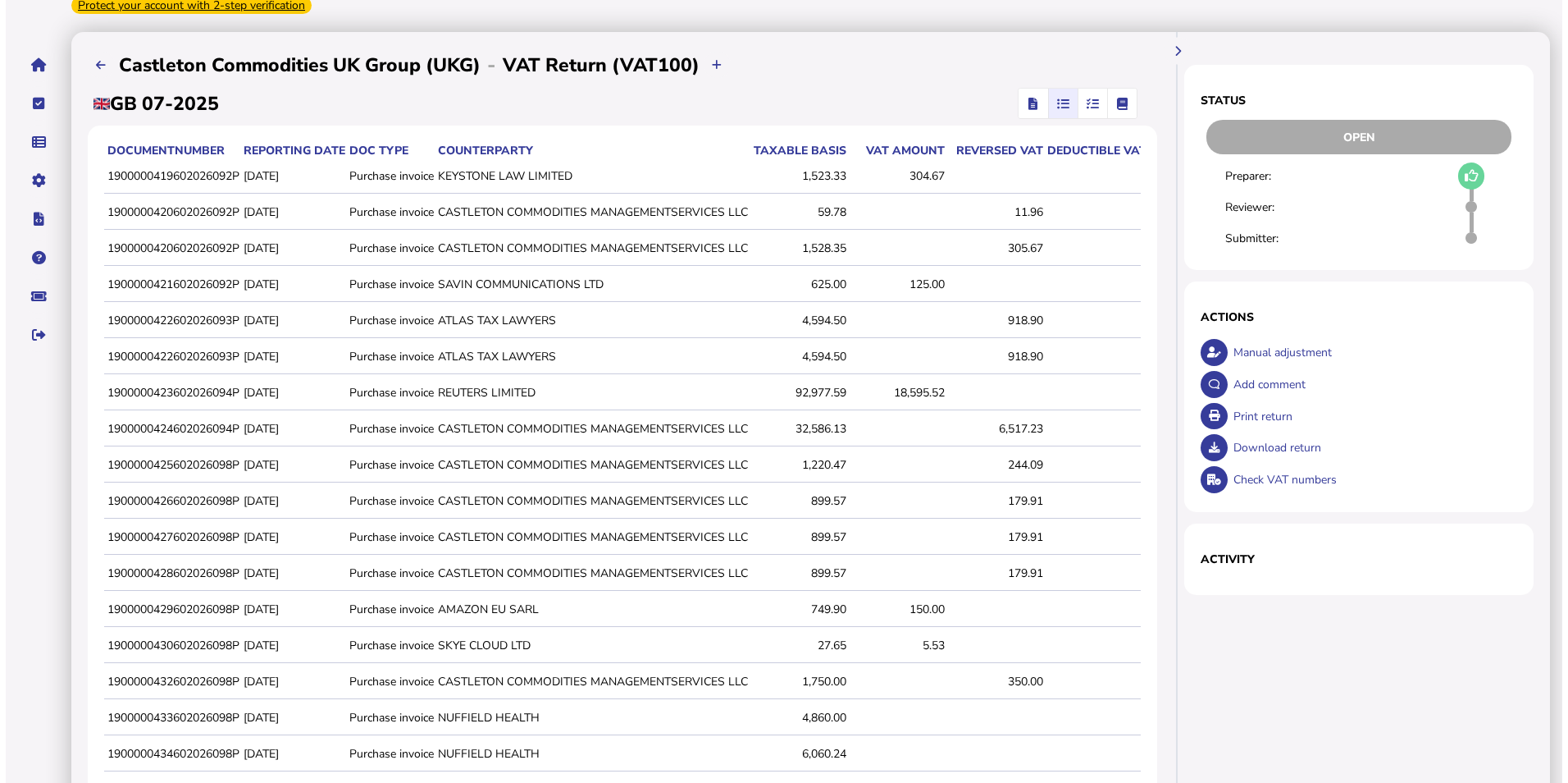
scroll to position [0, 0]
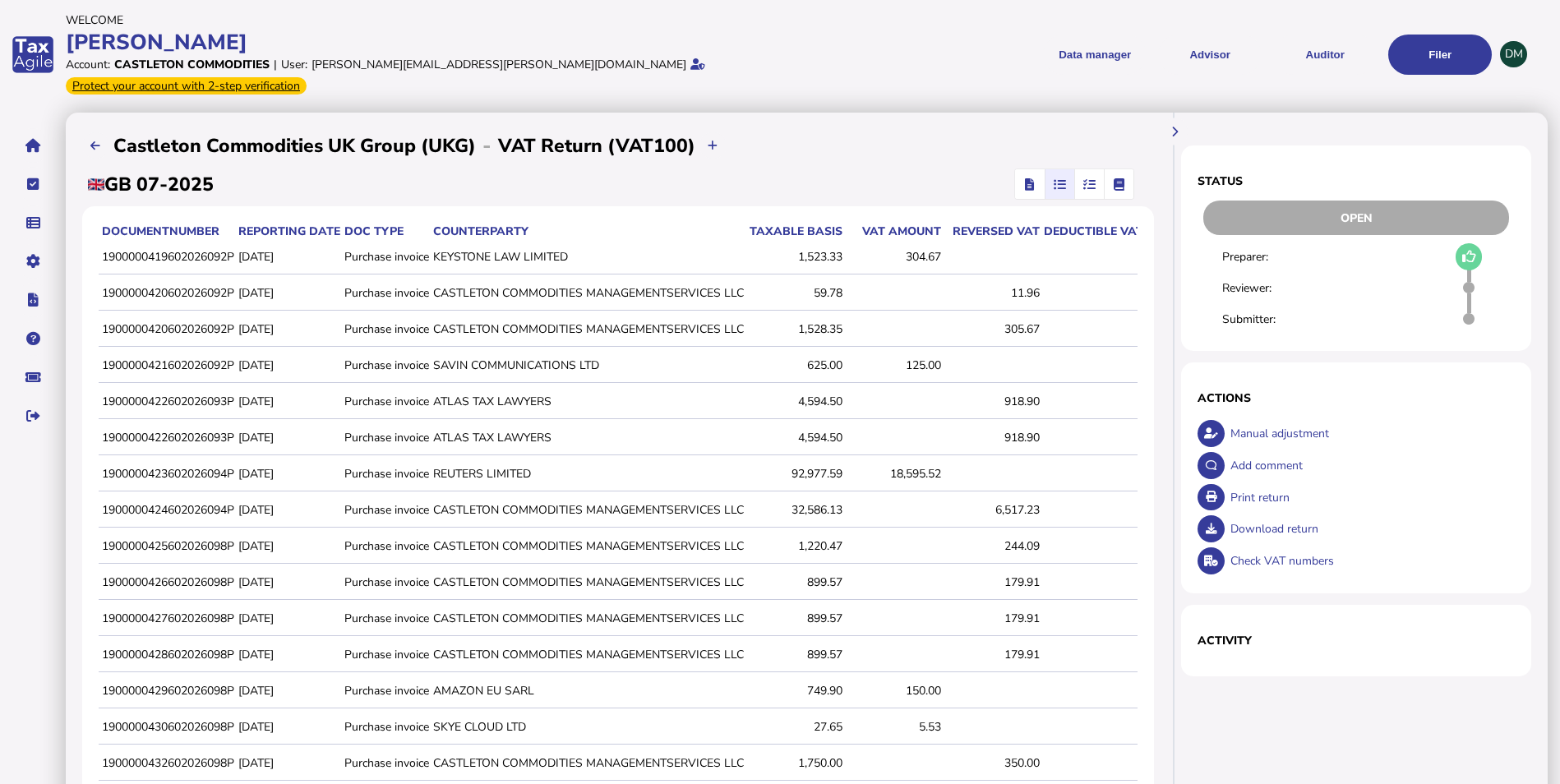
click at [1024, 169] on span "button" at bounding box center [1030, 184] width 23 height 29
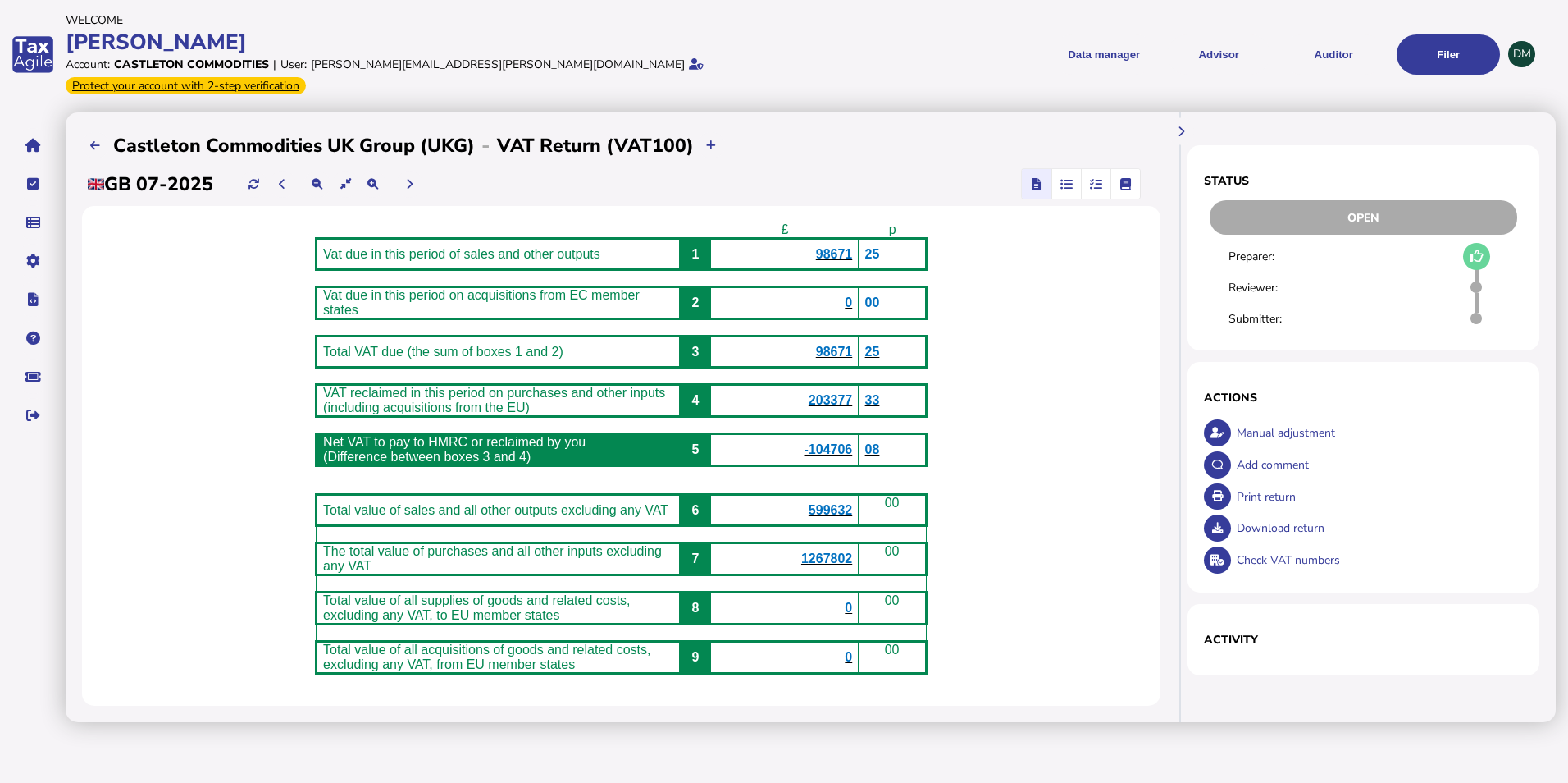
click at [1096, 184] on icon "button" at bounding box center [1096, 184] width 13 height 1
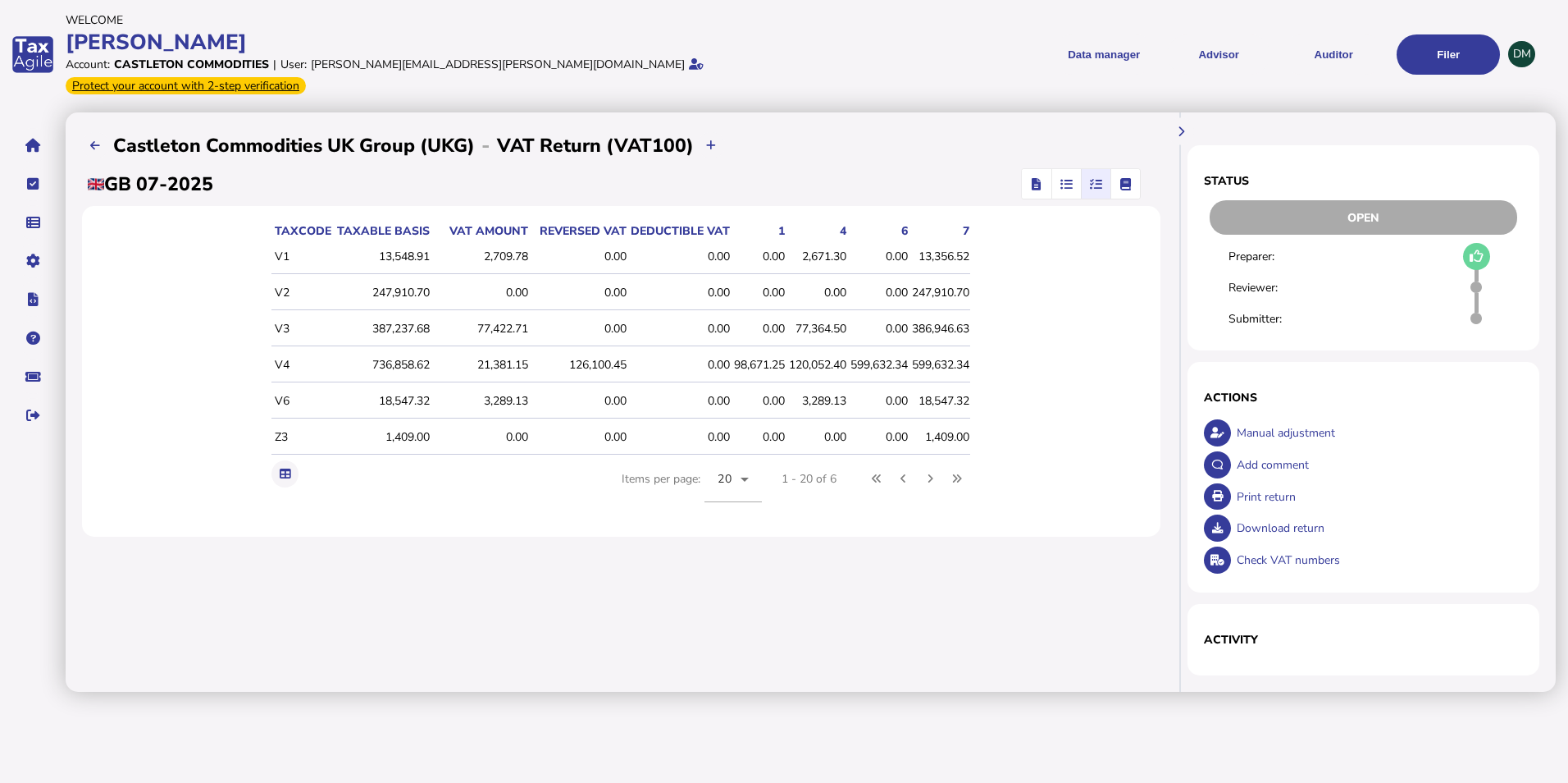
click at [1067, 184] on icon "button" at bounding box center [1066, 184] width 13 height 1
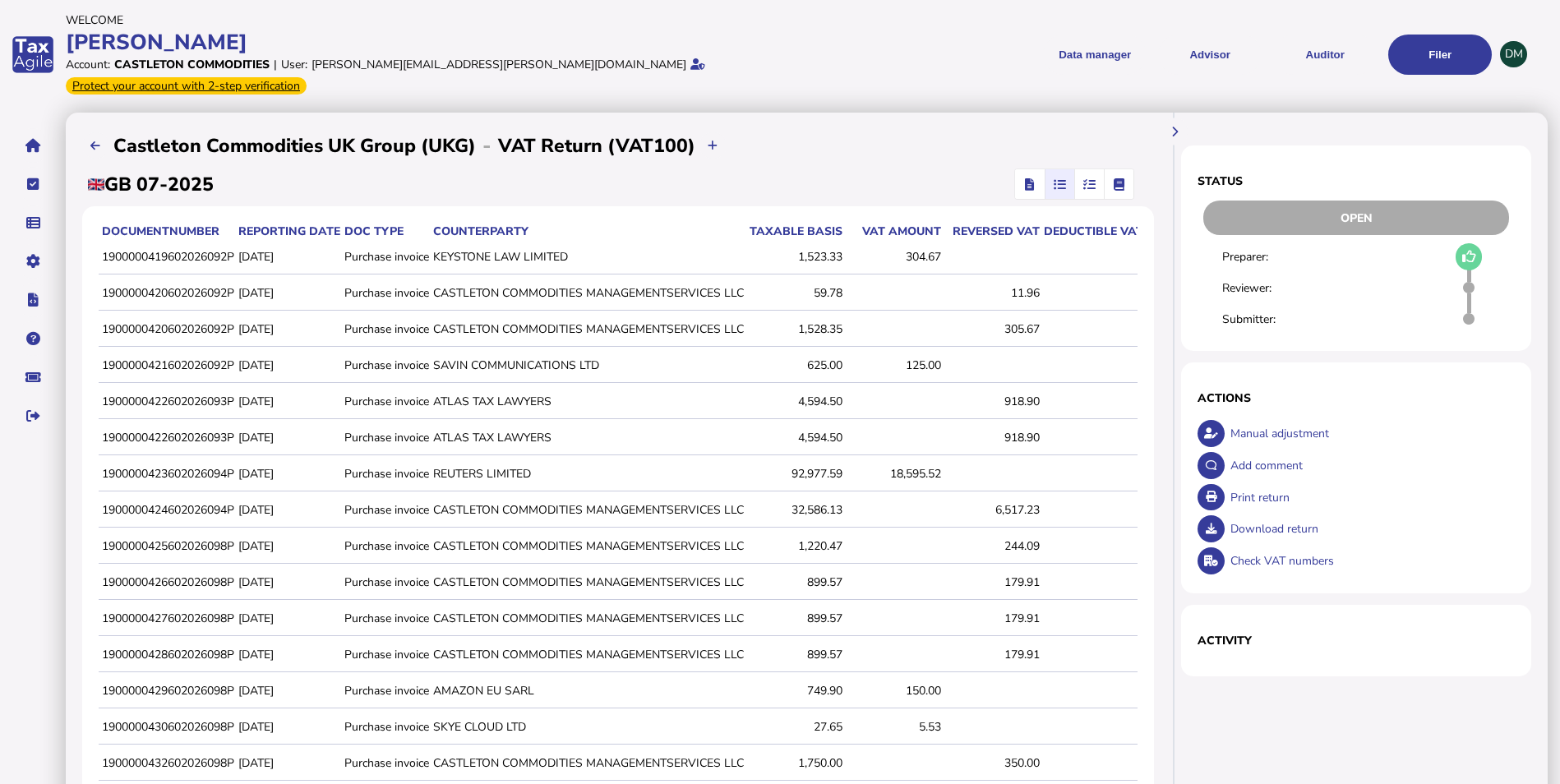
click at [1090, 184] on icon "button" at bounding box center [1088, 184] width 13 height 1
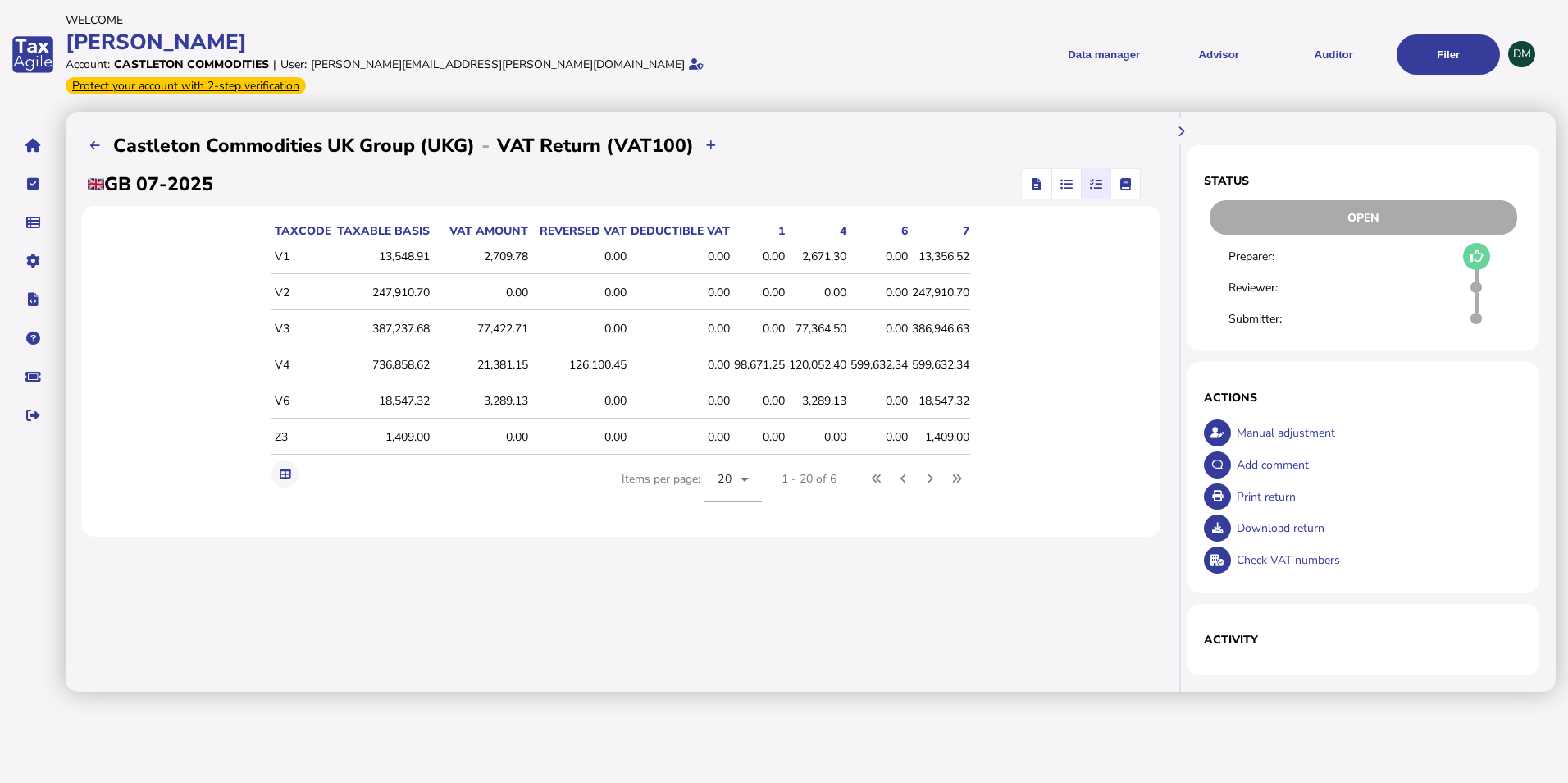
click at [1058, 169] on span "button" at bounding box center [1067, 184] width 27 height 29
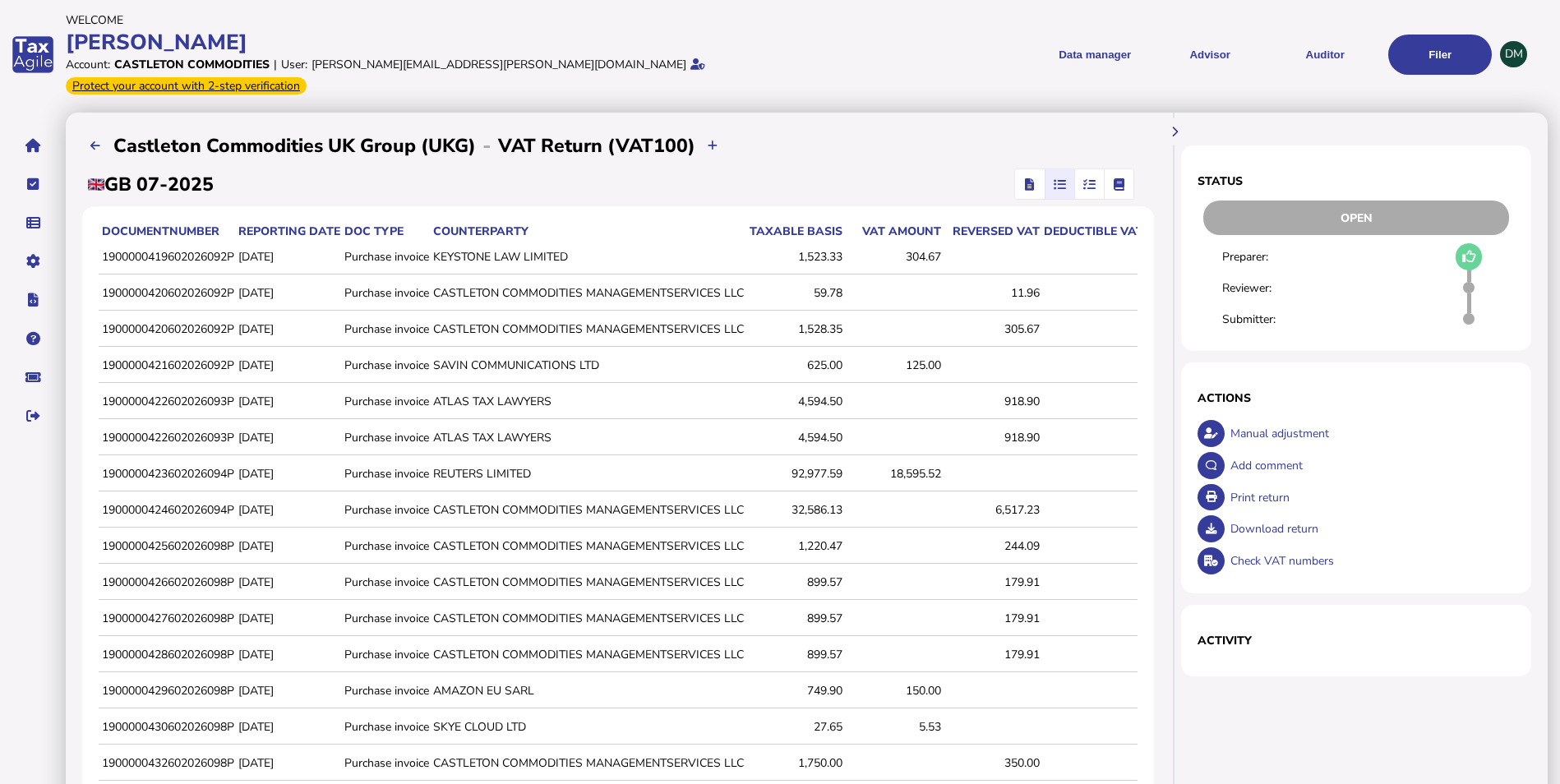
click at [1050, 169] on span "button" at bounding box center [1060, 184] width 27 height 29
click at [1030, 184] on icon "button" at bounding box center [1029, 184] width 9 height 1
